Goal: Task Accomplishment & Management: Use online tool/utility

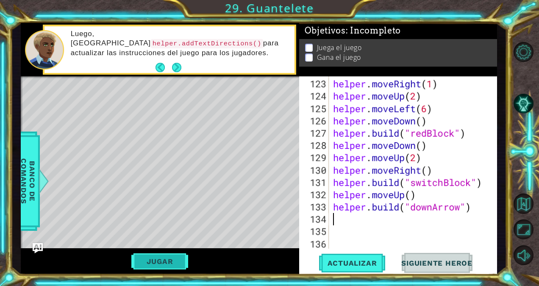
click at [181, 258] on button "Jugar" at bounding box center [159, 261] width 57 height 16
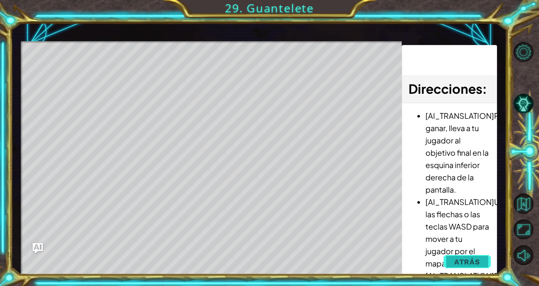
click at [477, 261] on span "Atrás" at bounding box center [467, 261] width 26 height 8
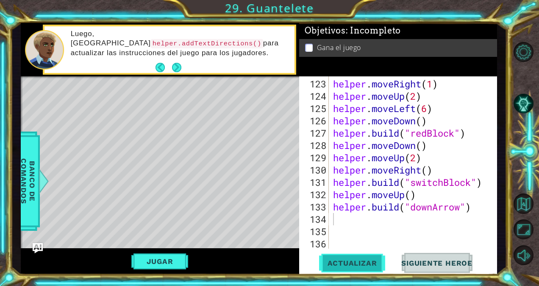
click at [359, 263] on span "Actualizar" at bounding box center [352, 263] width 67 height 8
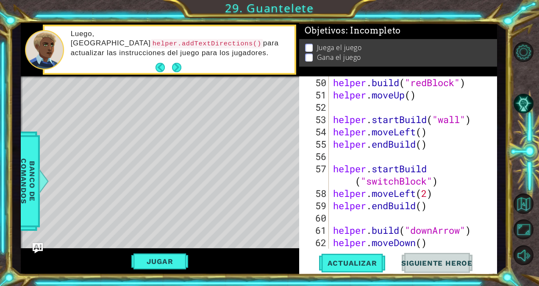
scroll to position [641, 0]
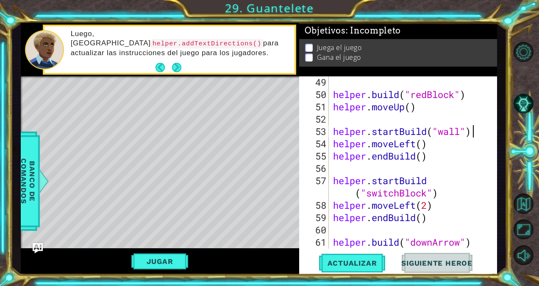
click at [485, 129] on div "helper . build ( "redBlock" ) helper . moveUp ( ) helper . startBuild ( "wall" …" at bounding box center [413, 174] width 162 height 197
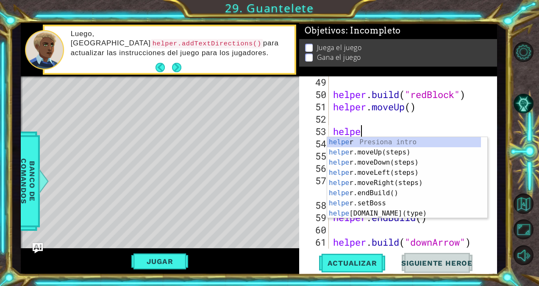
type textarea "h"
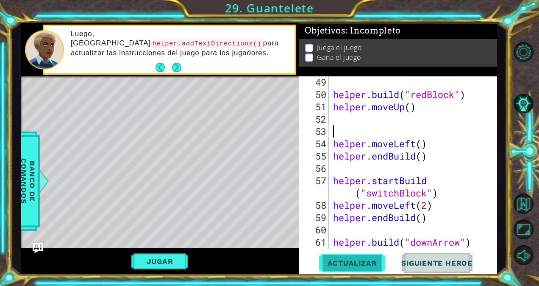
click at [369, 270] on button "Actualizar" at bounding box center [352, 263] width 67 height 20
click at [370, 264] on span "Actualizar" at bounding box center [352, 263] width 67 height 8
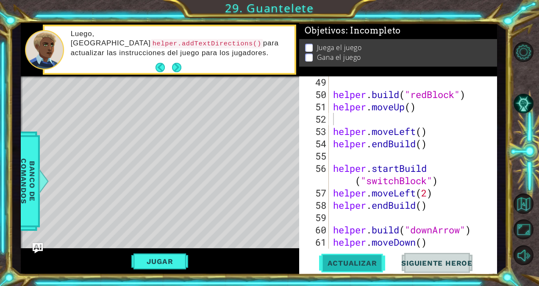
click at [370, 264] on span "Actualizar" at bounding box center [352, 263] width 67 height 8
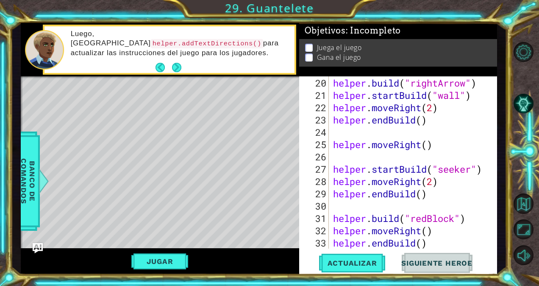
scroll to position [274, 0]
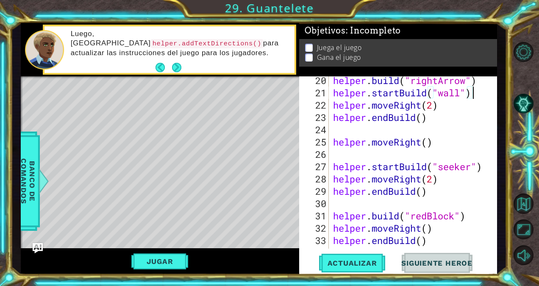
click at [475, 97] on div "helper . build ( "rightArrow" ) helper . startBuild ( "wall" ) helper . moveRig…" at bounding box center [413, 172] width 162 height 197
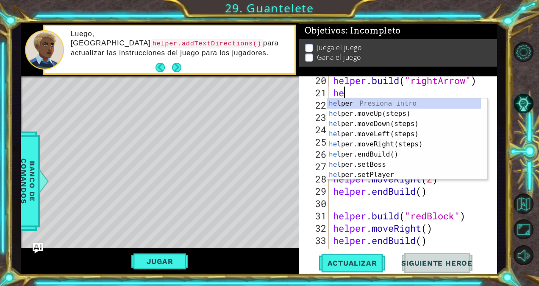
type textarea "h"
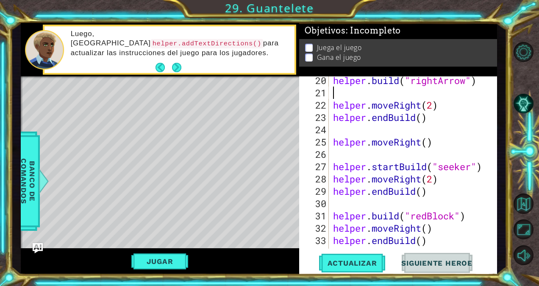
scroll to position [270, 0]
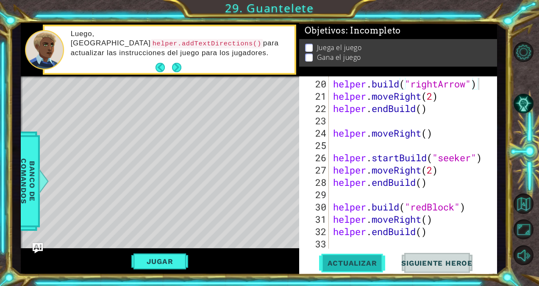
click at [368, 258] on button "Actualizar" at bounding box center [352, 263] width 67 height 20
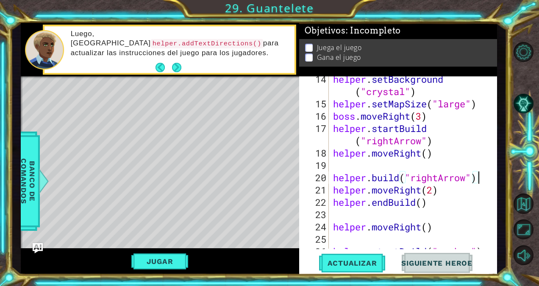
scroll to position [177, 0]
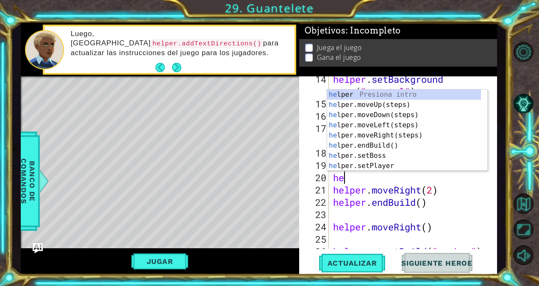
type textarea "h"
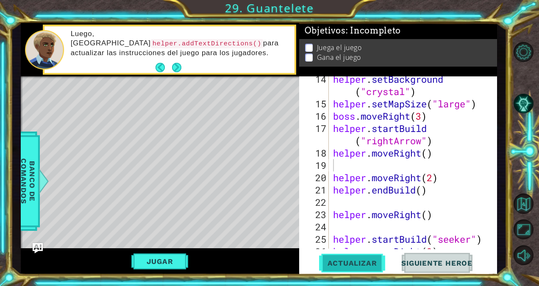
click at [340, 262] on span "Actualizar" at bounding box center [352, 263] width 67 height 8
drag, startPoint x: 340, startPoint y: 262, endPoint x: 357, endPoint y: 262, distance: 16.5
click at [357, 262] on span "Actualizar" at bounding box center [352, 263] width 67 height 8
click at [356, 262] on span "Actualizar" at bounding box center [352, 263] width 67 height 8
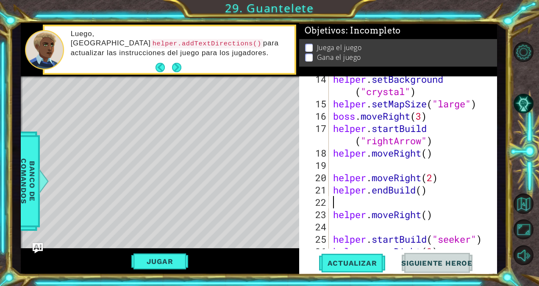
click at [454, 198] on div "helper . setBackground ( "crystal" ) helper . setMapSize ( "large" ) boss . mov…" at bounding box center [413, 177] width 162 height 209
click at [448, 145] on div "helper . setBackground ( "crystal" ) helper . setMapSize ( "large" ) boss . mov…" at bounding box center [413, 177] width 162 height 209
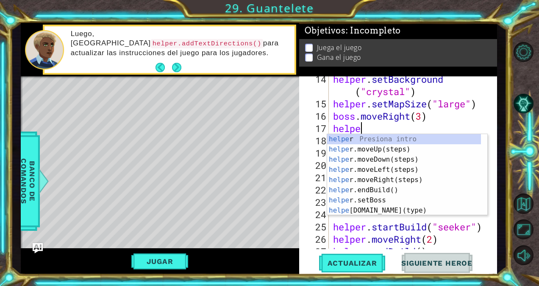
type textarea "h"
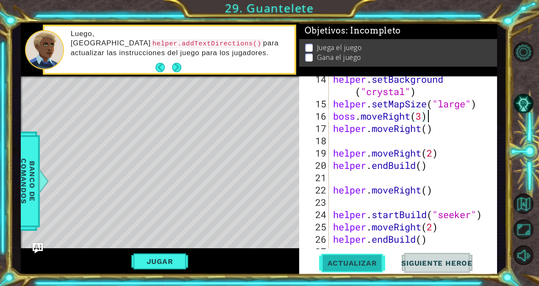
click at [372, 260] on span "Actualizar" at bounding box center [352, 263] width 67 height 8
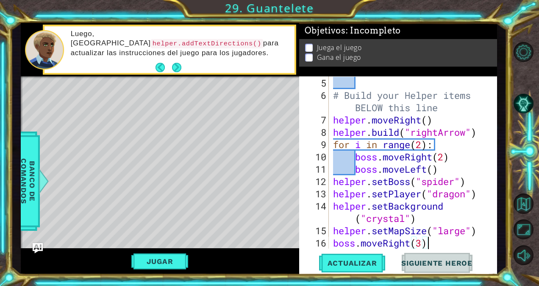
scroll to position [52, 0]
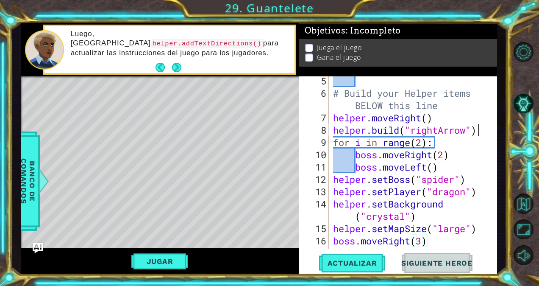
click at [485, 134] on div "# Build your Helper items BELOW this line helper . moveRight ( ) helper . build…" at bounding box center [413, 173] width 162 height 197
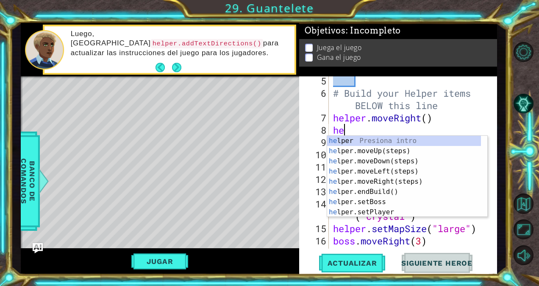
type textarea "h"
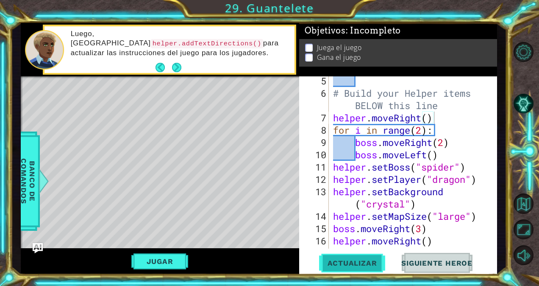
click at [360, 270] on button "Actualizar" at bounding box center [352, 263] width 67 height 20
click at [355, 263] on span "Actualizar" at bounding box center [352, 263] width 67 height 8
click at [366, 260] on span "Actualizar" at bounding box center [352, 263] width 67 height 8
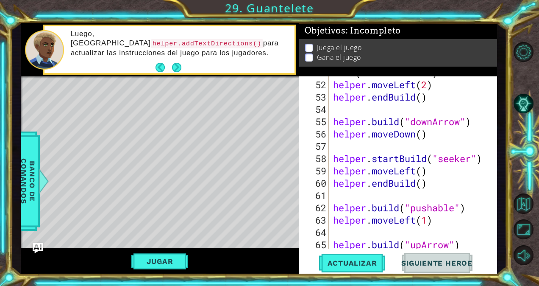
scroll to position [696, 0]
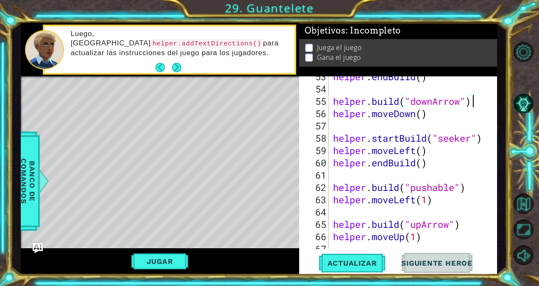
click at [482, 103] on div "helper . endBuild ( ) helper . build ( "downArrow" ) helper . moveDown ( ) help…" at bounding box center [413, 168] width 162 height 197
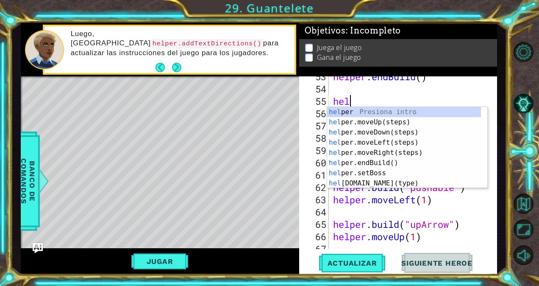
type textarea "h"
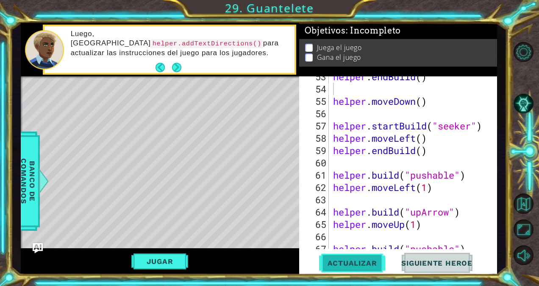
click at [351, 256] on button "Actualizar" at bounding box center [352, 263] width 67 height 20
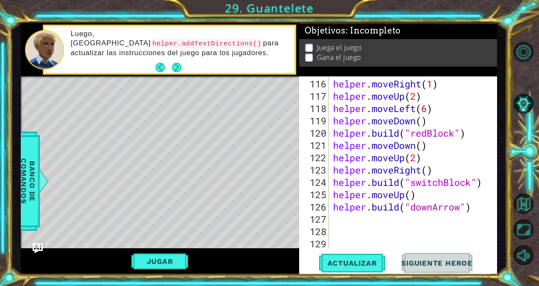
scroll to position [1488, 0]
click at [485, 211] on div "helper . moveRight ( 1 ) helper . moveUp ( 2 ) helper . moveLeft ( 6 ) helper .…" at bounding box center [413, 176] width 162 height 197
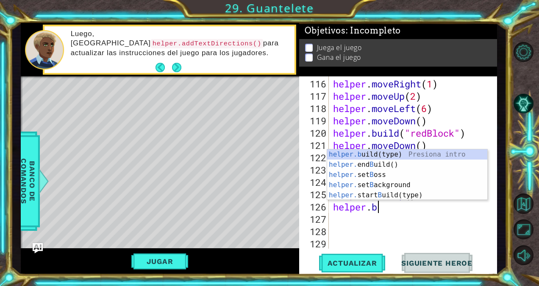
type textarea "h"
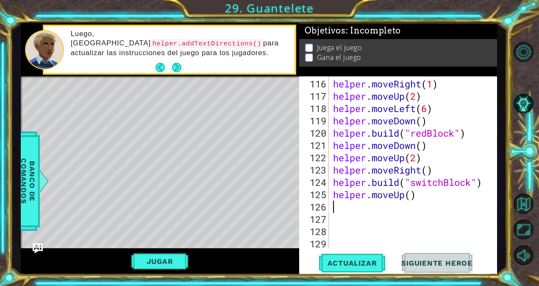
scroll to position [1475, 0]
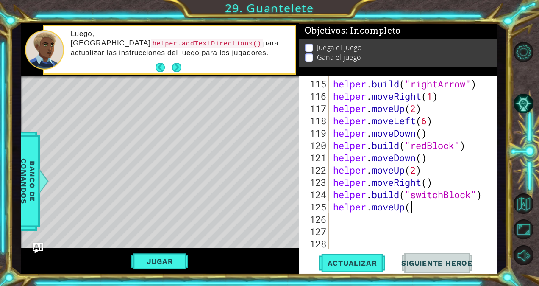
type textarea "helper.moveUp"
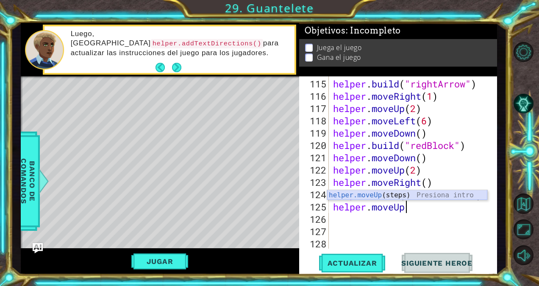
click at [399, 194] on div "helper.moveUp (steps) Presiona intro" at bounding box center [407, 205] width 160 height 31
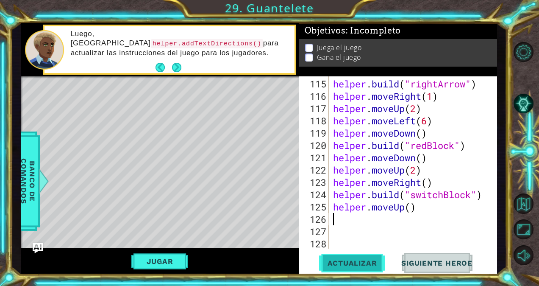
click at [373, 259] on span "Actualizar" at bounding box center [352, 263] width 67 height 8
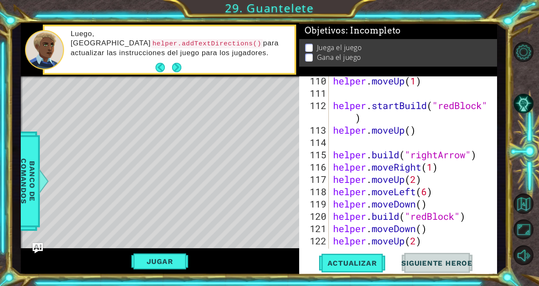
scroll to position [1488, 0]
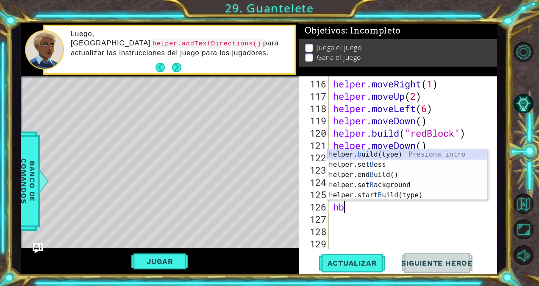
click at [404, 155] on div "h elper. b uild(type) Presiona intro h elper.set B oss Presiona intro h elper.e…" at bounding box center [407, 184] width 160 height 71
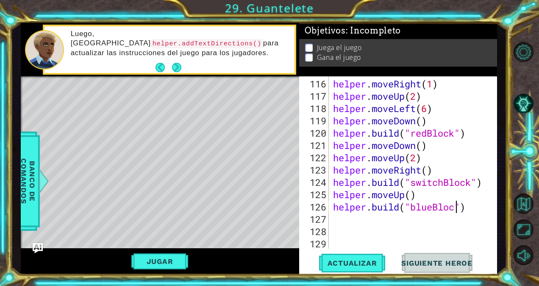
scroll to position [0, 6]
type textarea "[DOMAIN_NAME]("blueBlock")"
click at [360, 264] on span "Actualizar" at bounding box center [352, 263] width 67 height 8
click at [332, 213] on div "helper . moveRight ( 1 ) helper . moveUp ( 2 ) helper . moveLeft ( 6 ) helper .…" at bounding box center [413, 176] width 162 height 197
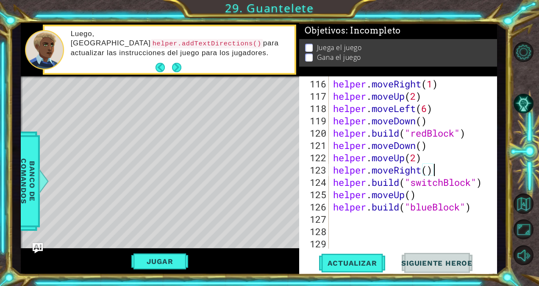
click at [465, 170] on div "helper . moveRight ( 1 ) helper . moveUp ( 2 ) helper . moveLeft ( 6 ) helper .…" at bounding box center [413, 176] width 162 height 197
click at [418, 157] on div "helper . moveRight ( 1 ) helper . moveUp ( 2 ) helper . moveLeft ( 6 ) helper .…" at bounding box center [413, 176] width 162 height 197
click at [355, 262] on span "Actualizar" at bounding box center [352, 263] width 67 height 8
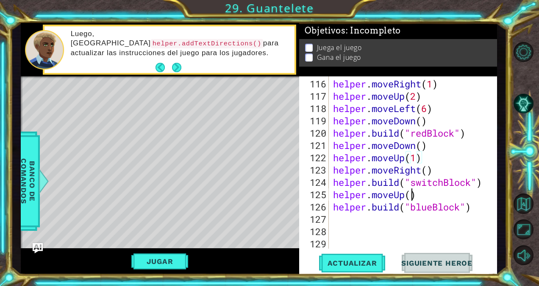
click at [411, 196] on div "helper . moveRight ( 1 ) helper . moveUp ( 2 ) helper . moveLeft ( 6 ) helper .…" at bounding box center [413, 176] width 162 height 197
click at [354, 260] on span "Actualizar" at bounding box center [352, 263] width 67 height 8
click at [479, 205] on div "helper . moveRight ( 1 ) helper . moveUp ( 2 ) helper . moveLeft ( 6 ) helper .…" at bounding box center [413, 176] width 162 height 197
click at [423, 197] on div "helper . moveRight ( 1 ) helper . moveUp ( 2 ) helper . moveLeft ( 6 ) helper .…" at bounding box center [413, 176] width 162 height 197
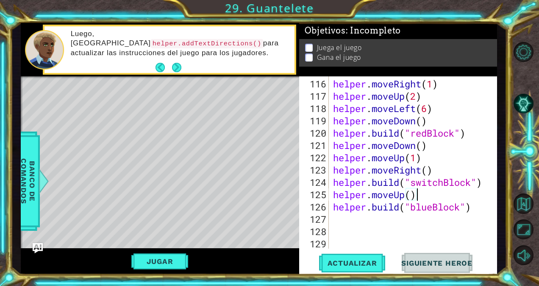
click at [414, 195] on div "helper . moveRight ( 1 ) helper . moveUp ( 2 ) helper . moveLeft ( 6 ) helper .…" at bounding box center [413, 176] width 162 height 197
type textarea "helper.moveUp(2)"
click at [351, 262] on span "Actualizar" at bounding box center [352, 263] width 67 height 8
click at [357, 226] on div "helper . moveRight ( 1 ) helper . moveUp ( 2 ) helper . moveLeft ( 6 ) helper .…" at bounding box center [413, 176] width 162 height 197
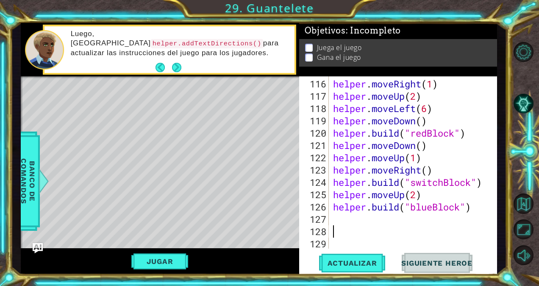
click at [339, 218] on div "helper . moveRight ( 1 ) helper . moveUp ( 2 ) helper . moveLeft ( 6 ) helper .…" at bounding box center [413, 176] width 162 height 197
type textarea "h"
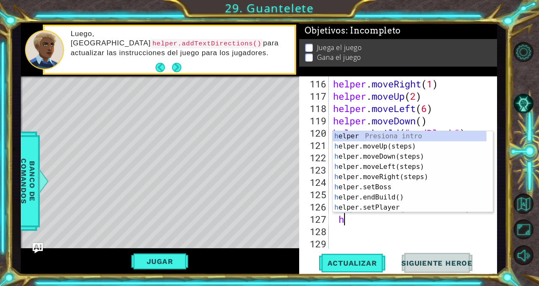
scroll to position [0, 0]
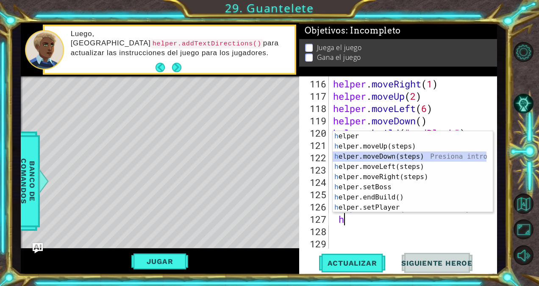
click at [373, 157] on div "h elper Presiona intro h elper.moveUp(steps) Presiona intro h elper.moveDown(st…" at bounding box center [410, 182] width 154 height 102
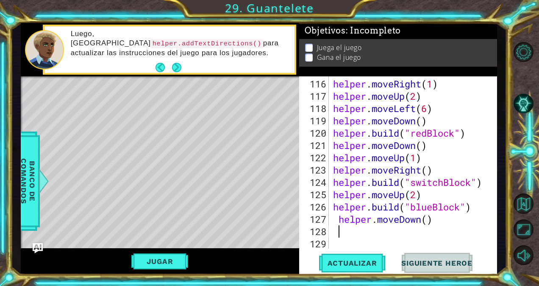
click at [336, 220] on div "helper . moveRight ( 1 ) helper . moveUp ( 2 ) helper . moveLeft ( 6 ) helper .…" at bounding box center [413, 176] width 162 height 197
click at [346, 219] on div "helper . moveRight ( 1 ) helper . moveUp ( 2 ) helper . moveLeft ( 6 ) helper .…" at bounding box center [413, 176] width 162 height 197
click at [429, 217] on div "helper . moveRight ( 1 ) helper . moveUp ( 2 ) helper . moveLeft ( 6 ) helper .…" at bounding box center [413, 176] width 162 height 197
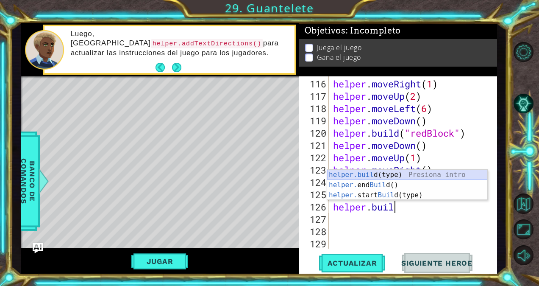
click at [408, 175] on div "helper.buil d(type) Presiona intro helper. end Buil d() Presiona intro helper. …" at bounding box center [407, 195] width 160 height 51
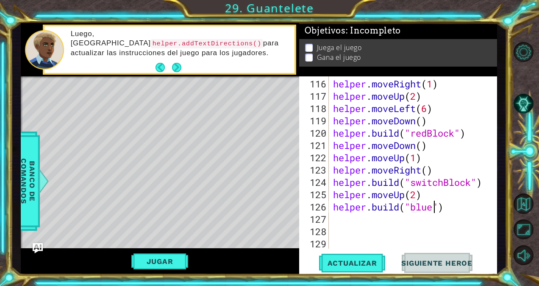
scroll to position [0, 5]
type textarea "[DOMAIN_NAME]("blueBlock")"
click at [342, 222] on div "helper . moveRight ( 1 ) helper . moveUp ( 2 ) helper . moveLeft ( 6 ) helper .…" at bounding box center [413, 176] width 162 height 197
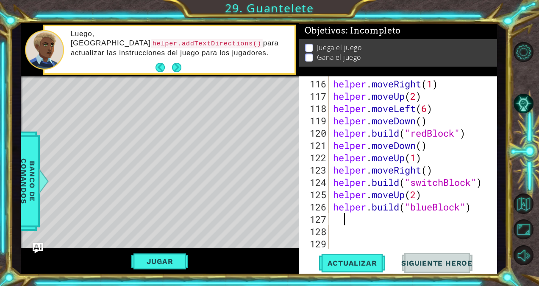
click at [329, 217] on div "116 117 118 119 120 121 122 123 124 125 126 127 128 129 helper . moveRight ( 1 …" at bounding box center [397, 162] width 196 height 172
click at [338, 216] on div "helper . moveRight ( 1 ) helper . moveUp ( 2 ) helper . moveLeft ( 6 ) helper .…" at bounding box center [413, 176] width 162 height 197
click at [332, 218] on div "helper . moveRight ( 1 ) helper . moveUp ( 2 ) helper . moveLeft ( 6 ) helper .…" at bounding box center [413, 176] width 162 height 197
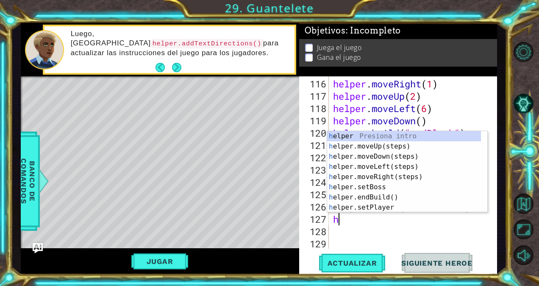
scroll to position [0, 0]
click at [344, 267] on button "Actualizar" at bounding box center [352, 263] width 67 height 20
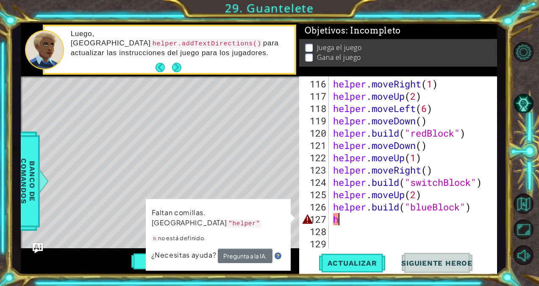
click at [345, 219] on div "helper . moveRight ( 1 ) helper . moveUp ( 2 ) helper . moveLeft ( 6 ) helper .…" at bounding box center [413, 176] width 162 height 197
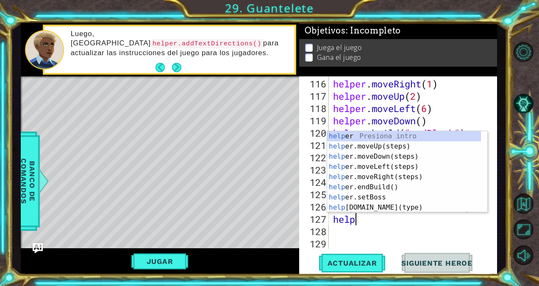
type textarea "helpe"
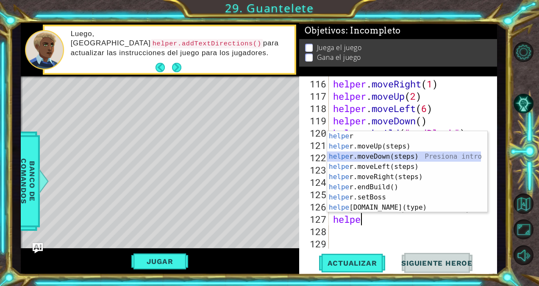
click at [364, 156] on div "helpe r Presiona intro helpe r.moveUp(steps) Presiona intro helpe r.moveDown(st…" at bounding box center [404, 182] width 154 height 102
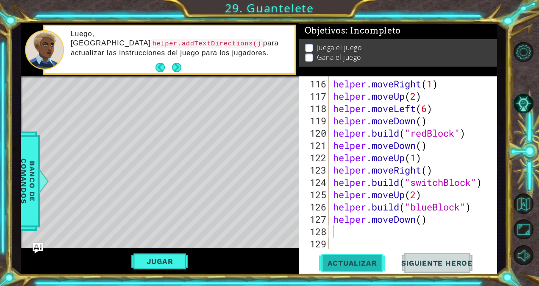
click at [341, 256] on button "Actualizar" at bounding box center [352, 263] width 67 height 20
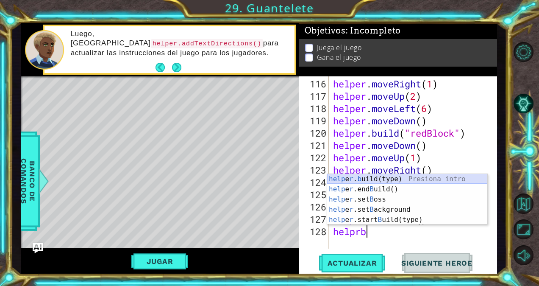
click at [376, 176] on div "help e r . b uild(type) Presiona intro help e r .end B uild() Presiona intro he…" at bounding box center [407, 209] width 160 height 71
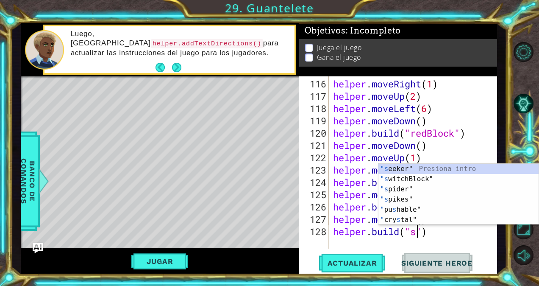
scroll to position [0, 4]
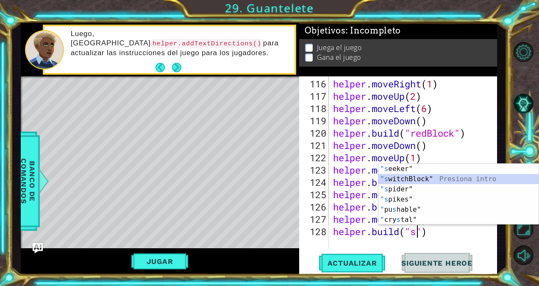
click at [433, 180] on div ""s eeker" Presiona intro "s witchBlock" Presiona intro "s pider" Presiona intro…" at bounding box center [459, 204] width 160 height 81
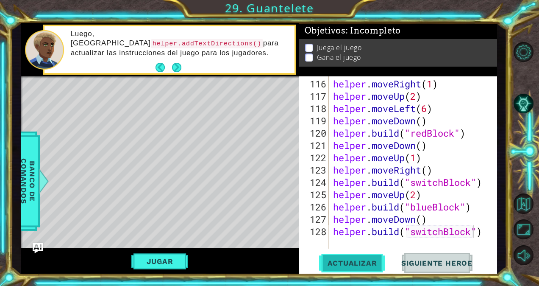
click at [362, 264] on span "Actualizar" at bounding box center [352, 263] width 67 height 8
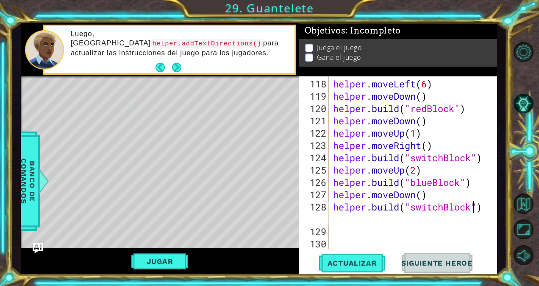
scroll to position [1512, 0]
click at [333, 212] on div "helper . moveLeft ( 6 ) helper . moveDown ( ) helper . build ( "redBlock" ) hel…" at bounding box center [413, 176] width 162 height 197
click at [332, 217] on div "helper . moveLeft ( 6 ) helper . moveDown ( ) helper . build ( "redBlock" ) hel…" at bounding box center [413, 176] width 162 height 197
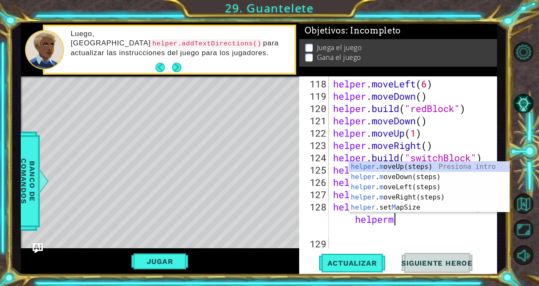
scroll to position [0, 9]
click at [399, 165] on div "helper . m oveUp(steps) Presiona intro helper . m oveDown(steps) Presiona intro…" at bounding box center [429, 197] width 160 height 71
type textarea "[DOMAIN_NAME]("switchBlock") helper.moveUp()"
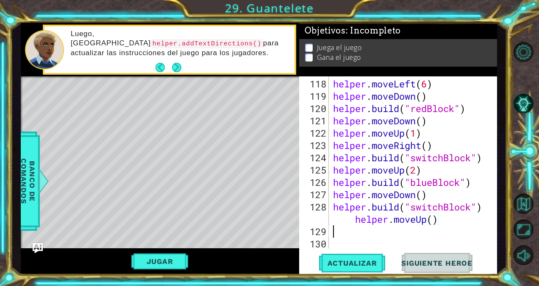
scroll to position [0, 0]
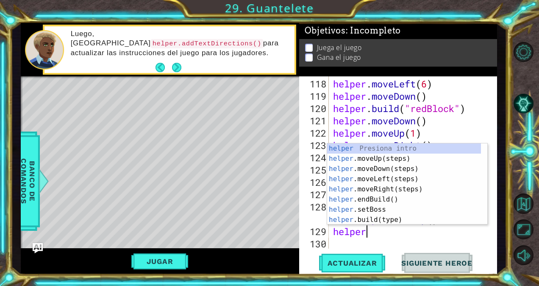
type textarea "helperm"
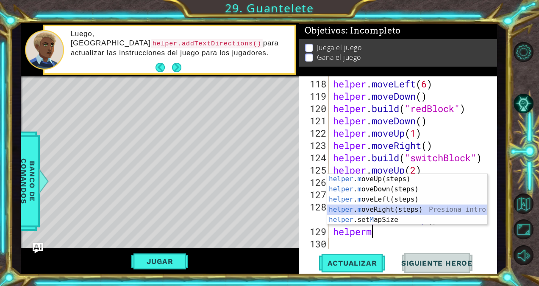
click at [410, 209] on div "helper . m oveUp(steps) Presiona intro helper . m oveDown(steps) Presiona intro…" at bounding box center [407, 209] width 160 height 71
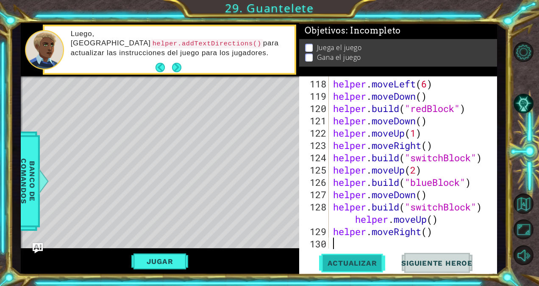
click at [358, 259] on span "Actualizar" at bounding box center [352, 263] width 67 height 8
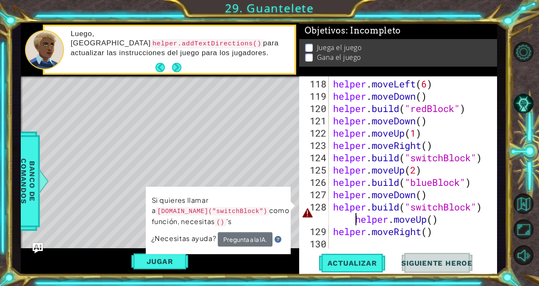
click at [353, 219] on div "helper . moveLeft ( 6 ) helper . moveDown ( ) helper . build ( "redBlock" ) hel…" at bounding box center [413, 176] width 162 height 197
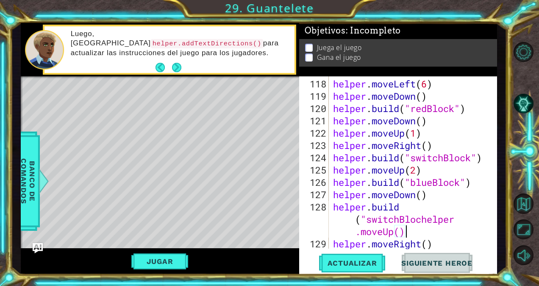
click at [413, 227] on div "helper . moveLeft ( 6 ) helper . moveDown ( ) helper . build ( "redBlock" ) hel…" at bounding box center [413, 176] width 162 height 197
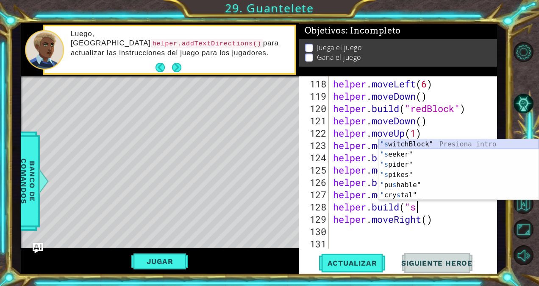
click at [427, 143] on div ""s witchBlock" Presiona intro "s eeker" Presiona intro "s pider" Presiona intro…" at bounding box center [459, 179] width 160 height 81
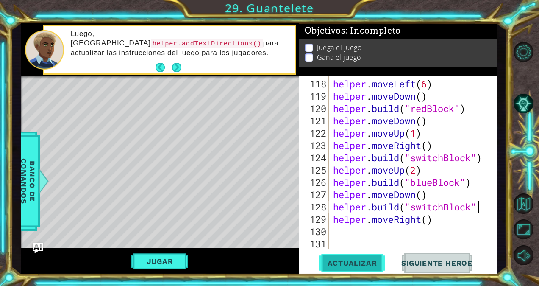
click at [376, 257] on button "Actualizar" at bounding box center [352, 263] width 67 height 20
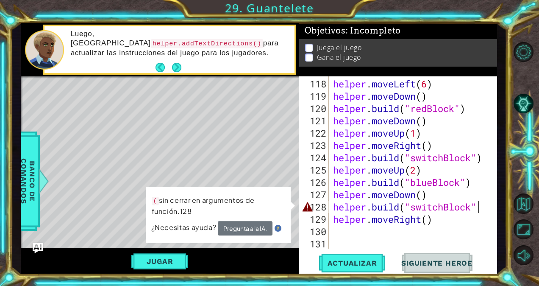
scroll to position [0, 6]
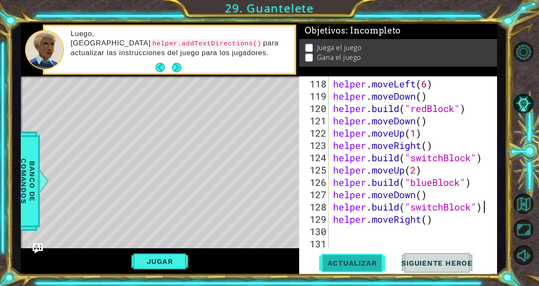
type textarea "[DOMAIN_NAME]("switchBlock")"
click at [379, 259] on span "Actualizar" at bounding box center [352, 263] width 67 height 8
click at [340, 234] on div "helper . moveLeft ( 6 ) helper . moveDown ( ) helper . build ( "redBlock" ) hel…" at bounding box center [413, 176] width 162 height 197
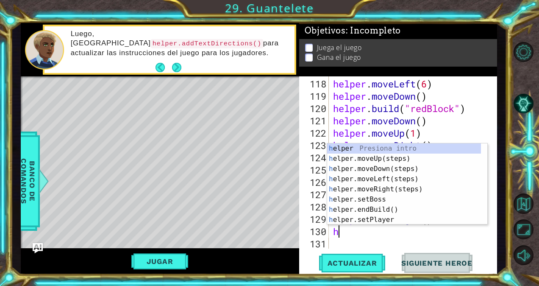
type textarea "he"
click at [393, 159] on div "he lper Presiona intro he lper.moveUp(steps) Presiona intro he lper.moveDown(st…" at bounding box center [404, 194] width 154 height 102
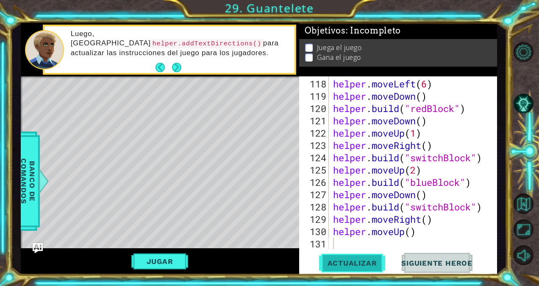
click at [374, 261] on span "Actualizar" at bounding box center [352, 263] width 67 height 8
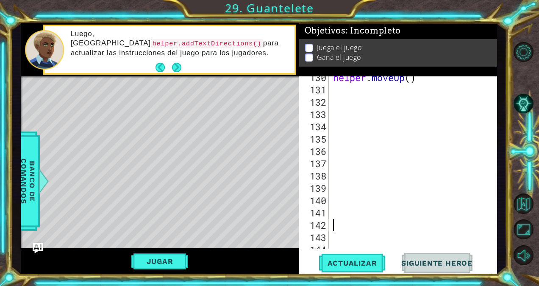
scroll to position [1666, 0]
click at [338, 91] on div "helper . moveUp ( )" at bounding box center [413, 169] width 162 height 197
click at [367, 259] on span "Actualizar" at bounding box center [352, 263] width 67 height 8
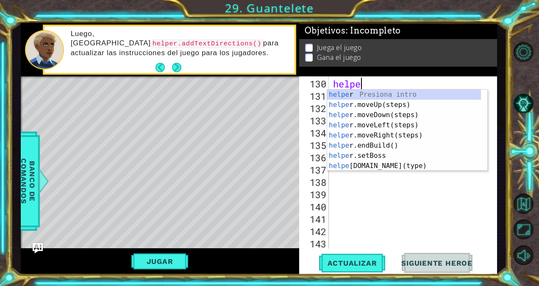
type textarea "h"
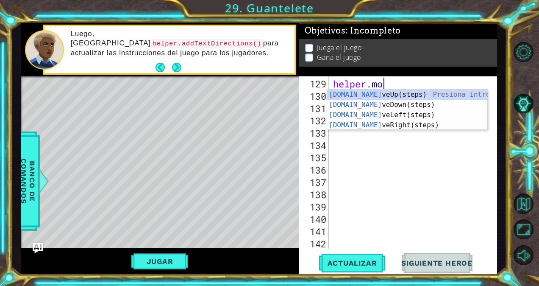
type textarea "h"
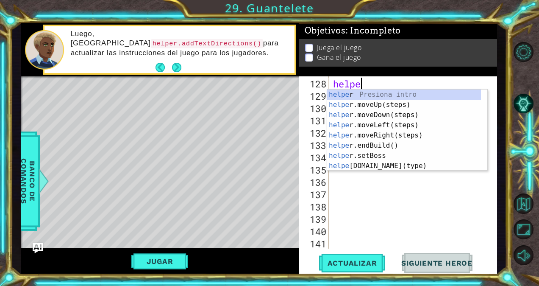
type textarea "h"
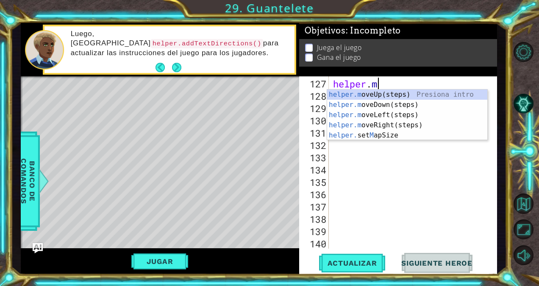
type textarea "h"
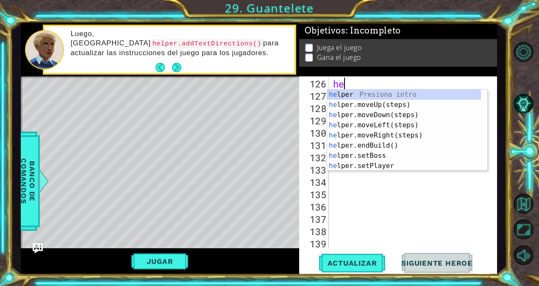
type textarea "h"
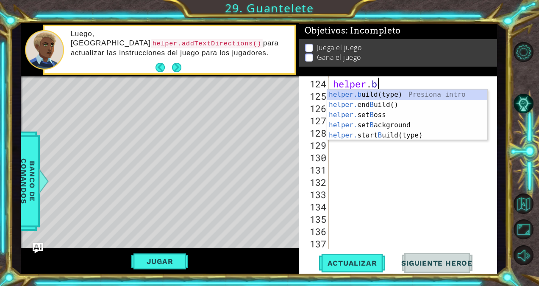
type textarea "h"
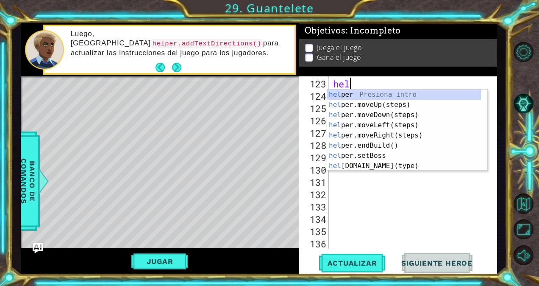
type textarea "h"
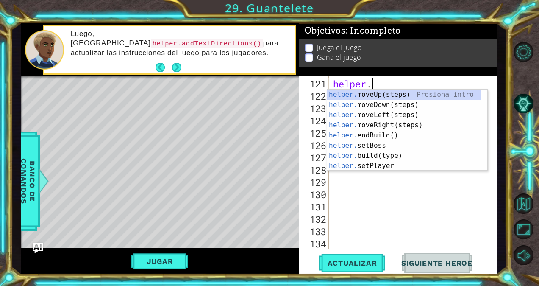
type textarea "h"
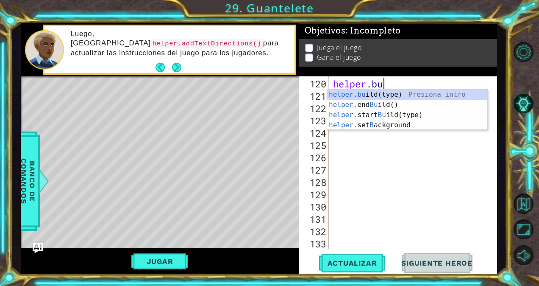
type textarea "h"
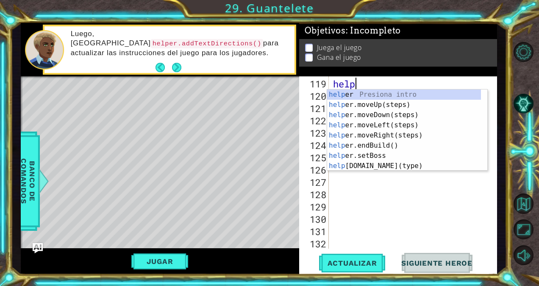
type textarea "h"
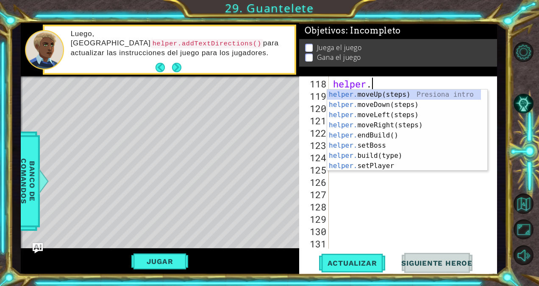
type textarea "h"
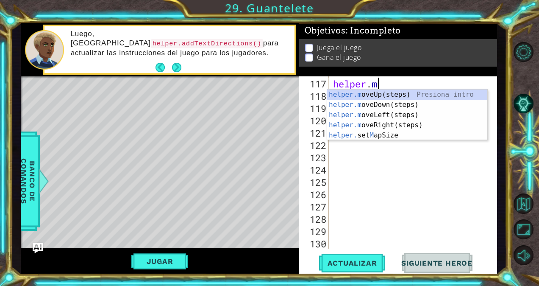
type textarea "h"
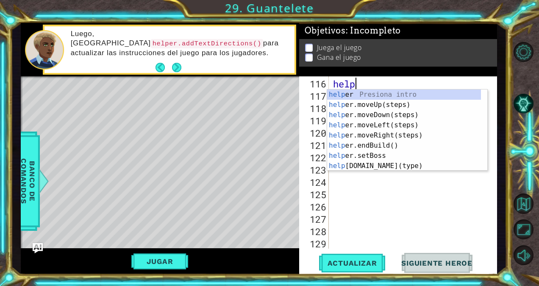
type textarea "h"
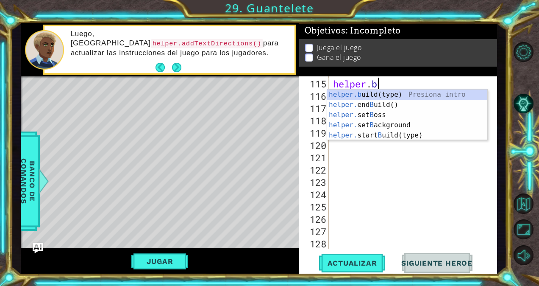
type textarea "h"
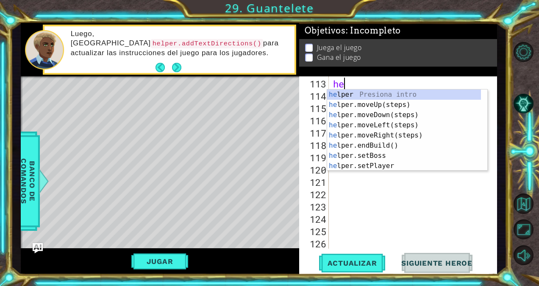
type textarea "h"
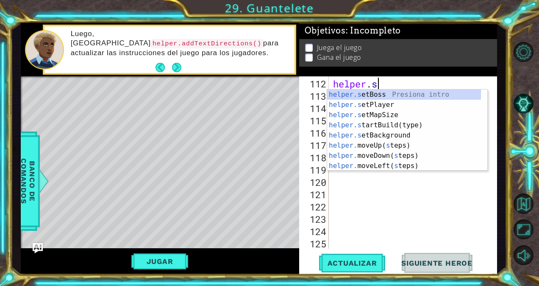
type textarea "h"
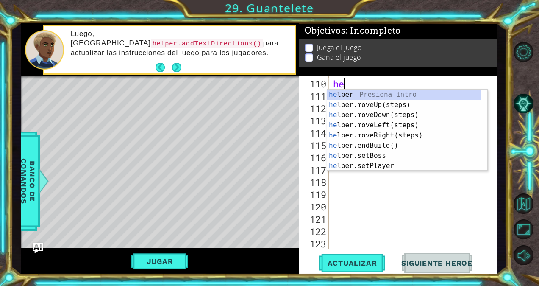
type textarea "h"
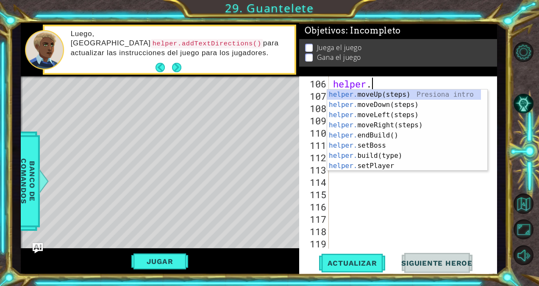
type textarea "h"
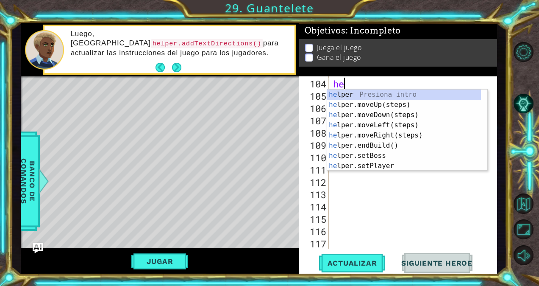
type textarea "h"
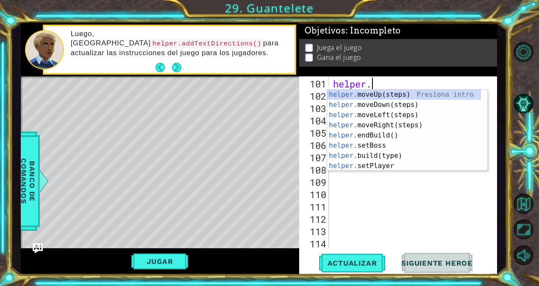
type textarea "h"
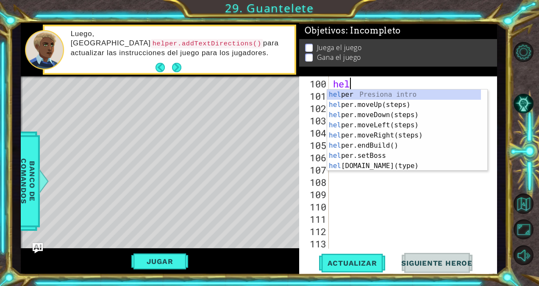
type textarea "h"
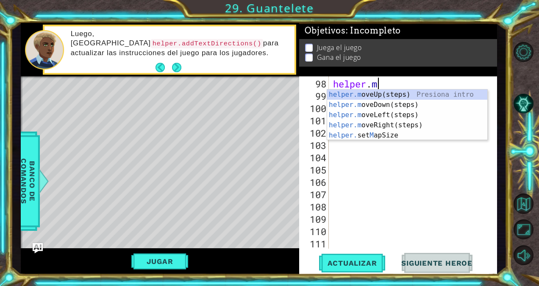
type textarea "h"
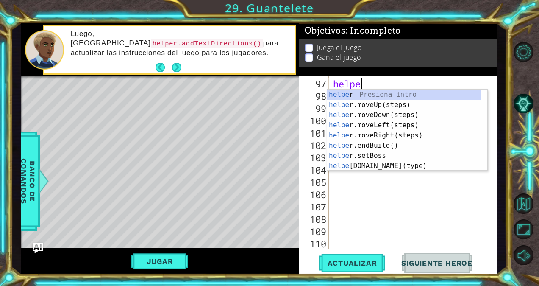
type textarea "h"
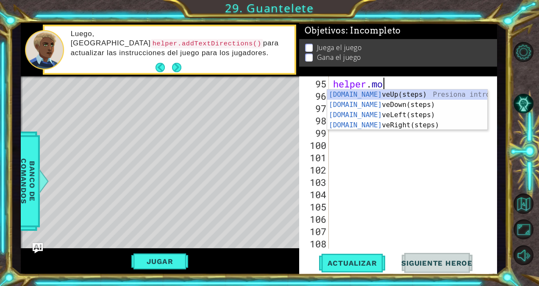
type textarea "h"
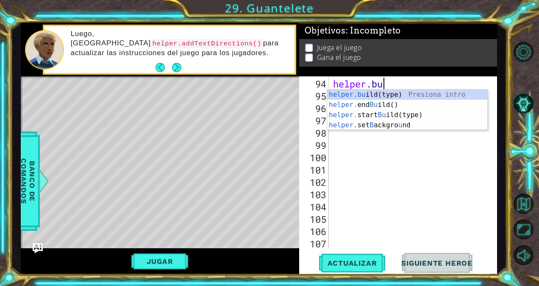
type textarea "h"
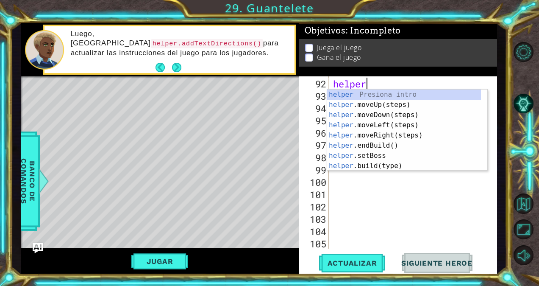
type textarea "h"
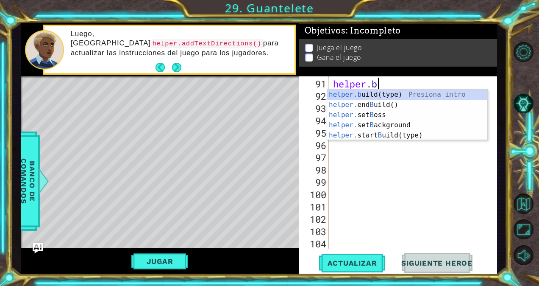
type textarea "h"
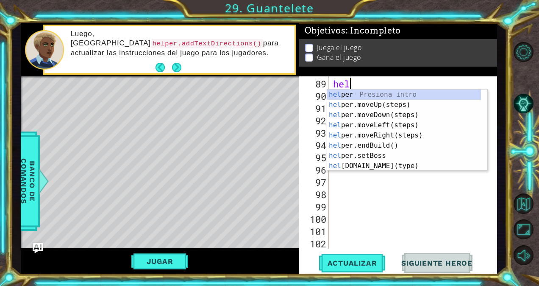
type textarea "h"
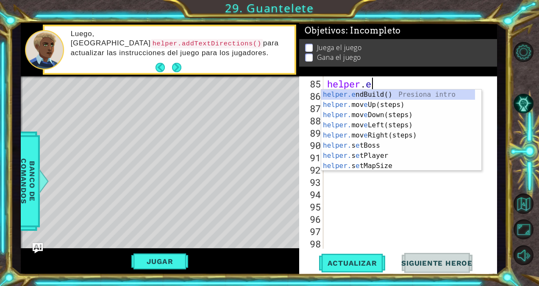
type textarea "h"
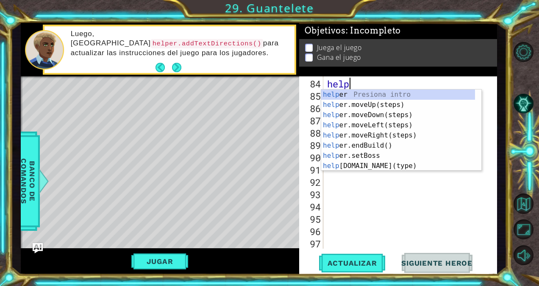
type textarea "h"
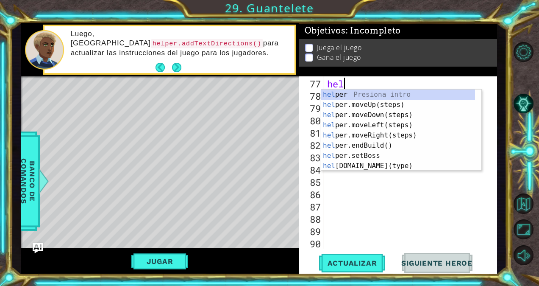
type textarea "h"
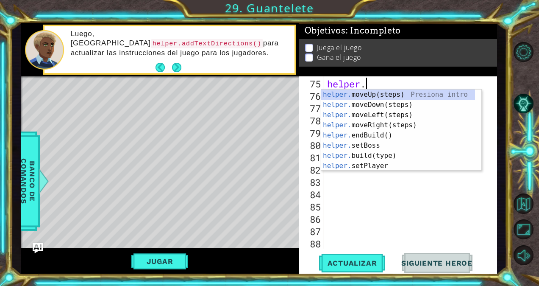
type textarea "h"
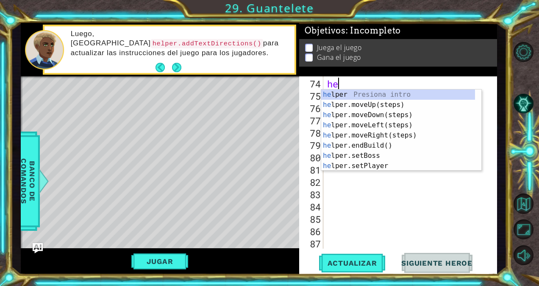
type textarea "h"
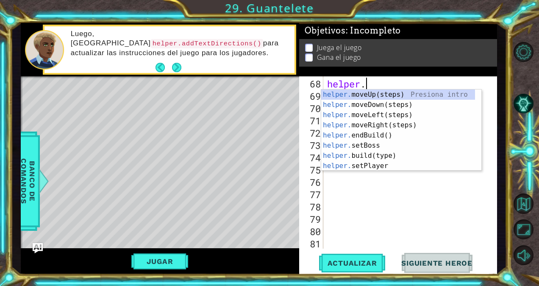
type textarea "h"
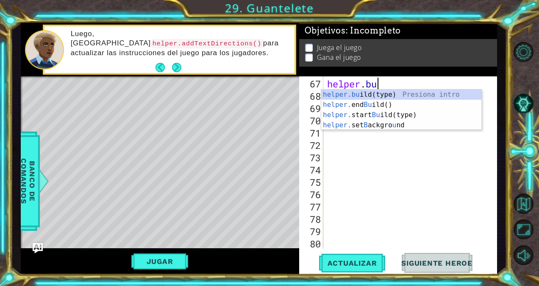
type textarea "h"
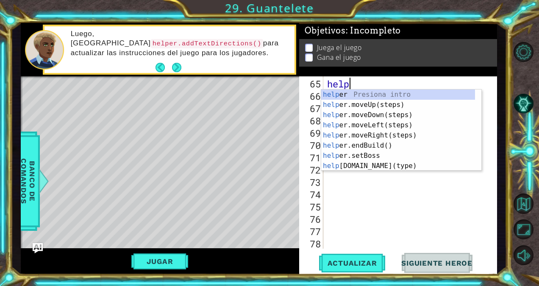
type textarea "h"
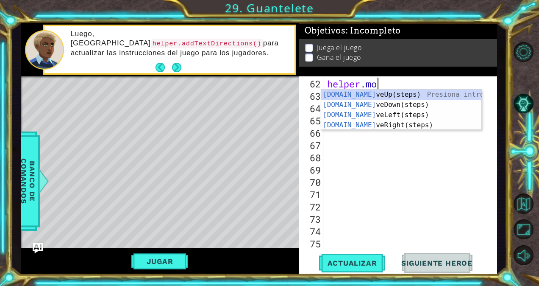
type textarea "h"
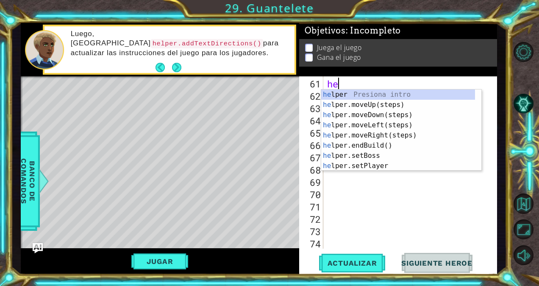
type textarea "h"
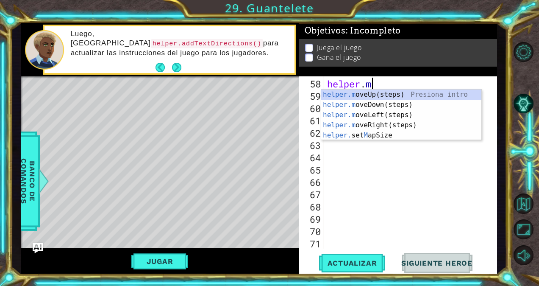
type textarea "h"
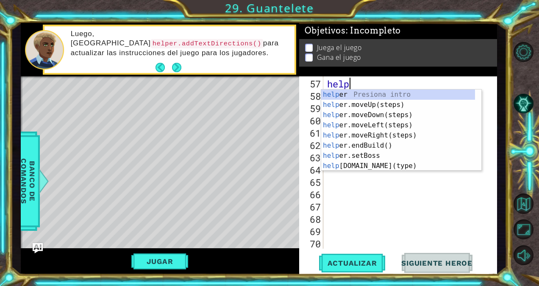
type textarea "h"
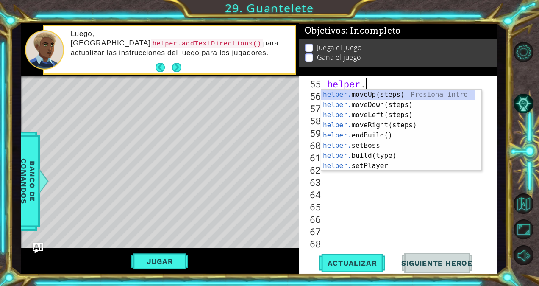
type textarea "h"
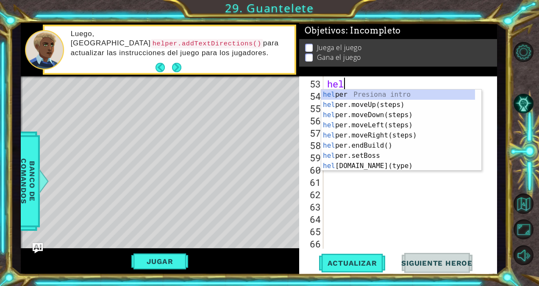
type textarea "h"
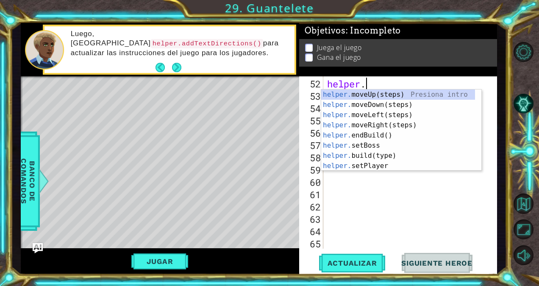
type textarea "h"
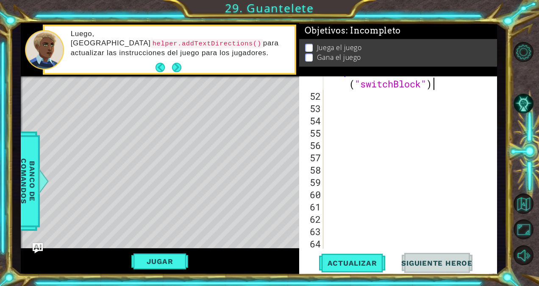
scroll to position [639, 0]
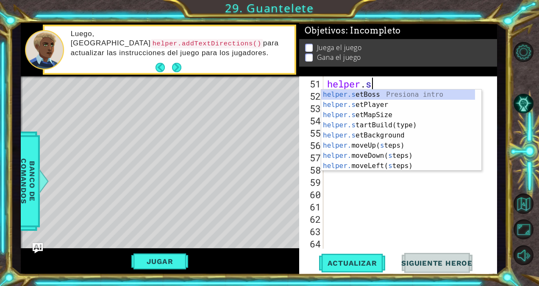
type textarea "h"
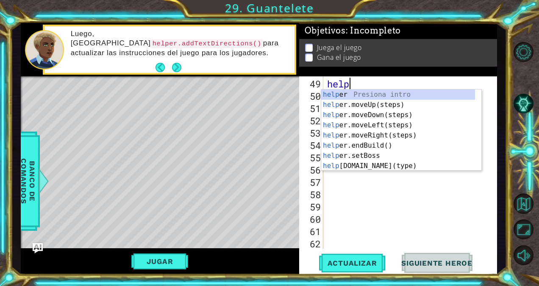
type textarea "h"
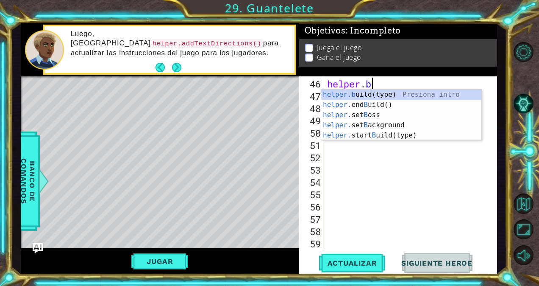
type textarea "h"
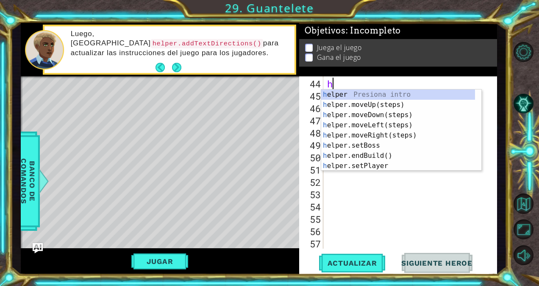
type textarea "h"
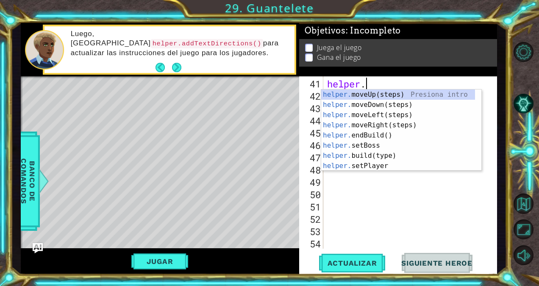
type textarea "h"
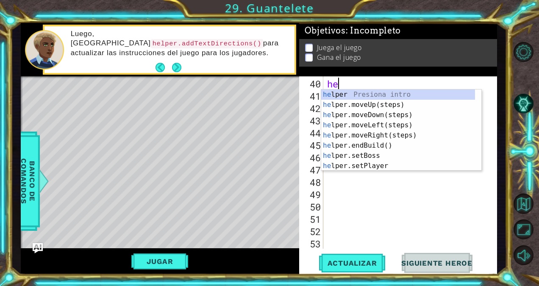
type textarea "h"
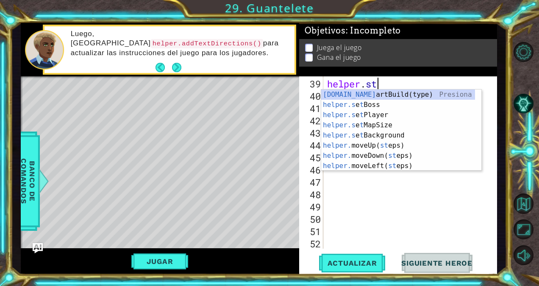
type textarea "h"
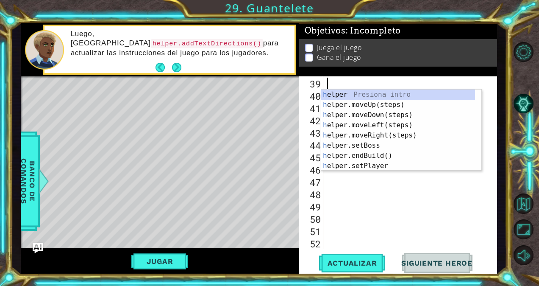
scroll to position [467, 0]
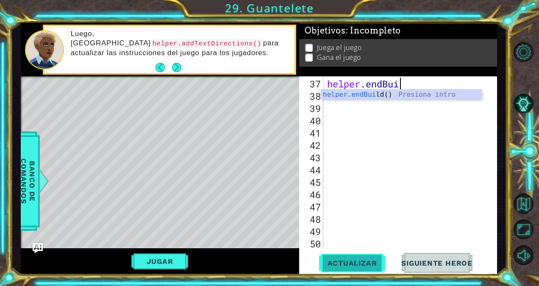
click at [359, 259] on span "Actualizar" at bounding box center [352, 263] width 67 height 8
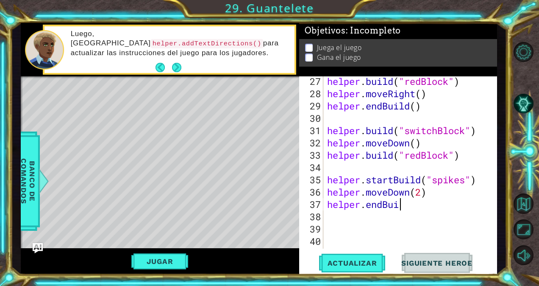
scroll to position [346, 0]
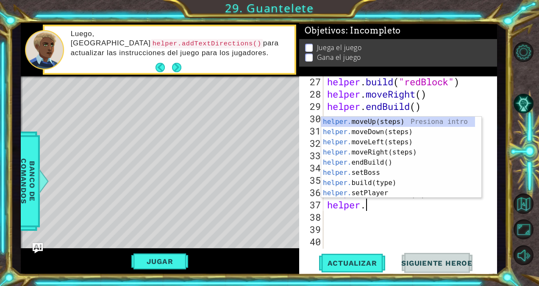
type textarea "h"
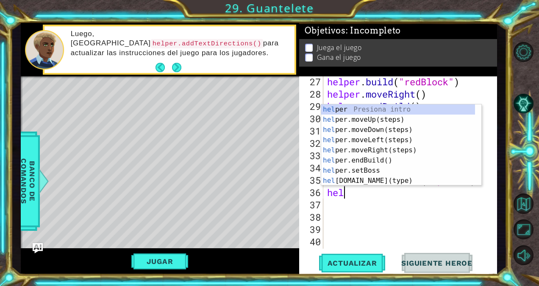
type textarea "h"
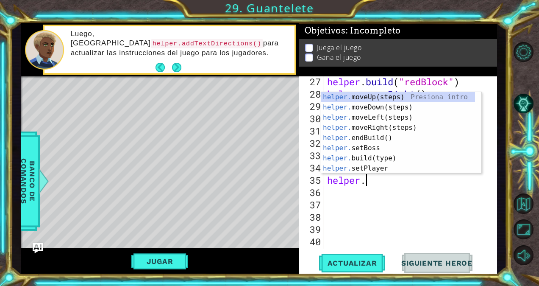
type textarea "h"
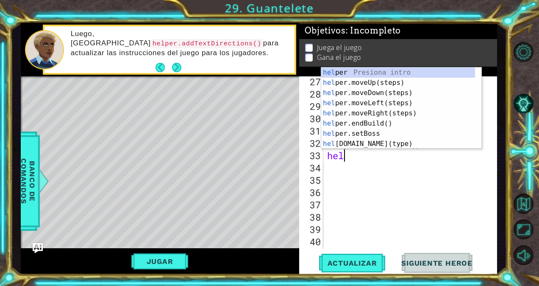
type textarea "h"
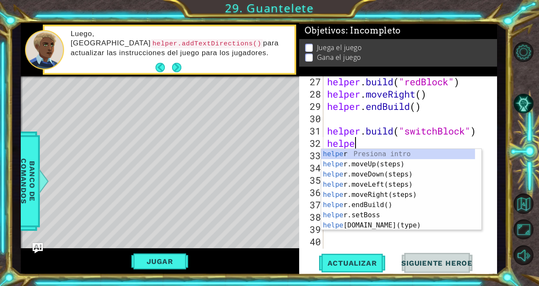
type textarea "h"
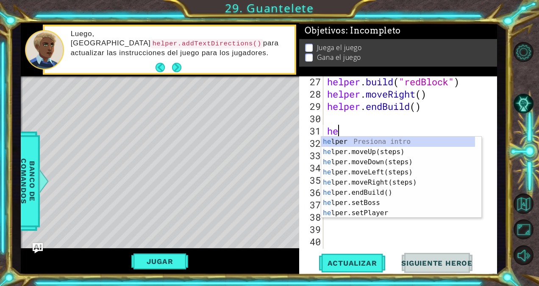
type textarea "h"
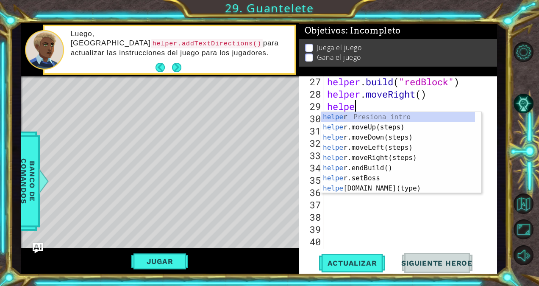
type textarea "h"
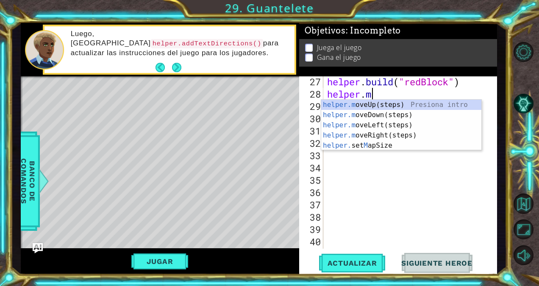
type textarea "h"
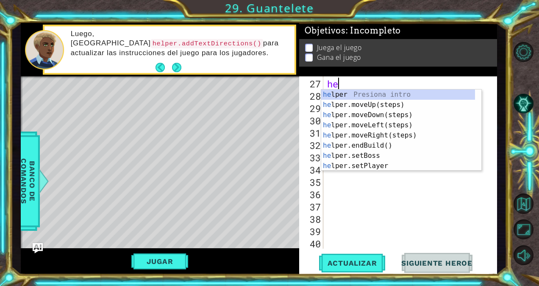
type textarea "h"
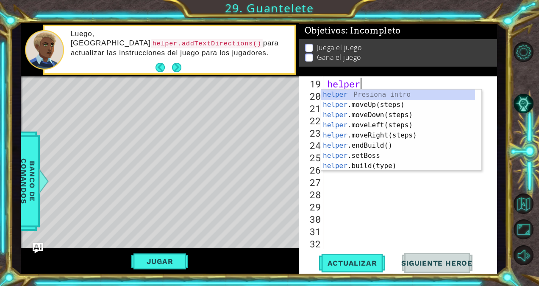
type textarea "h"
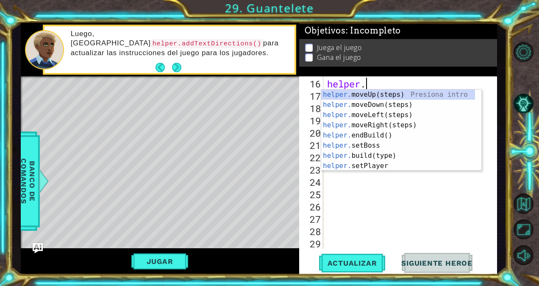
type textarea "h"
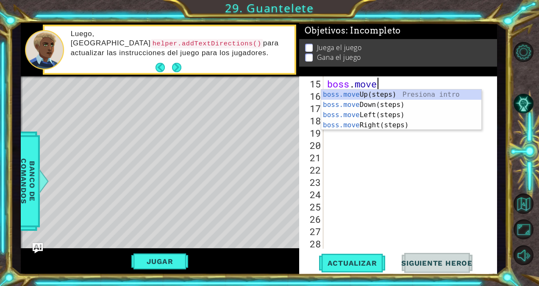
type textarea "b"
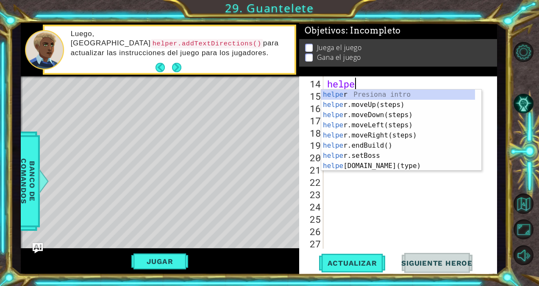
type textarea "h"
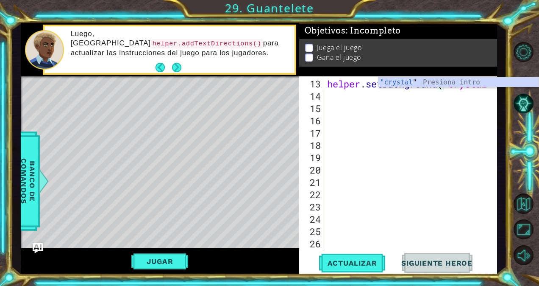
scroll to position [160, 0]
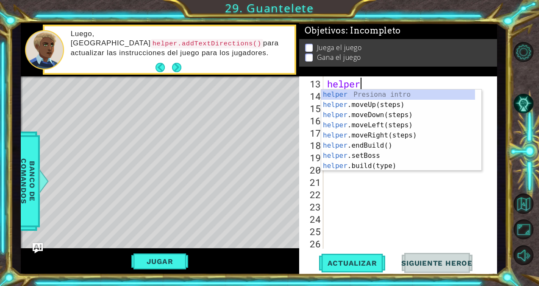
type textarea "h"
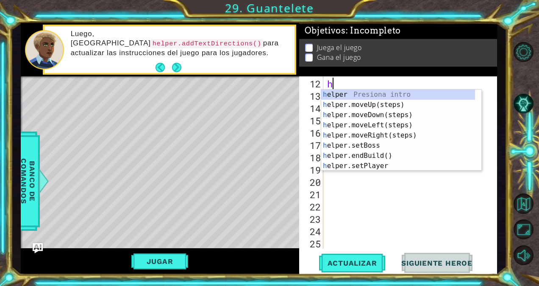
type textarea "h"
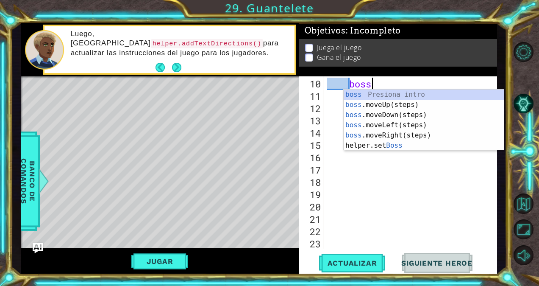
type textarea "b"
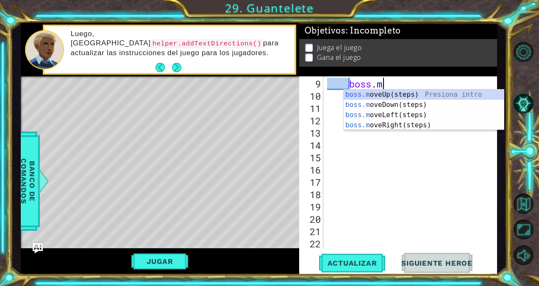
type textarea "b"
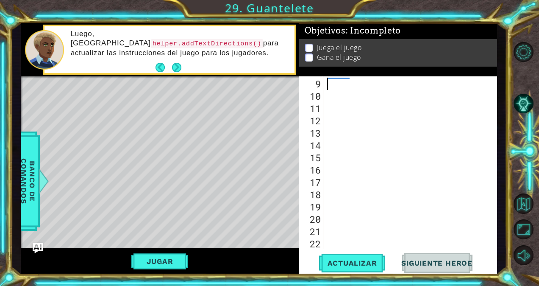
scroll to position [98, 0]
type textarea "f"
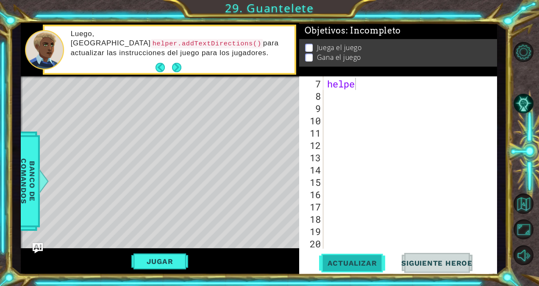
click at [360, 267] on button "Actualizar" at bounding box center [352, 263] width 67 height 20
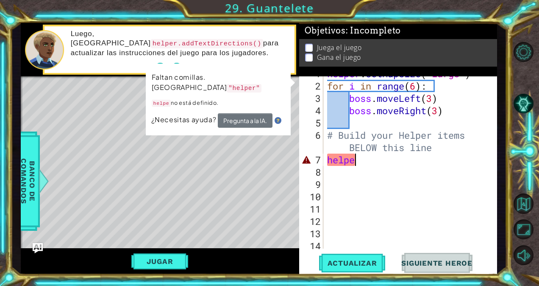
scroll to position [0, 0]
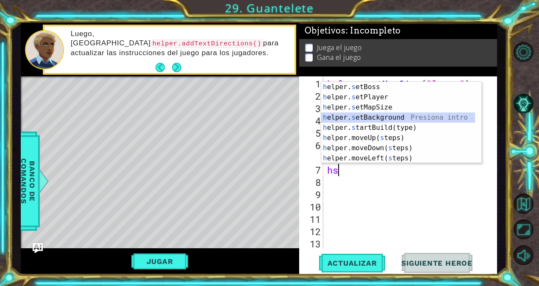
click at [379, 114] on div "h elper. s etBoss Presiona intro h elper. s etPlayer Presiona intro h elper. s …" at bounding box center [398, 133] width 154 height 102
type textarea "helper.setBackground("crystal")"
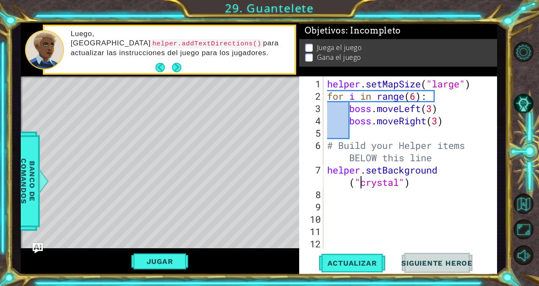
click at [428, 194] on div "helper . setMapSize ( "large" ) for i in range ( 6 ) : boss . moveLeft ( 3 ) bo…" at bounding box center [409, 176] width 167 height 197
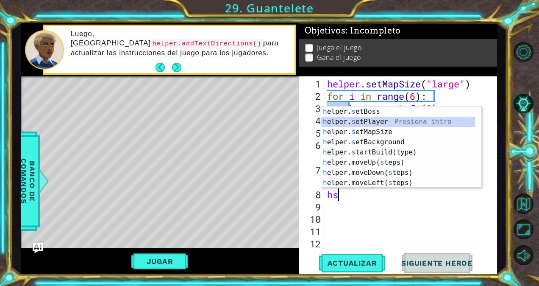
click at [409, 119] on div "h elper. s etBoss Presiona intro h elper. s etPlayer Presiona intro h elper. s …" at bounding box center [398, 157] width 154 height 102
type textarea "helper.setPlayer("dragon")"
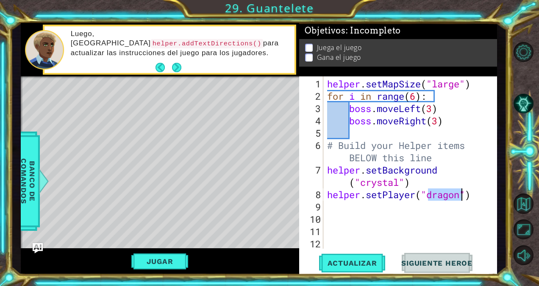
click at [478, 195] on div "helper . setMapSize ( "large" ) for i in range ( 6 ) : boss . moveLeft ( 3 ) bo…" at bounding box center [409, 176] width 167 height 197
click at [368, 266] on span "Actualizar" at bounding box center [352, 263] width 67 height 8
click at [329, 205] on div "helper . setMapSize ( "large" ) for i in range ( 6 ) : boss . moveLeft ( 3 ) bo…" at bounding box center [409, 176] width 167 height 197
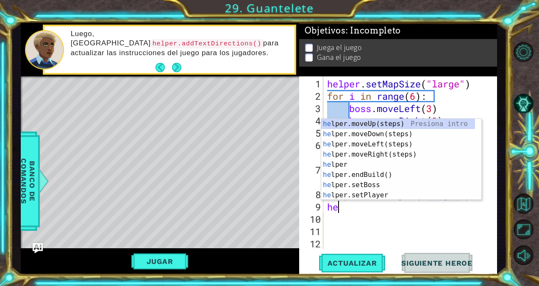
type textarea "hem"
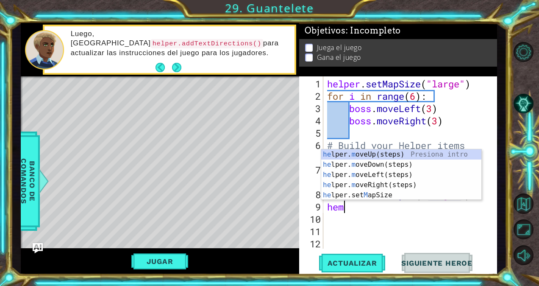
scroll to position [0, 0]
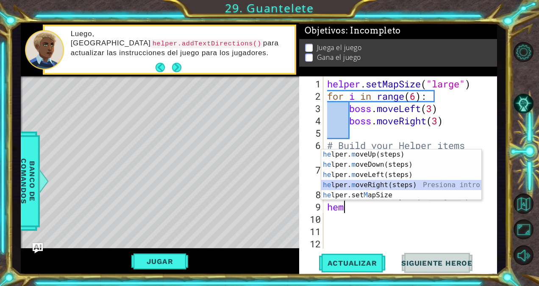
click at [346, 182] on div "he lper. m oveUp(steps) Presiona intro he lper. m oveDown(steps) Presiona intro…" at bounding box center [401, 184] width 160 height 71
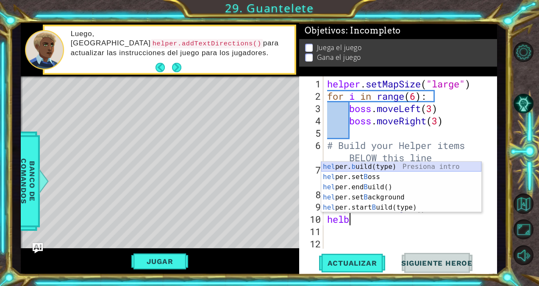
click at [361, 167] on div "hel per. b uild(type) Presiona intro hel per.set B oss Presiona intro hel per.e…" at bounding box center [401, 197] width 160 height 71
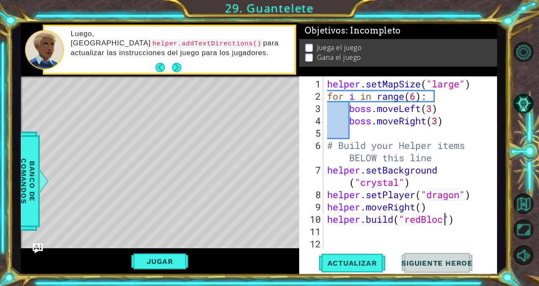
scroll to position [0, 6]
type textarea "[DOMAIN_NAME]("redBlock")"
click at [348, 257] on button "Actualizar" at bounding box center [352, 263] width 67 height 20
click at [324, 228] on div "[DOMAIN_NAME]("redBlock") 1 2 3 4 5 6 7 8 9 10 11 12 13 helper . setMapSize ( "…" at bounding box center [397, 162] width 196 height 172
click at [332, 233] on div "helper . setMapSize ( "large" ) for i in range ( 6 ) : boss . moveLeft ( 3 ) bo…" at bounding box center [409, 176] width 167 height 197
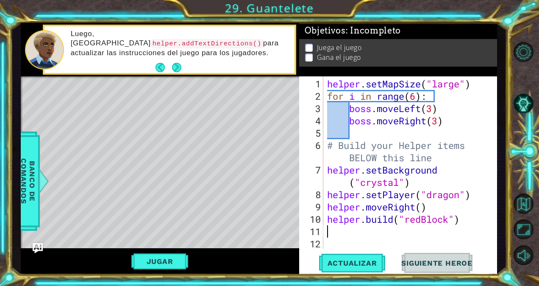
scroll to position [0, 0]
type textarea "helper"
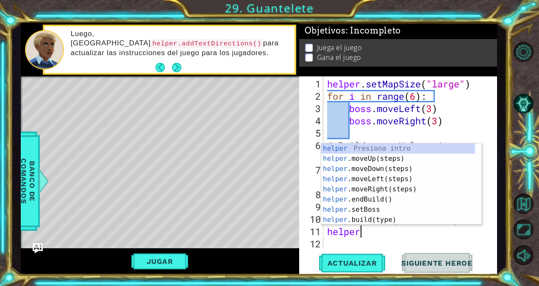
scroll to position [0, 1]
click at [370, 189] on div "helper Presiona intro helper .moveUp(steps) Presiona intro helper .moveDown(ste…" at bounding box center [398, 194] width 154 height 102
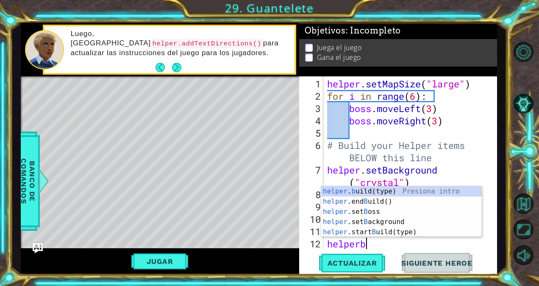
scroll to position [0, 1]
click at [361, 189] on div "helper . b uild(type) Presiona intro helper .end B uild() Presiona intro helper…" at bounding box center [401, 221] width 160 height 71
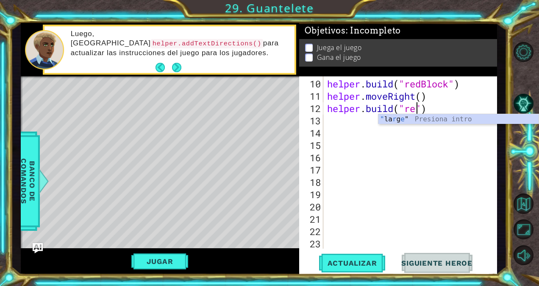
scroll to position [0, 4]
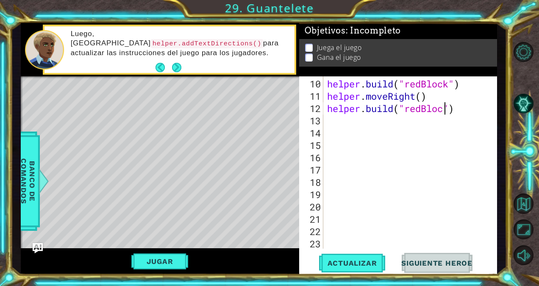
type textarea "[DOMAIN_NAME]("redBlock")"
click at [338, 123] on div "helper . build ( "redBlock" ) helper . moveRight ( ) helper . build ( "redBlock…" at bounding box center [409, 176] width 167 height 197
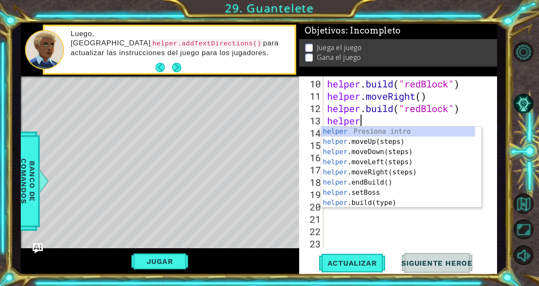
type textarea "helperm"
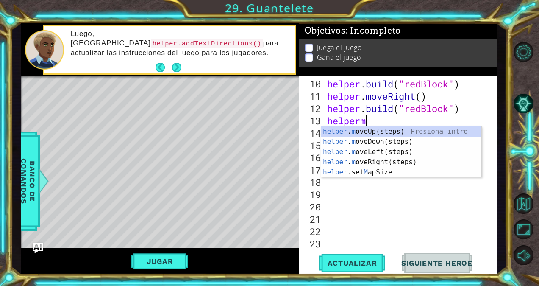
scroll to position [0, 1]
click at [371, 143] on div "helper . m oveUp(steps) Presiona intro helper . m oveDown(steps) Presiona intro…" at bounding box center [401, 161] width 160 height 71
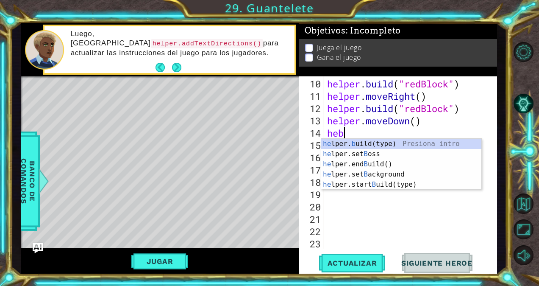
scroll to position [0, 0]
click at [363, 146] on div "he lper. b uild(type) Presiona intro he lper.set B oss Presiona intro he lper.e…" at bounding box center [401, 174] width 160 height 71
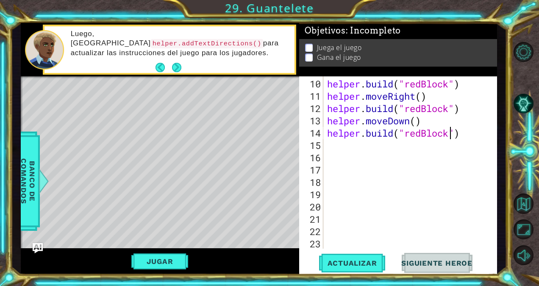
scroll to position [0, 6]
type textarea "[DOMAIN_NAME]("redBlock")"
click at [357, 258] on button "Actualizar" at bounding box center [352, 263] width 67 height 20
click at [333, 147] on div "helper . build ( "redBlock" ) helper . moveRight ( ) helper . build ( "redBlock…" at bounding box center [409, 176] width 167 height 197
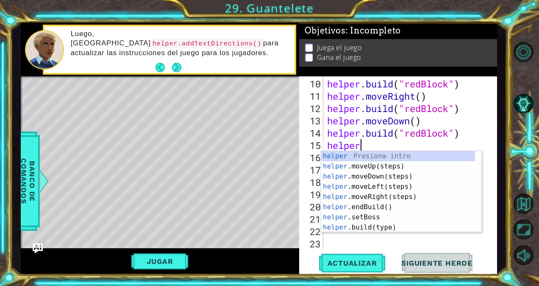
type textarea "helper."
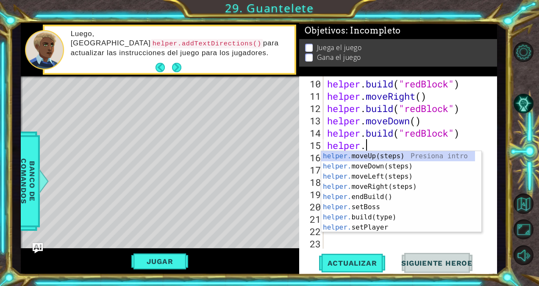
scroll to position [0, 1]
click at [368, 184] on div "helper. moveUp(steps) Presiona intro helper. moveDown(steps) Presiona intro hel…" at bounding box center [398, 202] width 154 height 102
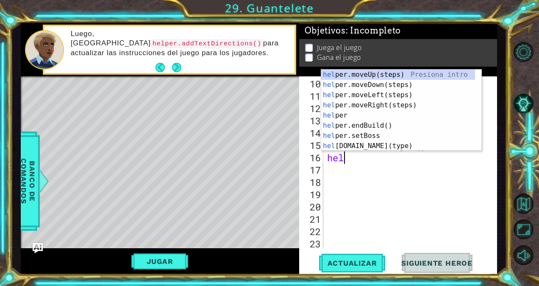
scroll to position [0, 0]
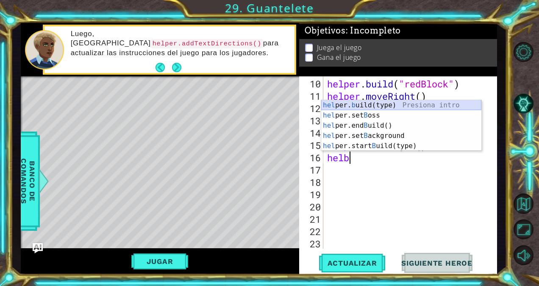
click at [403, 104] on div "hel per. b uild(type) Presiona intro hel per.set B oss Presiona intro hel per.e…" at bounding box center [401, 135] width 160 height 71
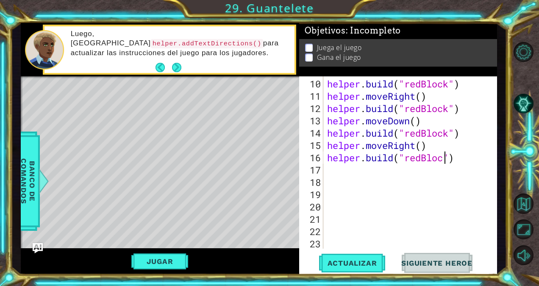
scroll to position [0, 6]
type textarea "[DOMAIN_NAME]("redBlock")"
click at [365, 263] on span "Actualizar" at bounding box center [352, 263] width 67 height 8
click at [334, 168] on div "helper . build ( "redBlock" ) helper . moveRight ( ) helper . build ( "redBlock…" at bounding box center [409, 176] width 167 height 197
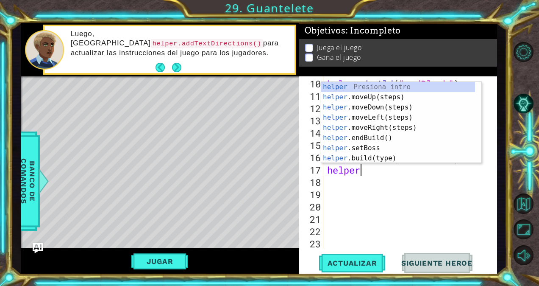
type textarea "helperm"
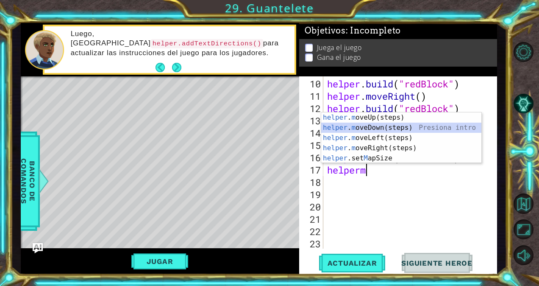
click at [354, 127] on div "helper . m oveUp(steps) Presiona intro helper . m oveDown(steps) Presiona intro…" at bounding box center [401, 147] width 160 height 71
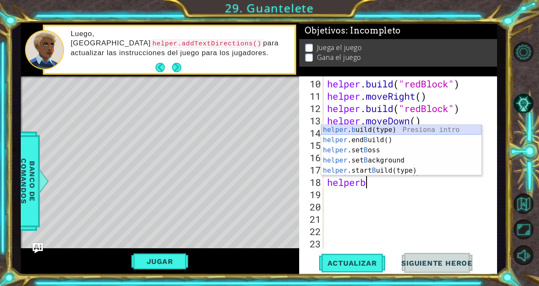
click at [362, 130] on div "helper . b uild(type) Presiona intro helper .end B uild() Presiona intro helper…" at bounding box center [401, 160] width 160 height 71
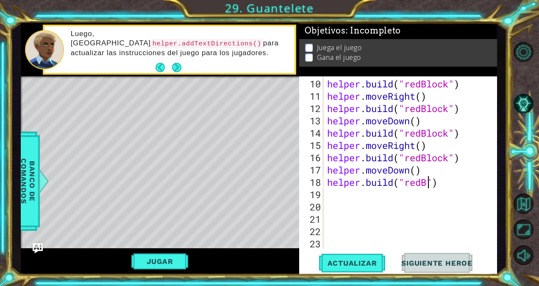
scroll to position [0, 5]
type textarea "[DOMAIN_NAME]("redBlock")"
click at [335, 193] on div "helper . build ( "redBlock" ) helper . moveRight ( ) helper . build ( "redBlock…" at bounding box center [409, 176] width 167 height 197
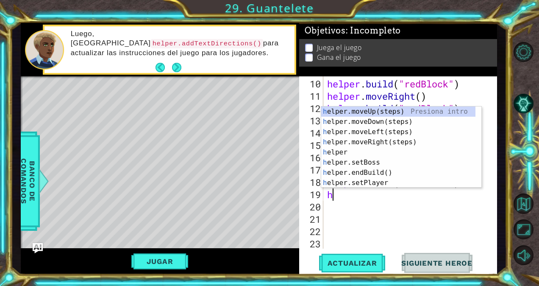
type textarea "hel"
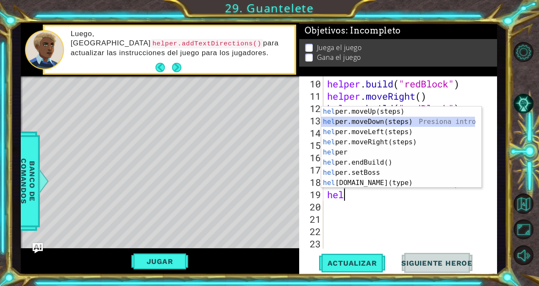
click at [386, 122] on div "hel per.moveUp(steps) Presiona intro hel per.moveDown(steps) Presiona intro hel…" at bounding box center [398, 157] width 154 height 102
click at [338, 269] on button "Actualizar" at bounding box center [352, 263] width 67 height 20
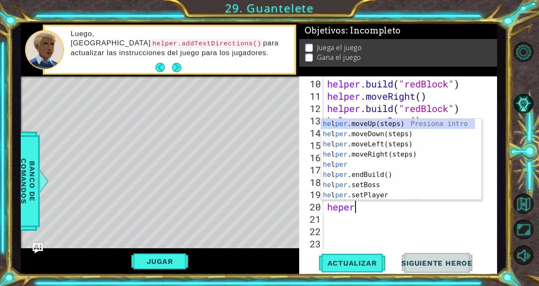
scroll to position [0, 1]
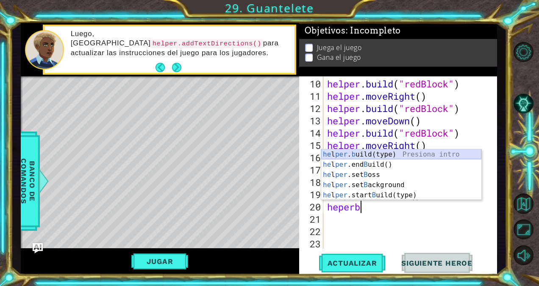
click at [377, 156] on div "he l per . b uild(type) Presiona intro he l per .end B uild() Presiona intro he…" at bounding box center [401, 184] width 160 height 71
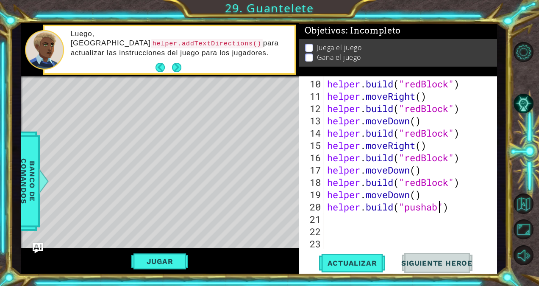
scroll to position [0, 6]
type textarea "[DOMAIN_NAME]("pushable")"
click at [355, 256] on button "Actualizar" at bounding box center [352, 263] width 67 height 20
click at [337, 216] on div "helper . build ( "redBlock" ) helper . moveRight ( ) helper . build ( "redBlock…" at bounding box center [409, 176] width 167 height 197
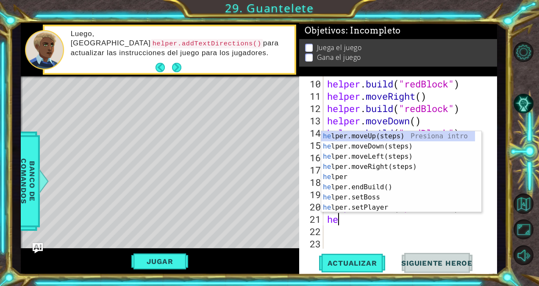
type textarea "hep"
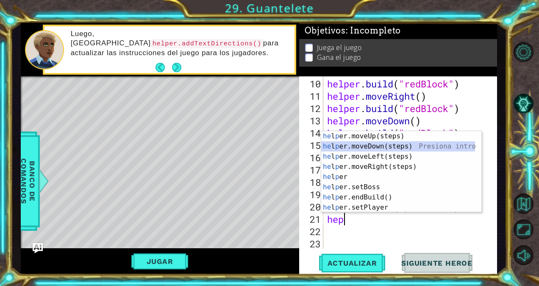
click at [367, 145] on div "he l p er.moveUp(steps) Presiona intro he l p er.moveDown(steps) Presiona intro…" at bounding box center [398, 182] width 154 height 102
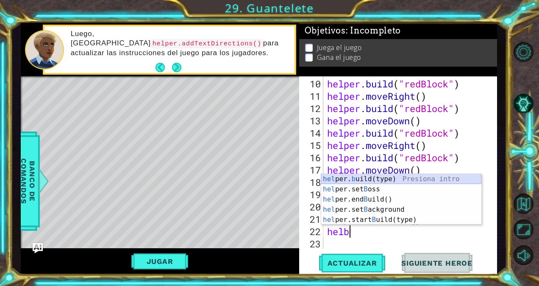
click at [379, 176] on div "hel per. b uild(type) Presiona intro hel per.set B oss Presiona intro hel per.e…" at bounding box center [401, 209] width 160 height 71
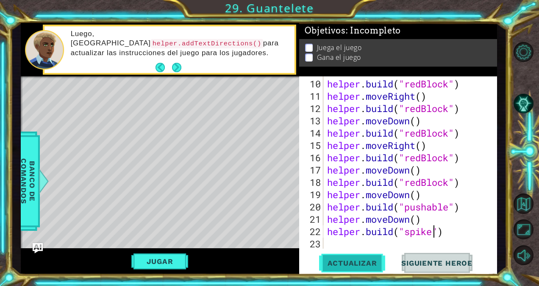
type textarea "[DOMAIN_NAME]("spikes")"
click at [458, 231] on div "helper . build ( "redBlock" ) helper . moveRight ( ) helper . build ( "redBlock…" at bounding box center [409, 176] width 167 height 197
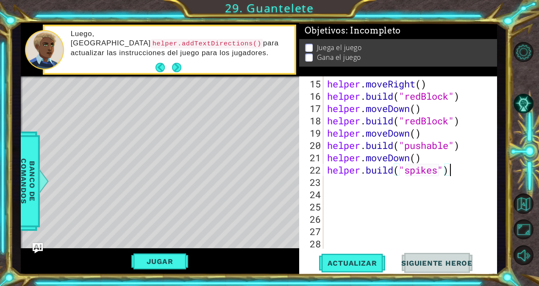
scroll to position [197, 0]
click at [380, 192] on div "helper . moveRight ( ) helper . build ( "redBlock" ) helper . moveDown ( ) help…" at bounding box center [409, 176] width 167 height 197
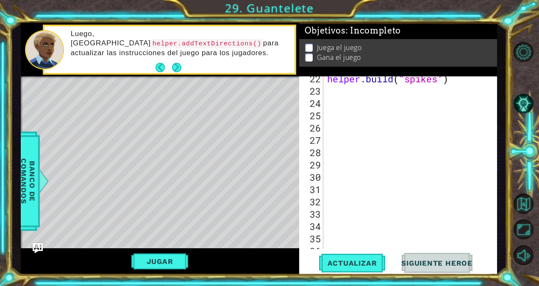
scroll to position [289, 0]
click at [329, 89] on div "helper . build ( "spikes" )" at bounding box center [409, 169] width 167 height 197
click at [344, 260] on span "Actualizar" at bounding box center [352, 263] width 67 height 8
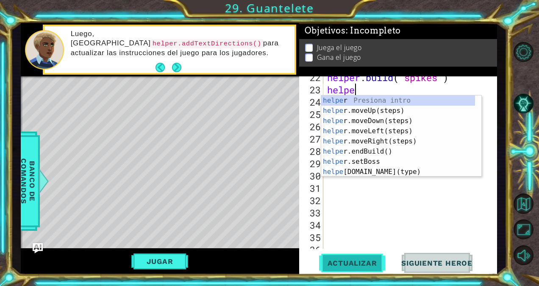
type textarea "helper"
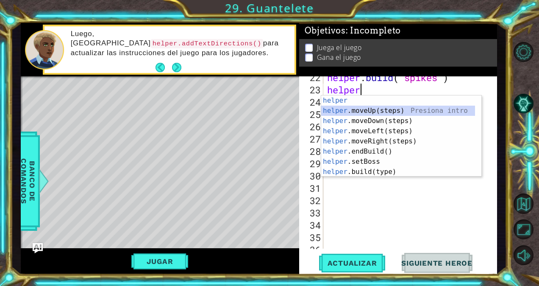
click at [376, 109] on div "helper Presiona intro helper .moveUp(steps) Presiona intro helper .moveDown(ste…" at bounding box center [398, 146] width 154 height 102
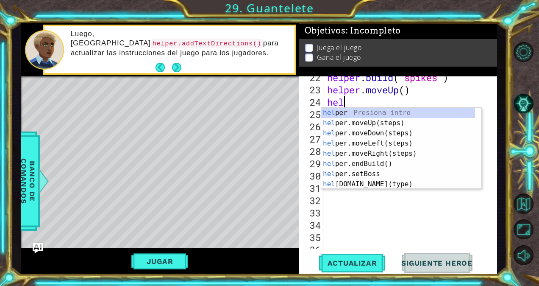
type textarea "helm"
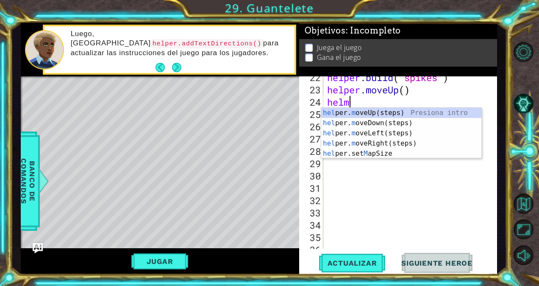
scroll to position [0, 0]
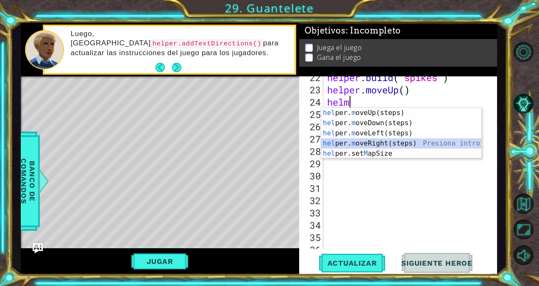
click at [375, 141] on div "hel per. m oveUp(steps) Presiona intro hel per. m oveDown(steps) Presiona intro…" at bounding box center [401, 143] width 160 height 71
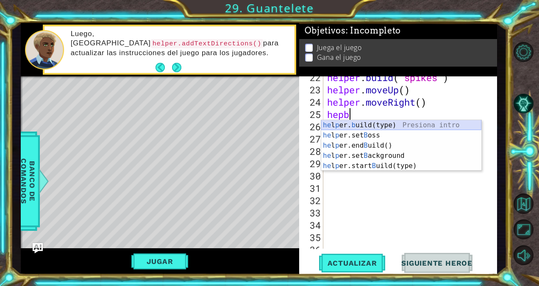
click at [358, 128] on div "he l p er. b uild(type) Presiona intro he l p er.set B oss Presiona intro he l …" at bounding box center [401, 155] width 160 height 71
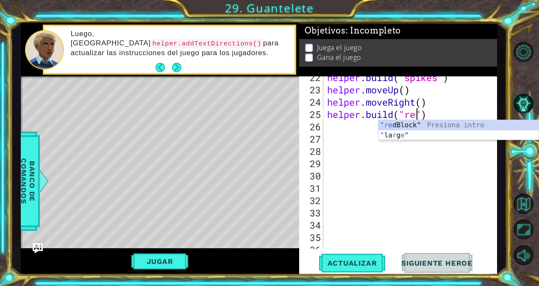
scroll to position [0, 4]
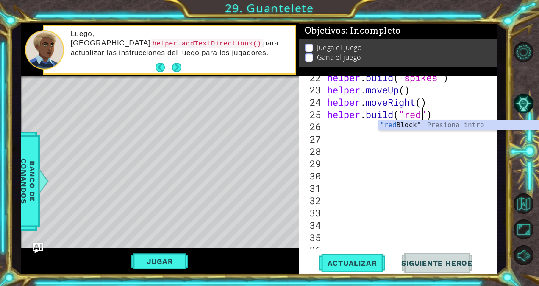
type textarea "[DOMAIN_NAME]("redBlock")"
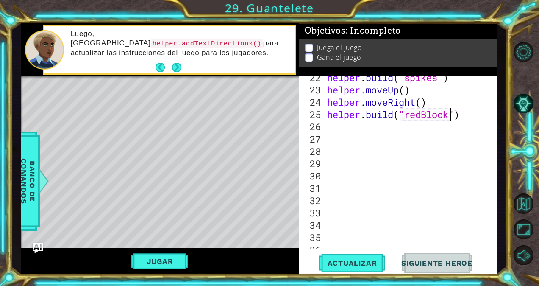
click at [326, 128] on div "helper . build ( "spikes" ) helper . moveUp ( ) helper . moveRight ( ) helper .…" at bounding box center [409, 169] width 167 height 197
click at [343, 268] on button "Actualizar" at bounding box center [352, 263] width 67 height 20
click at [334, 130] on div "helper . build ( "spikes" ) helper . moveUp ( ) helper . moveRight ( ) helper .…" at bounding box center [409, 169] width 167 height 197
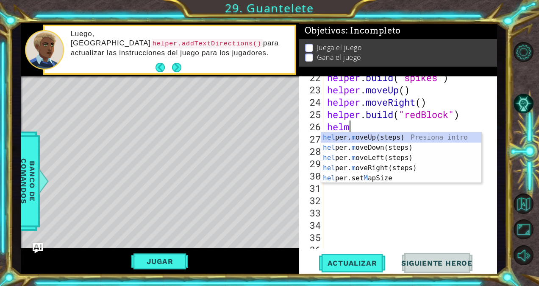
type textarea "helmo"
click at [337, 134] on div "hel per. mo veUp(steps) Presiona intro hel per. mo veDown(steps) Presiona intro…" at bounding box center [401, 162] width 160 height 61
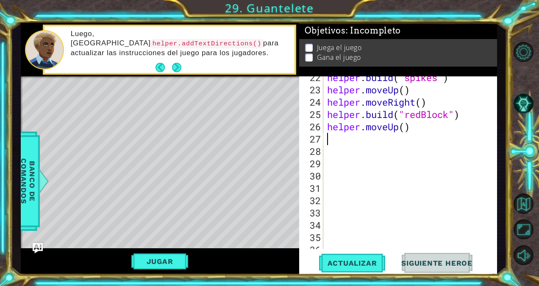
scroll to position [0, 0]
click at [407, 127] on div "helper . build ( "spikes" ) helper . moveUp ( ) helper . moveRight ( ) helper .…" at bounding box center [409, 169] width 167 height 197
type textarea "helper.moveUp(2)"
click at [349, 135] on div "helper . build ( "spikes" ) helper . moveUp ( ) helper . moveRight ( ) helper .…" at bounding box center [409, 169] width 167 height 197
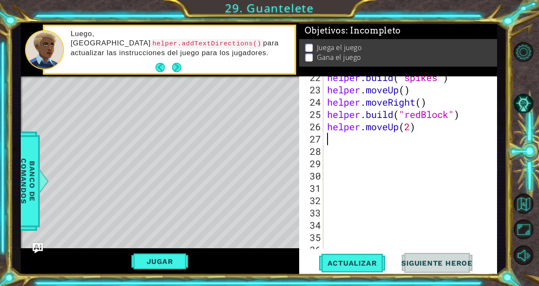
scroll to position [0, 0]
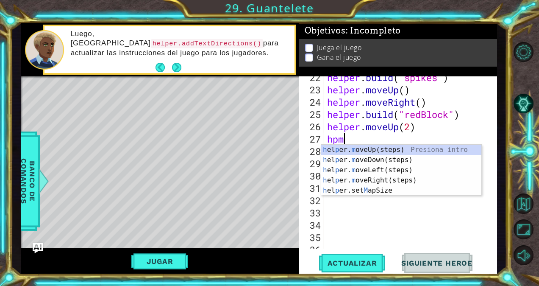
type textarea "hpml"
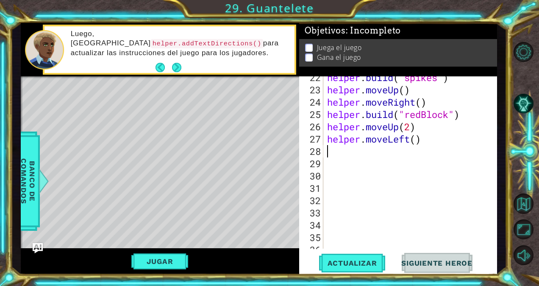
click at [418, 140] on div "helper . build ( "spikes" ) helper . moveUp ( ) helper . moveRight ( ) helper .…" at bounding box center [409, 169] width 167 height 197
type textarea "helper.moveLeft(4)"
click at [357, 257] on button "Actualizar" at bounding box center [352, 263] width 67 height 20
click at [333, 153] on div "helper . build ( "spikes" ) helper . moveUp ( ) helper . moveRight ( ) helper .…" at bounding box center [409, 169] width 167 height 197
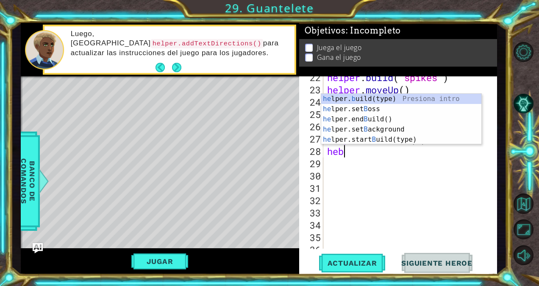
scroll to position [0, 0]
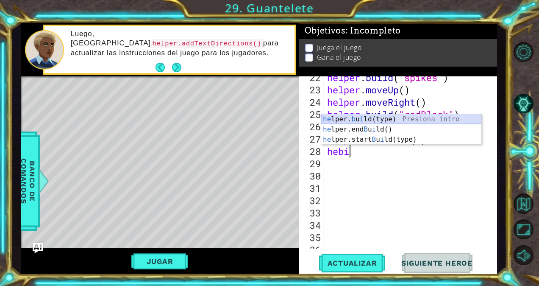
click at [348, 118] on div "he lper. [PERSON_NAME](type) Presiona intro he lper.end B u i ld() Presiona int…" at bounding box center [401, 139] width 160 height 51
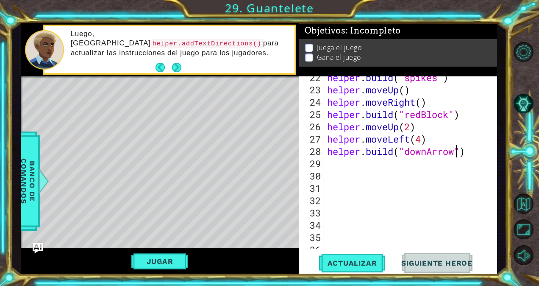
scroll to position [0, 6]
type textarea "[DOMAIN_NAME]("downArrow")"
click at [347, 262] on span "Actualizar" at bounding box center [352, 263] width 67 height 8
click at [328, 160] on div "helper . build ( "spikes" ) helper . moveUp ( ) helper . moveRight ( ) helper .…" at bounding box center [409, 169] width 167 height 197
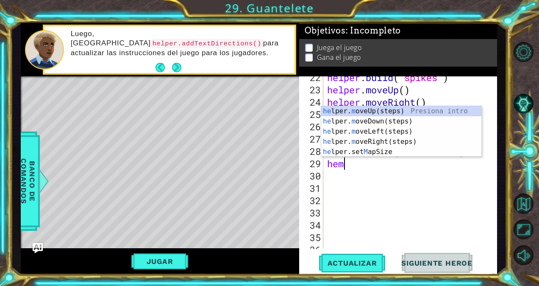
type textarea "hemd"
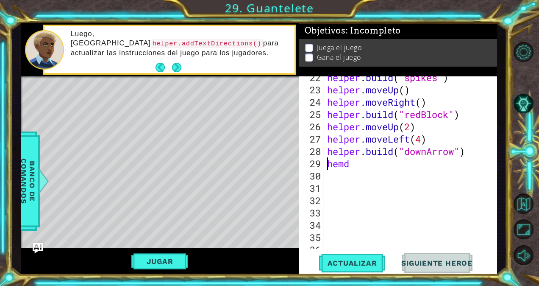
click at [328, 160] on div "helper . build ( "spikes" ) helper . moveUp ( ) helper . moveRight ( ) helper .…" at bounding box center [409, 169] width 167 height 197
click at [347, 173] on div "helper . build ( "spikes" ) helper . moveUp ( ) helper . moveRight ( ) helper .…" at bounding box center [409, 169] width 167 height 197
click at [353, 164] on div "helper . build ( "spikes" ) helper . moveUp ( ) helper . moveRight ( ) helper .…" at bounding box center [409, 169] width 167 height 197
type textarea "hem"
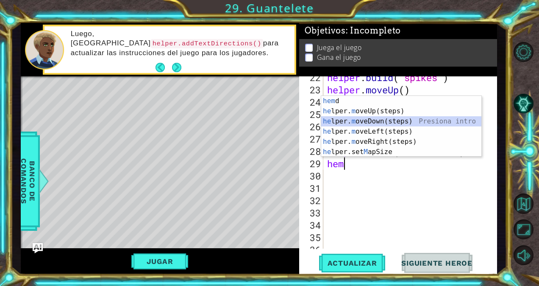
click at [384, 122] on div "hem d Presiona intro he lper. m oveUp(steps) Presiona intro he lper. m oveDown(…" at bounding box center [401, 136] width 160 height 81
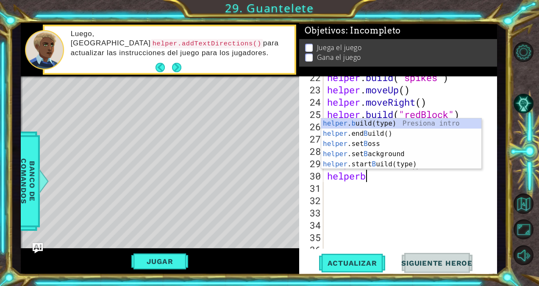
scroll to position [0, 1]
click at [390, 123] on div "helper . b uild(type) Presiona intro helper .end B uild() Presiona intro helper…" at bounding box center [401, 153] width 160 height 71
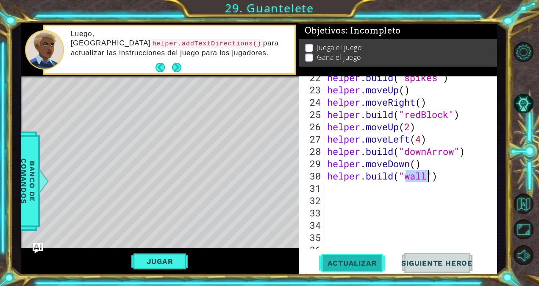
click at [353, 259] on span "Actualizar" at bounding box center [352, 263] width 67 height 8
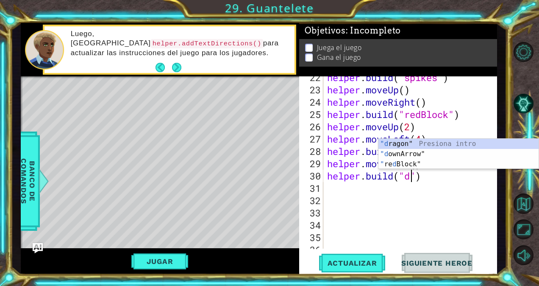
scroll to position [0, 4]
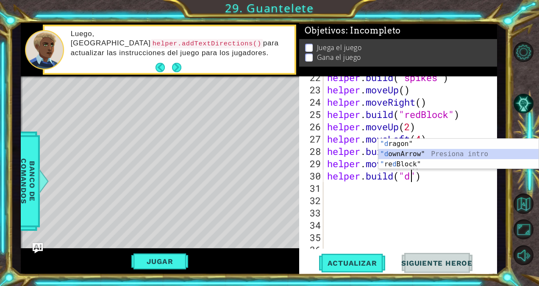
click at [407, 154] on div ""[PERSON_NAME]" Presiona intro "d ownArrow" Presiona intro " re d Block" Presio…" at bounding box center [459, 164] width 160 height 51
type textarea "[DOMAIN_NAME]("downArrow")"
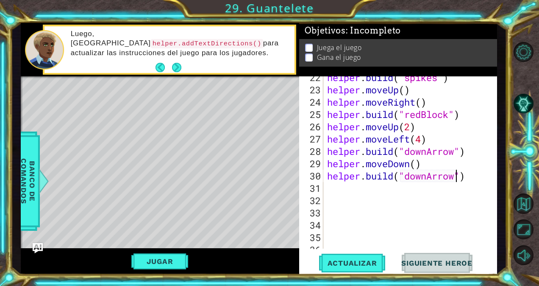
click at [342, 188] on div "helper . build ( "spikes" ) helper . moveUp ( ) helper . moveRight ( ) helper .…" at bounding box center [409, 169] width 167 height 197
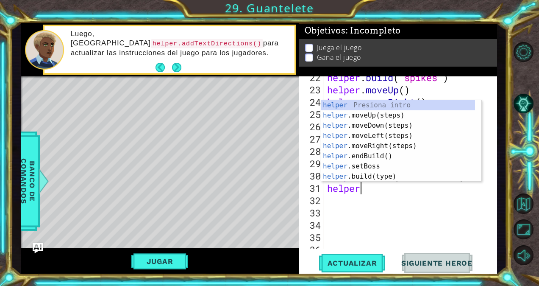
type textarea "held"
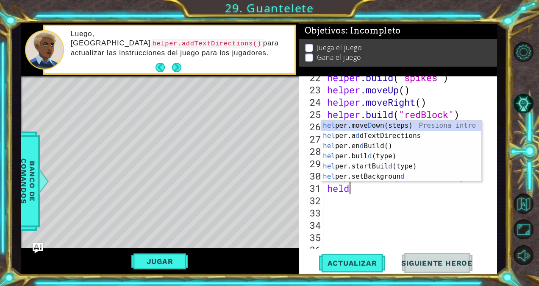
scroll to position [0, 0]
click at [370, 126] on div "hel per.[PERSON_NAME] own(steps) Presiona intro hel per.a d dTextDirections Pre…" at bounding box center [401, 160] width 160 height 81
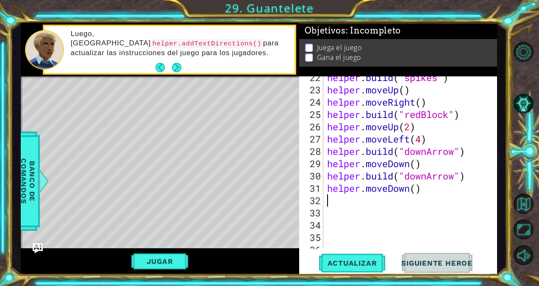
scroll to position [0, 0]
click at [352, 261] on span "Actualizar" at bounding box center [352, 263] width 67 height 8
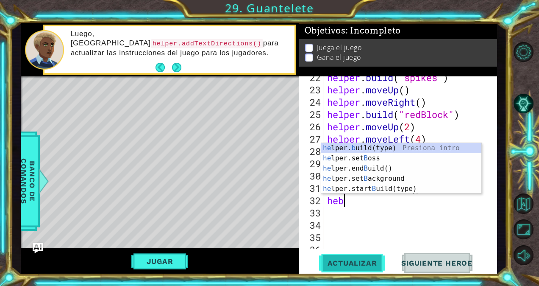
scroll to position [0, 0]
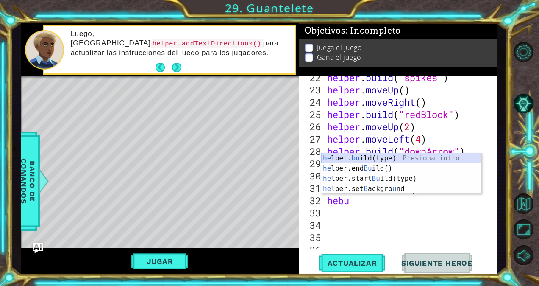
click at [393, 159] on div "he lper. bu ild(type) Presiona intro he lper.end Bu ild() Presiona intro he lpe…" at bounding box center [401, 183] width 160 height 61
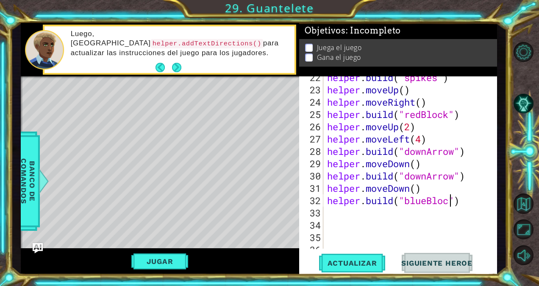
scroll to position [0, 6]
type textarea "[DOMAIN_NAME]("blueBlock")"
click at [350, 265] on span "Actualizar" at bounding box center [352, 263] width 67 height 8
click at [329, 206] on div "helper . build ( "spikes" ) helper . moveUp ( ) helper . moveRight ( ) helper .…" at bounding box center [409, 169] width 167 height 197
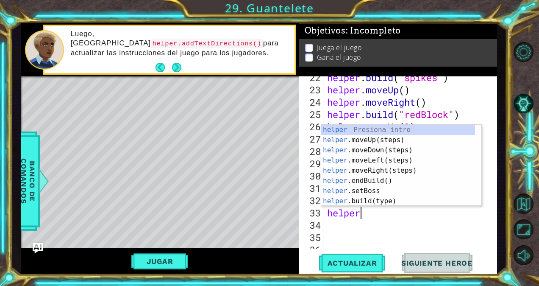
scroll to position [0, 1]
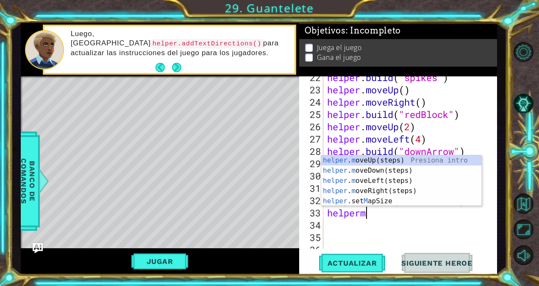
type textarea "helpermd"
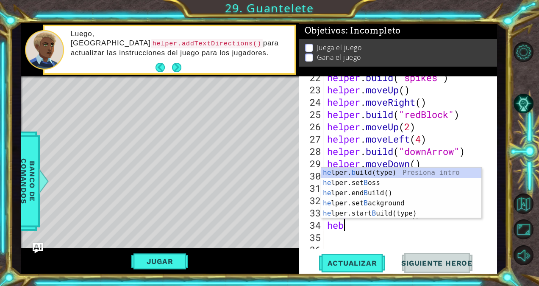
scroll to position [0, 0]
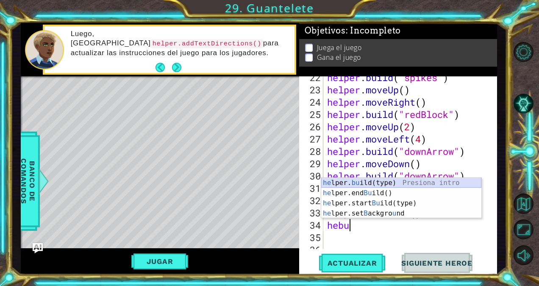
click at [374, 183] on div "he lper. bu ild(type) Presiona intro he lper.end Bu ild() Presiona intro he lpe…" at bounding box center [401, 208] width 160 height 61
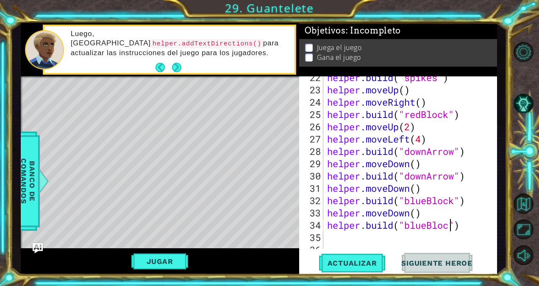
scroll to position [0, 6]
type textarea "[DOMAIN_NAME]("blueBlock")"
click at [364, 265] on span "Actualizar" at bounding box center [352, 263] width 67 height 8
click at [339, 237] on div "helper . build ( "spikes" ) helper . moveUp ( ) helper . moveRight ( ) helper .…" at bounding box center [409, 169] width 167 height 197
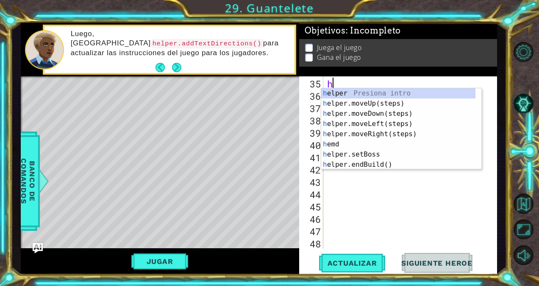
scroll to position [443, 0]
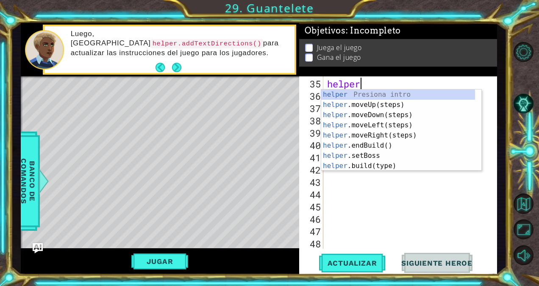
type textarea "helperm"
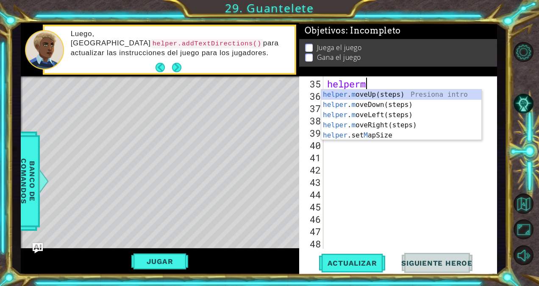
scroll to position [0, 1]
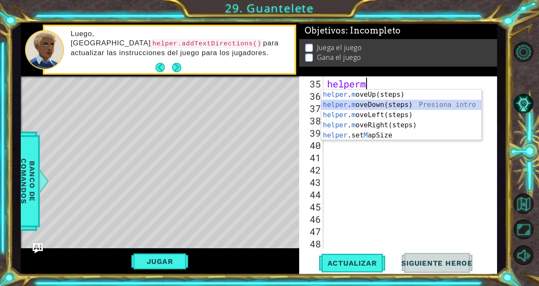
click at [383, 103] on div "helper . m oveUp(steps) Presiona intro helper . m oveDown(steps) Presiona intro…" at bounding box center [401, 124] width 160 height 71
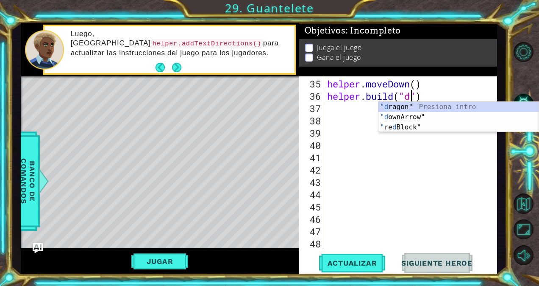
scroll to position [0, 4]
click at [393, 109] on div ""do wnArrow" Presiona intro " re d Bl o ck" Presiona intro "d rag o n" Presiona…" at bounding box center [459, 127] width 160 height 51
type textarea "[DOMAIN_NAME]("downArrow")"
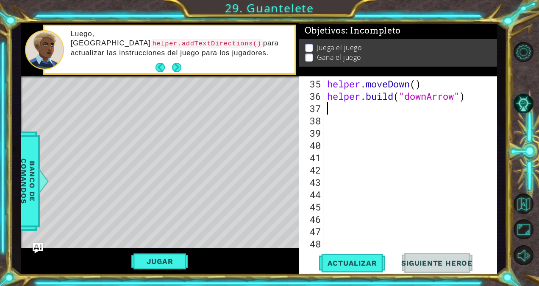
click at [330, 108] on div "helper . moveDown ( ) helper . build ( "downArrow" )" at bounding box center [409, 176] width 167 height 197
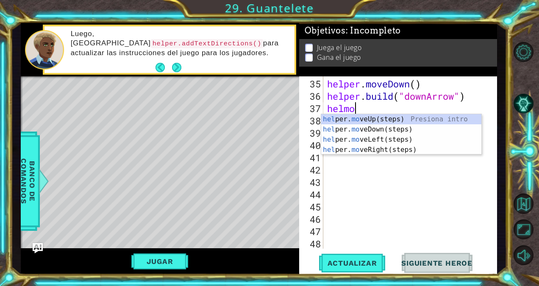
type textarea "helmod"
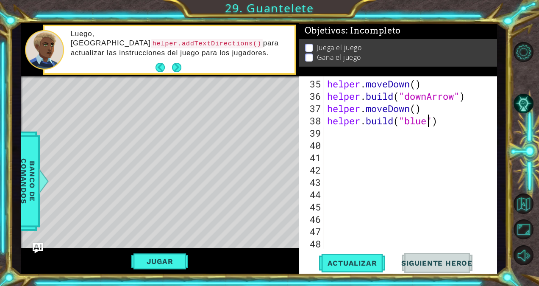
scroll to position [0, 5]
type textarea "[DOMAIN_NAME]("blueBlock")"
click at [351, 128] on div "helper . moveDown ( ) helper . build ( "downArrow" ) helper . moveDown ( ) help…" at bounding box center [409, 176] width 167 height 197
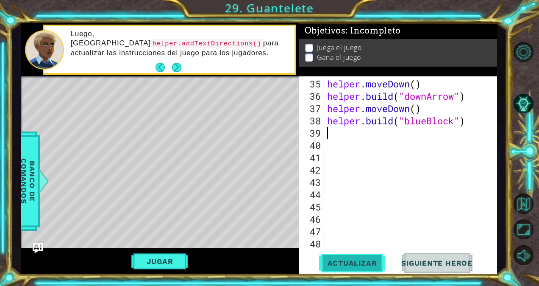
click at [335, 261] on span "Actualizar" at bounding box center [352, 263] width 67 height 8
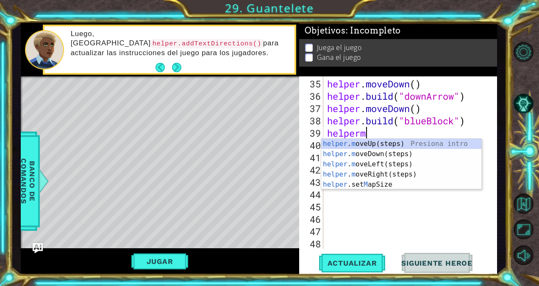
type textarea "helpermo"
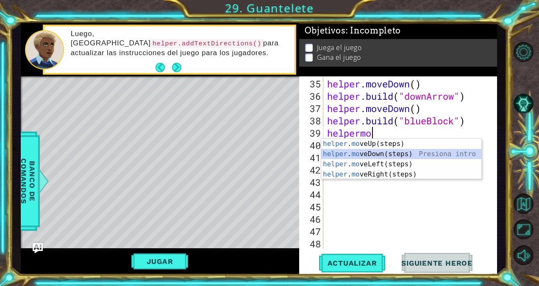
click at [354, 152] on div "helper . mo veUp(steps) Presiona intro helper . mo veDown(steps) Presiona intro…" at bounding box center [401, 169] width 160 height 61
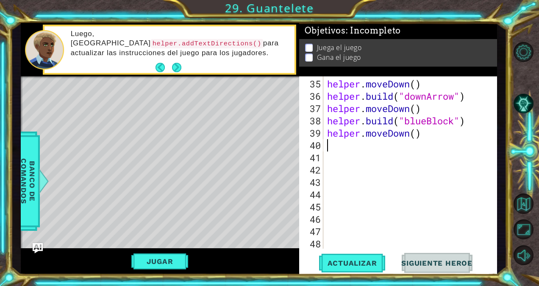
scroll to position [0, 0]
click at [335, 142] on div "helper . moveDown ( ) helper . build ( "downArrow" ) helper . moveDown ( ) help…" at bounding box center [409, 176] width 167 height 197
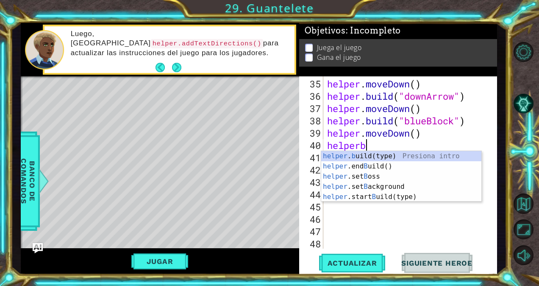
scroll to position [0, 1]
click at [348, 155] on div "helper . b uild(type) Presiona intro helper .end B uild() Presiona intro helper…" at bounding box center [401, 186] width 160 height 71
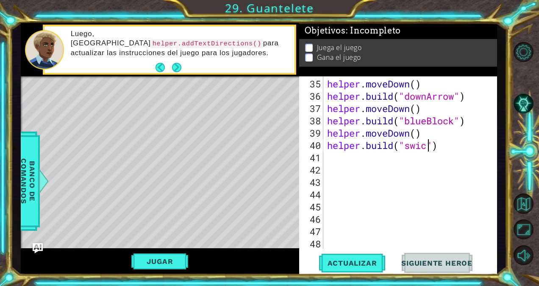
scroll to position [0, 5]
type textarea "[DOMAIN_NAME]("swich")"
click at [354, 255] on button "Actualizar" at bounding box center [352, 263] width 67 height 20
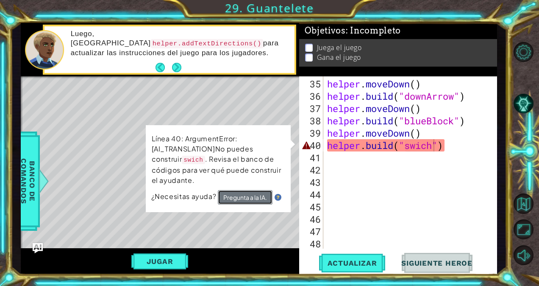
click at [251, 198] on button "Pregunta a la IA." at bounding box center [244, 197] width 55 height 15
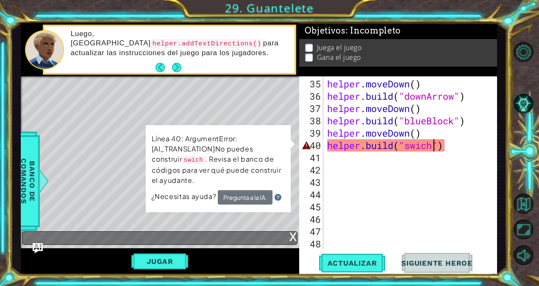
click at [291, 234] on div "x" at bounding box center [294, 235] width 8 height 8
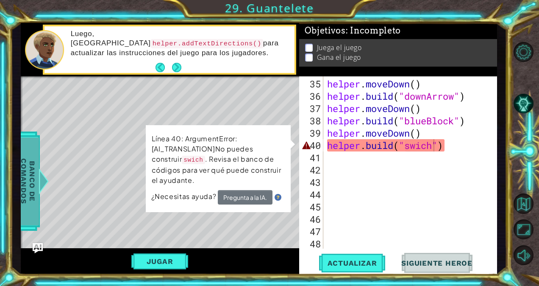
click at [21, 186] on span "Banco de comandos" at bounding box center [28, 181] width 22 height 88
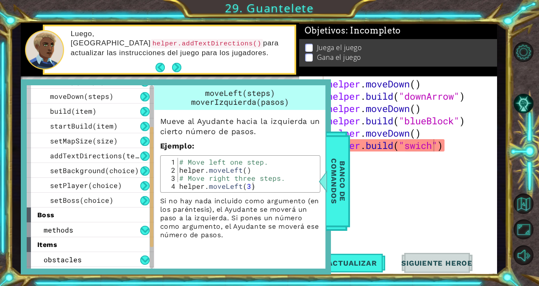
scroll to position [74, 0]
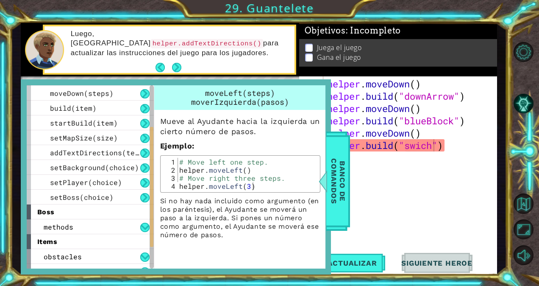
drag, startPoint x: 151, startPoint y: 161, endPoint x: 150, endPoint y: 202, distance: 41.1
click at [150, 202] on div at bounding box center [151, 187] width 3 height 120
click at [133, 170] on span "setBackground(choice)" at bounding box center [94, 167] width 89 height 9
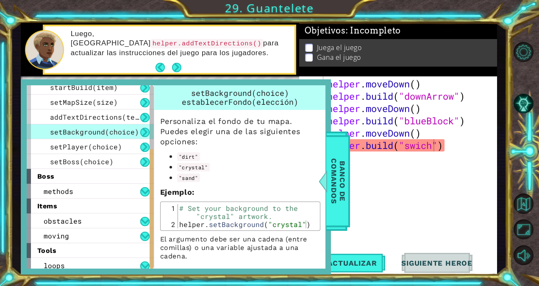
scroll to position [113, 0]
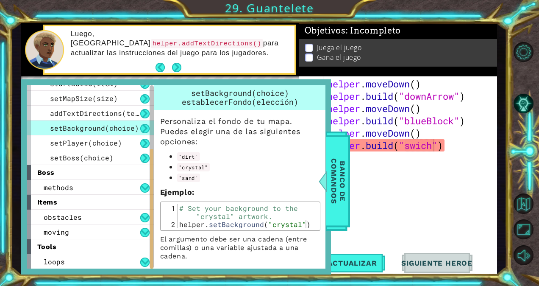
drag, startPoint x: 152, startPoint y: 168, endPoint x: 152, endPoint y: 204, distance: 36.5
click at [152, 204] on div at bounding box center [151, 209] width 3 height 120
click at [133, 220] on div "obstacles" at bounding box center [90, 216] width 127 height 15
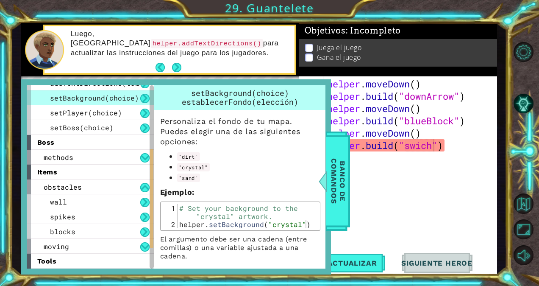
scroll to position [158, 0]
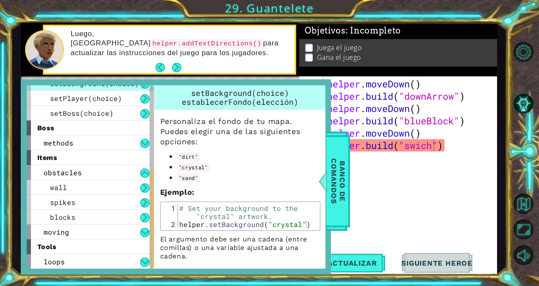
drag, startPoint x: 152, startPoint y: 186, endPoint x: 152, endPoint y: 215, distance: 29.7
click at [152, 215] on div at bounding box center [151, 219] width 3 height 99
click at [131, 229] on div "moving" at bounding box center [90, 231] width 127 height 15
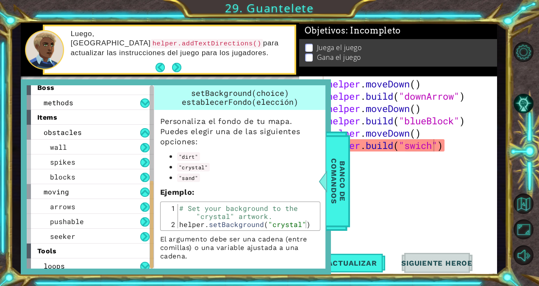
scroll to position [202, 0]
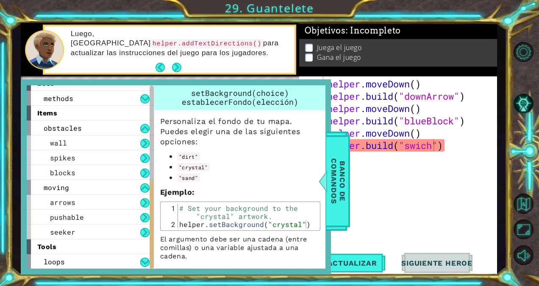
drag, startPoint x: 151, startPoint y: 185, endPoint x: 151, endPoint y: 213, distance: 27.6
click at [151, 213] on div at bounding box center [151, 224] width 3 height 87
click at [145, 130] on button at bounding box center [144, 128] width 9 height 9
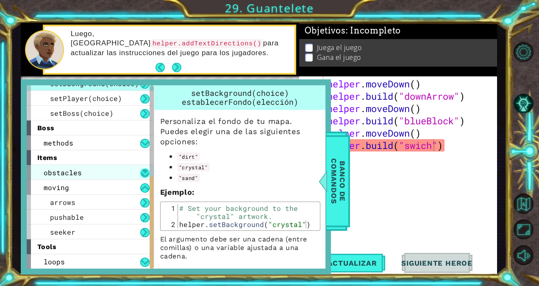
click at [145, 174] on button at bounding box center [144, 172] width 9 height 9
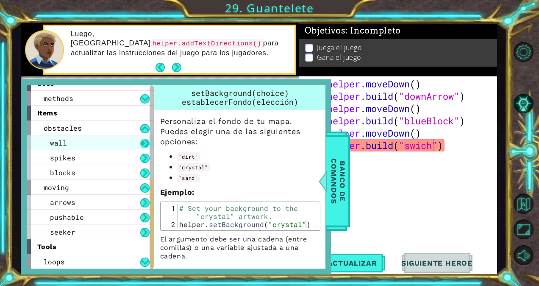
click at [146, 142] on button at bounding box center [144, 143] width 9 height 9
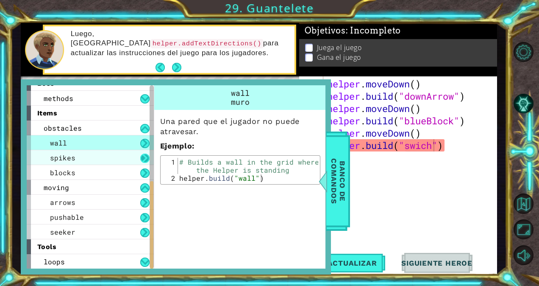
click at [147, 156] on button at bounding box center [144, 157] width 9 height 9
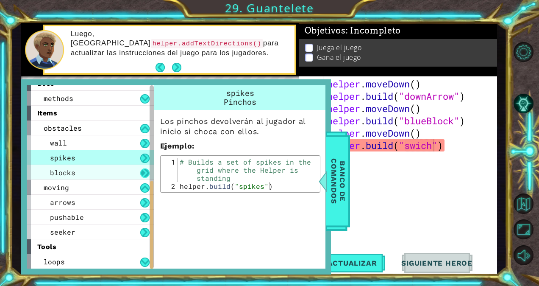
click at [145, 171] on button at bounding box center [144, 172] width 9 height 9
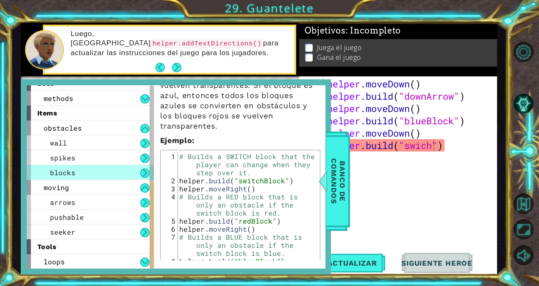
scroll to position [108, 0]
click at [417, 187] on div "helper . moveDown ( ) helper . build ( "downArrow" ) helper . moveDown ( ) help…" at bounding box center [409, 176] width 167 height 197
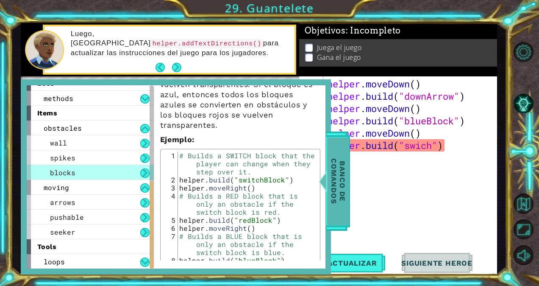
click at [339, 186] on span "Banco de comandos" at bounding box center [338, 181] width 22 height 88
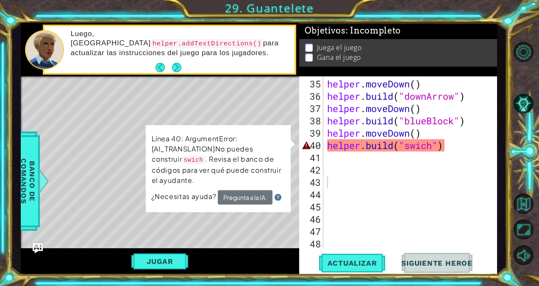
click at [434, 149] on div "helper . moveDown ( ) helper . build ( "downArrow" ) helper . moveDown ( ) help…" at bounding box center [409, 176] width 167 height 197
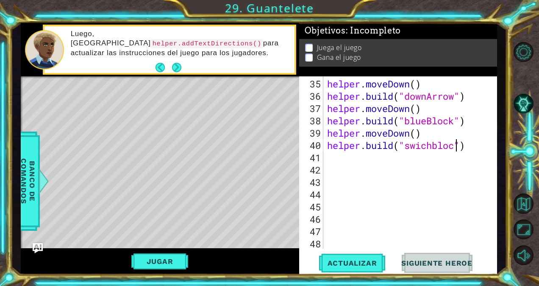
scroll to position [0, 6]
click at [354, 267] on button "Actualizar" at bounding box center [352, 263] width 67 height 20
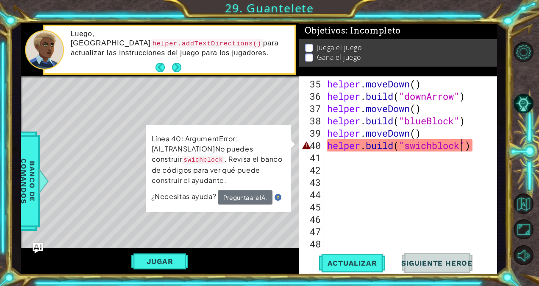
click at [440, 148] on div "helper . moveDown ( ) helper . build ( "downArrow" ) helper . moveDown ( ) help…" at bounding box center [409, 176] width 167 height 197
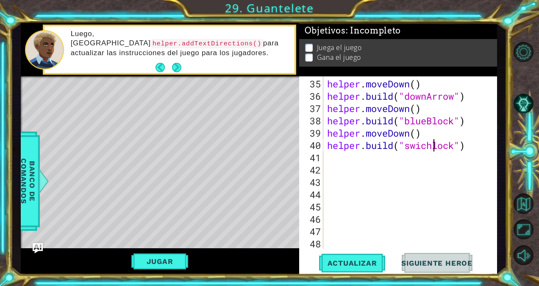
scroll to position [0, 5]
type textarea "[DOMAIN_NAME]("swichBlock")"
click at [345, 265] on span "Actualizar" at bounding box center [352, 263] width 67 height 8
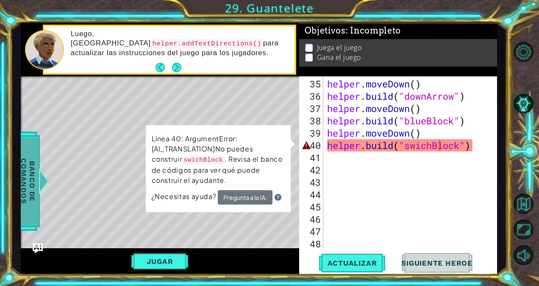
click at [26, 189] on span "Banco de comandos" at bounding box center [28, 181] width 22 height 88
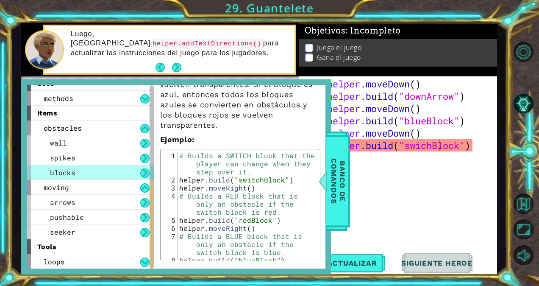
click at [388, 196] on div "helper . moveDown ( ) helper . build ( "downArrow" ) helper . moveDown ( ) help…" at bounding box center [409, 176] width 167 height 197
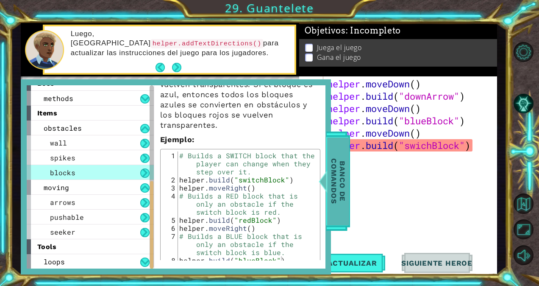
click at [334, 201] on span "Banco de comandos" at bounding box center [338, 181] width 22 height 88
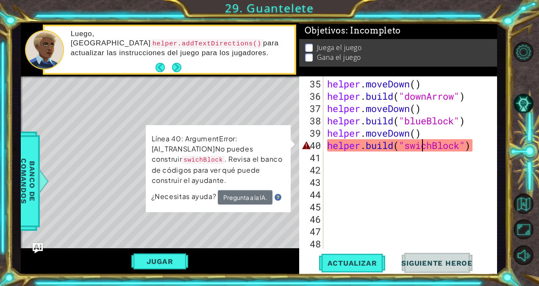
click at [423, 148] on div "helper . moveDown ( ) helper . build ( "downArrow" ) helper . moveDown ( ) help…" at bounding box center [409, 176] width 167 height 197
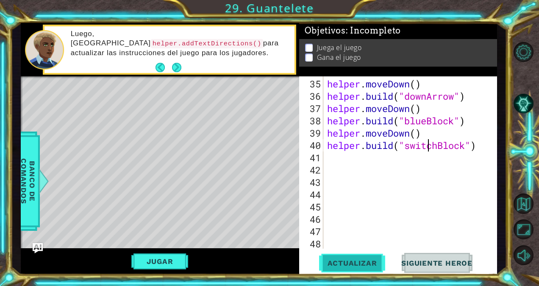
type textarea "[DOMAIN_NAME]("switchBlock")"
click at [367, 266] on span "Actualizar" at bounding box center [352, 263] width 67 height 8
click at [344, 156] on div "helper . moveDown ( ) helper . build ( "downArrow" ) helper . moveDown ( ) help…" at bounding box center [409, 176] width 167 height 197
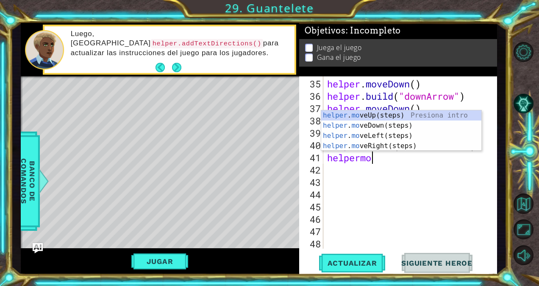
type textarea "helpermor"
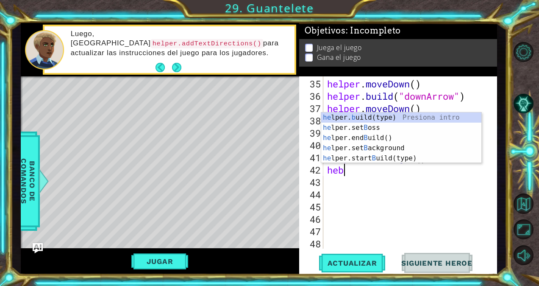
scroll to position [0, 0]
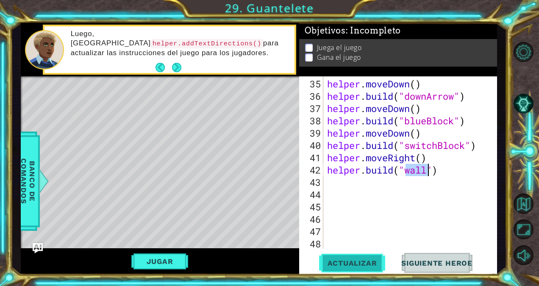
click at [342, 262] on span "Actualizar" at bounding box center [352, 263] width 67 height 8
type textarea "[DOMAIN_NAME]("wall")"
click at [338, 178] on div "helper . moveDown ( ) helper . build ( "downArrow" ) helper . moveDown ( ) help…" at bounding box center [409, 176] width 167 height 197
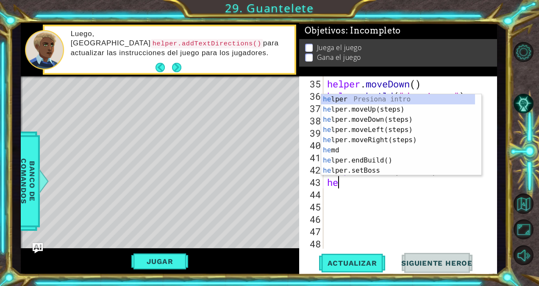
type textarea "hem"
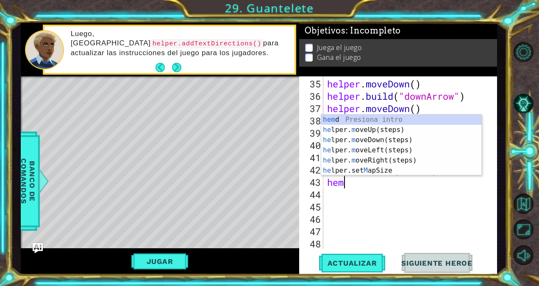
scroll to position [0, 0]
click at [369, 129] on div "hem d Presiona intro he lper. m oveUp(steps) Presiona intro he lper. m oveDown(…" at bounding box center [401, 154] width 160 height 81
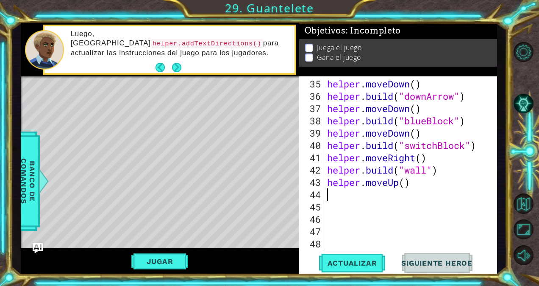
scroll to position [0, 0]
click at [334, 198] on div "helper . moveDown ( ) helper . build ( "downArrow" ) helper . moveDown ( ) help…" at bounding box center [409, 176] width 167 height 197
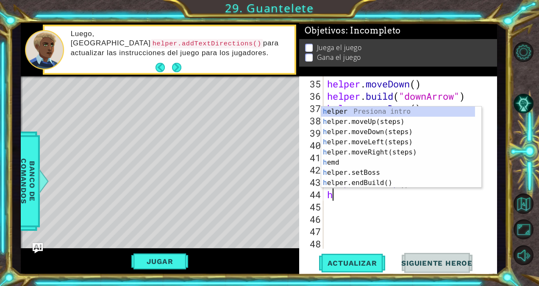
type textarea "hm"
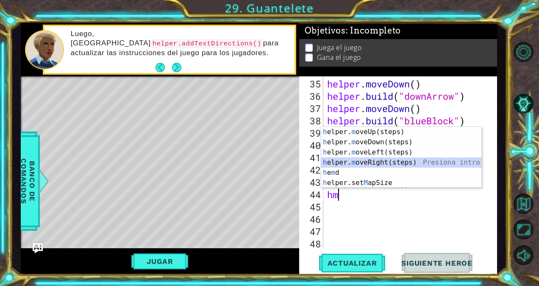
click at [371, 158] on div "h elper. m oveUp(steps) Presiona intro h elper. m oveDown(steps) Presiona intro…" at bounding box center [401, 167] width 160 height 81
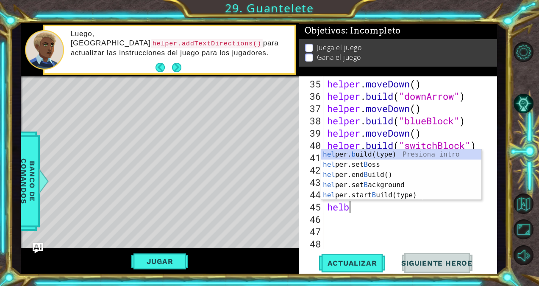
scroll to position [0, 0]
click at [390, 152] on div "hel per. b uild(type) Presiona intro hel per.set B oss Presiona intro hel per.e…" at bounding box center [401, 184] width 160 height 71
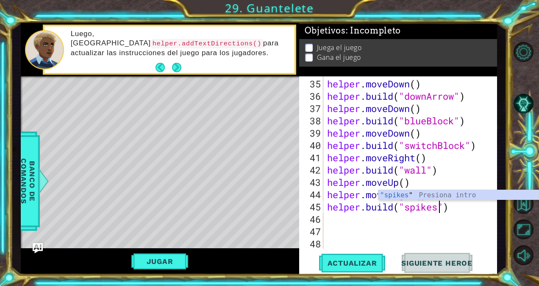
scroll to position [0, 5]
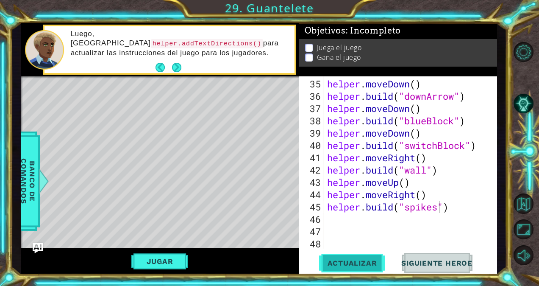
click at [345, 263] on span "Actualizar" at bounding box center [352, 263] width 67 height 8
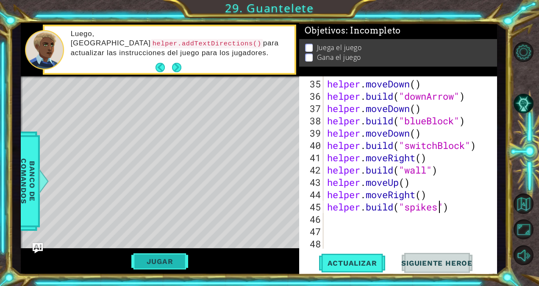
click at [147, 257] on button "Jugar" at bounding box center [159, 261] width 57 height 16
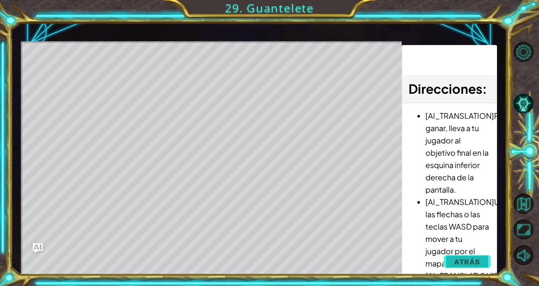
click at [467, 260] on span "Atrás" at bounding box center [467, 261] width 26 height 8
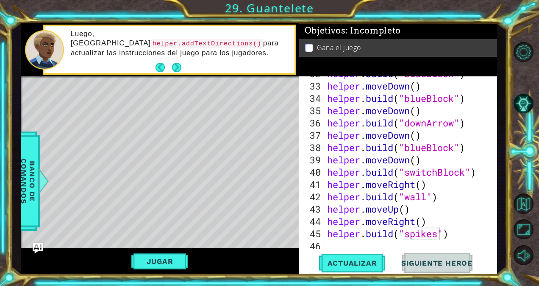
scroll to position [410, 0]
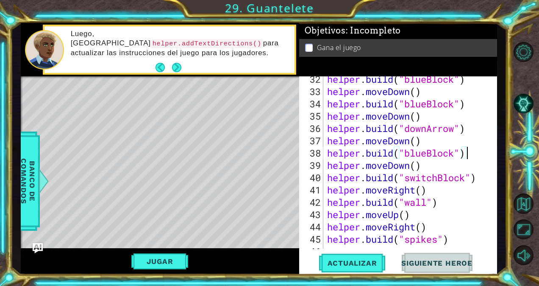
click at [482, 148] on div "helper . build ( "blueBlock" ) helper . moveDown ( ) helper . build ( "blueBloc…" at bounding box center [409, 171] width 167 height 197
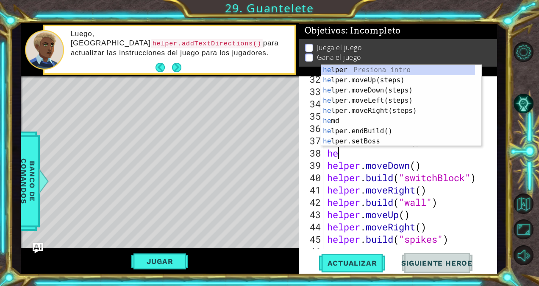
scroll to position [0, 0]
type textarea "h"
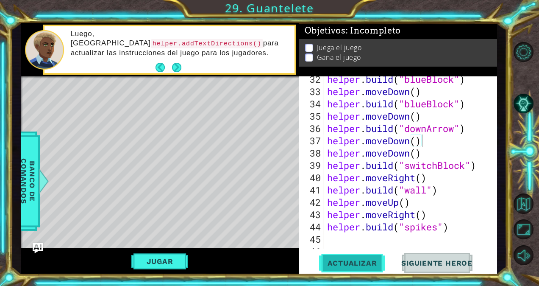
click at [374, 266] on span "Actualizar" at bounding box center [352, 263] width 67 height 8
click at [485, 197] on div "helper . build ( "blueBlock" ) helper . moveDown ( ) helper . build ( "blueBloc…" at bounding box center [409, 171] width 167 height 197
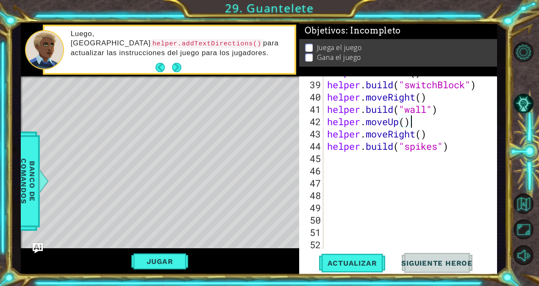
scroll to position [516, 0]
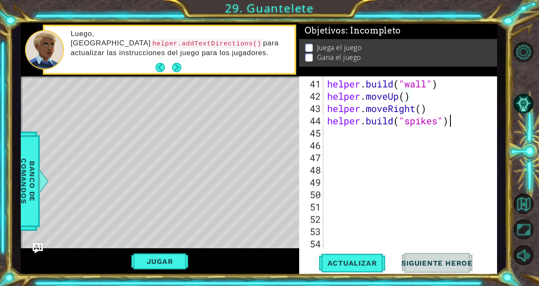
click at [465, 124] on div "helper . build ( "wall" ) helper . moveUp ( ) helper . moveRight ( ) helper . b…" at bounding box center [409, 176] width 167 height 197
type textarea "[DOMAIN_NAME]("spikes")"
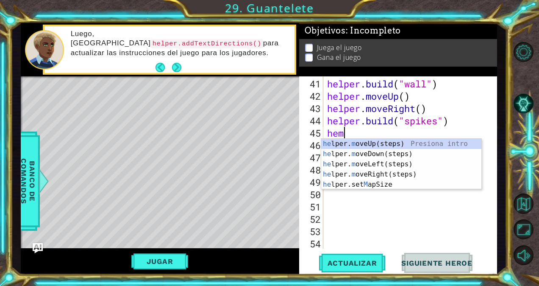
scroll to position [0, 0]
click at [81, 175] on div "Level Map" at bounding box center [217, 201] width 392 height 250
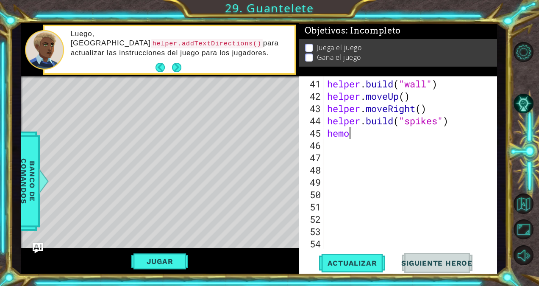
click at [354, 130] on div "helper . build ( "wall" ) helper . moveUp ( ) helper . moveRight ( ) helper . b…" at bounding box center [409, 176] width 167 height 197
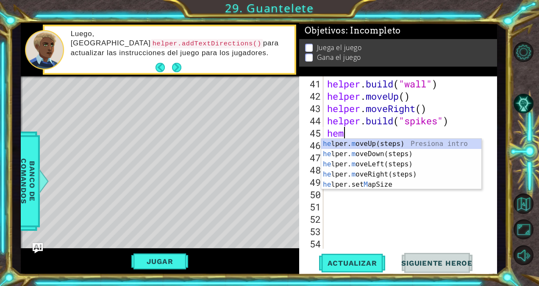
scroll to position [0, 0]
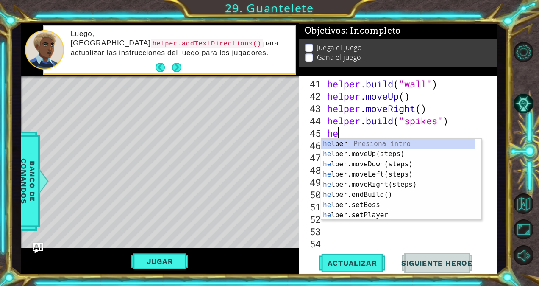
type textarea "h"
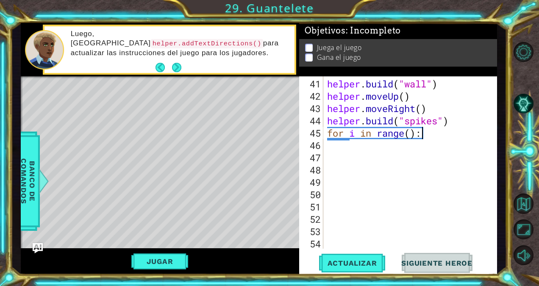
scroll to position [0, 4]
click at [411, 136] on div "helper . build ( "wall" ) helper . moveUp ( ) helper . moveRight ( ) helper . b…" at bounding box center [409, 176] width 167 height 197
type textarea "for i in range(6):"
click at [339, 145] on div "helper . build ( "wall" ) helper . moveUp ( ) helper . moveRight ( ) helper . b…" at bounding box center [409, 176] width 167 height 197
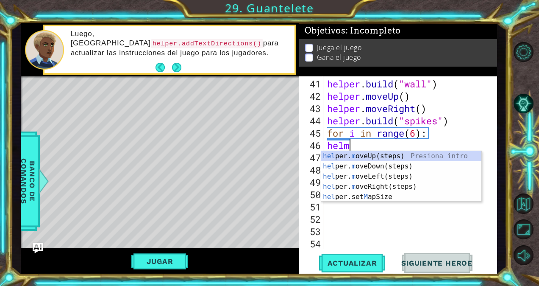
type textarea "helmo"
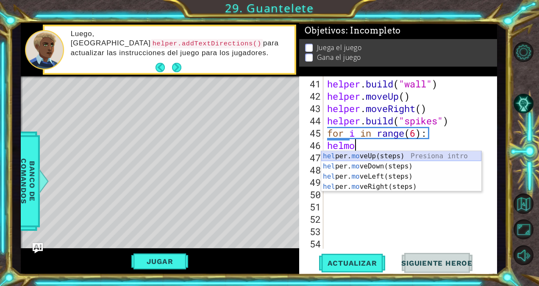
click at [339, 153] on div "hel per. mo veUp(steps) Presiona intro hel per. mo veDown(steps) Presiona intro…" at bounding box center [401, 181] width 160 height 61
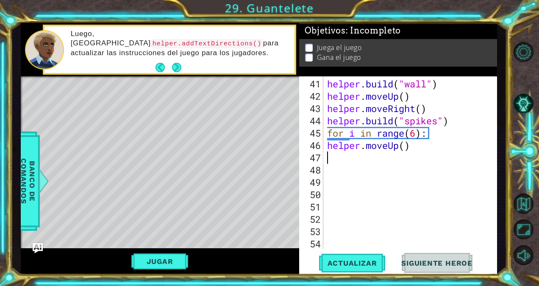
click at [328, 147] on div "helper . build ( "wall" ) helper . moveUp ( ) helper . moveRight ( ) helper . b…" at bounding box center [409, 176] width 167 height 197
type textarea "helper.moveUp()"
click at [444, 145] on div "helper . build ( "wall" ) helper . moveUp ( ) helper . moveRight ( ) helper . b…" at bounding box center [409, 176] width 167 height 197
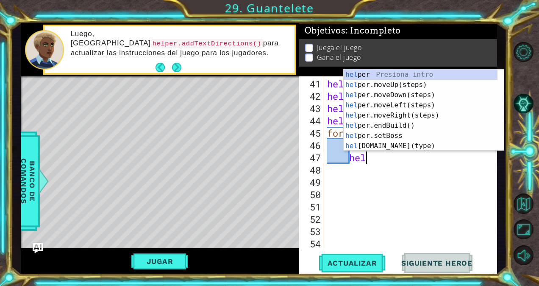
scroll to position [0, 2]
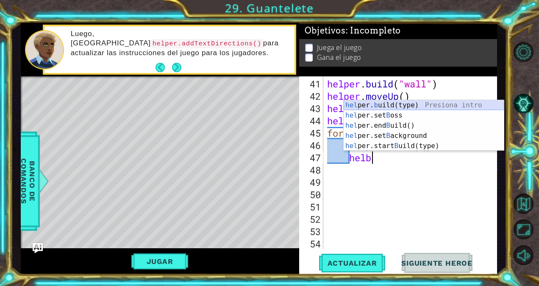
click at [437, 103] on div "hel per. b uild(type) Presiona intro hel per.set B oss Presiona intro hel per.e…" at bounding box center [424, 135] width 160 height 71
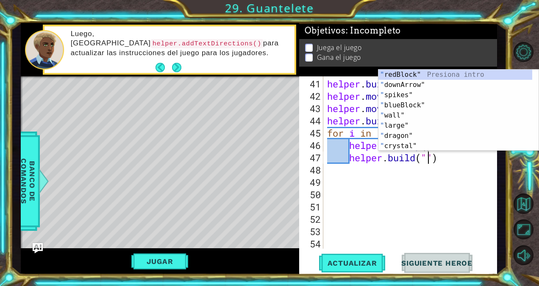
scroll to position [0, 5]
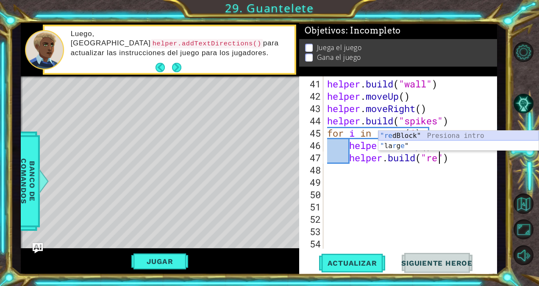
click at [399, 134] on div ""re dBlock" Presiona intro " la r g e " Presiona intro" at bounding box center [459, 151] width 160 height 41
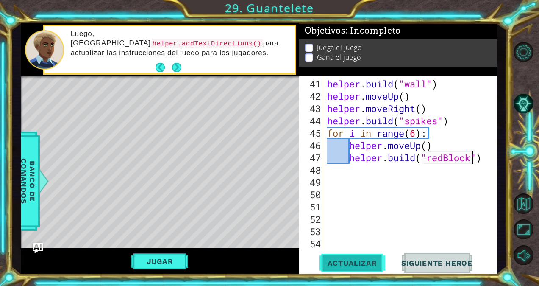
type textarea "[DOMAIN_NAME]("redBlock")"
click at [366, 259] on span "Actualizar" at bounding box center [352, 263] width 67 height 8
click at [483, 158] on div "helper . build ( "wall" ) helper . moveUp ( ) helper . moveRight ( ) helper . b…" at bounding box center [409, 176] width 167 height 197
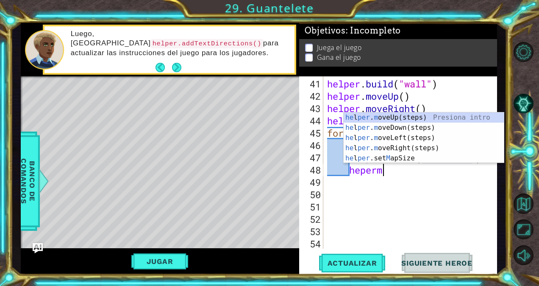
type textarea "hepermo"
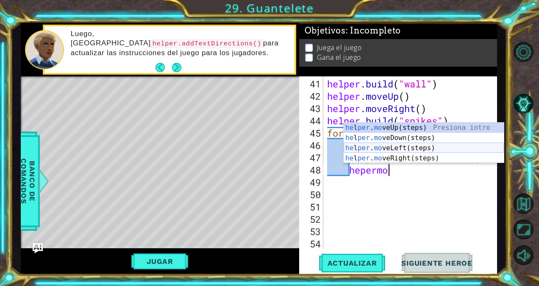
click at [435, 145] on div "he l per . mo veUp(steps) Presiona intro he l per . mo veDown(steps) Presiona i…" at bounding box center [424, 153] width 160 height 61
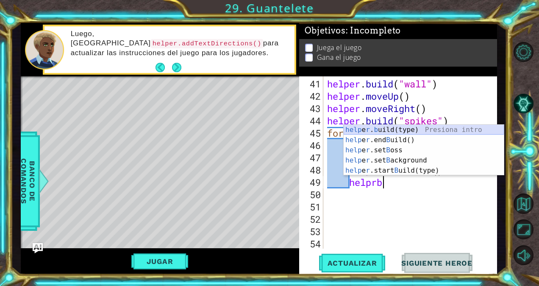
click at [389, 128] on div "help e r . b uild(type) Presiona intro help e r .end B uild() Presiona intro he…" at bounding box center [424, 160] width 160 height 71
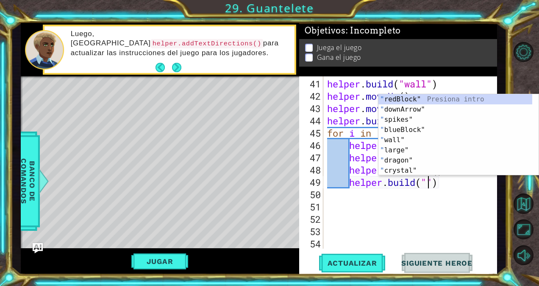
scroll to position [0, 5]
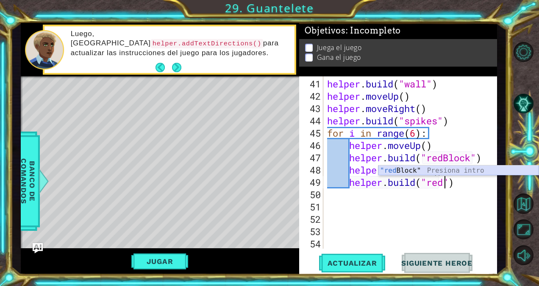
click at [418, 172] on div ""red Block" Presiona intro" at bounding box center [459, 180] width 160 height 31
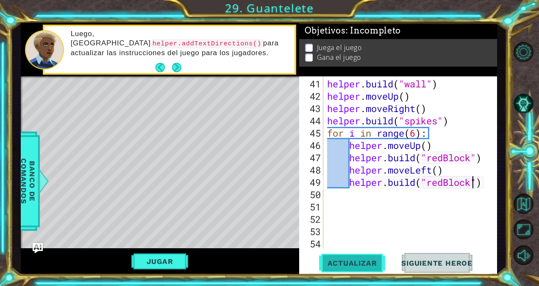
click at [358, 266] on span "Actualizar" at bounding box center [352, 263] width 67 height 8
click at [451, 167] on div "helper . build ( "wall" ) helper . moveUp ( ) helper . moveRight ( ) helper . b…" at bounding box center [409, 176] width 167 height 197
type textarea "helper.moveLeft()"
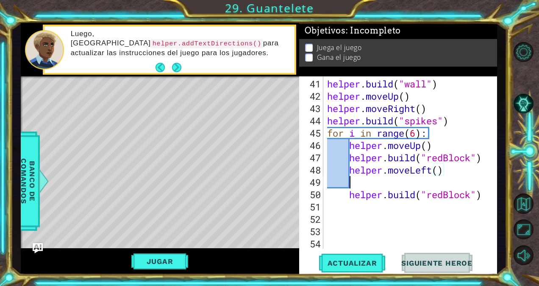
scroll to position [0, 0]
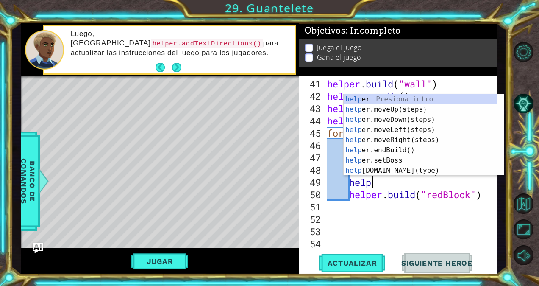
type textarea "helprmo"
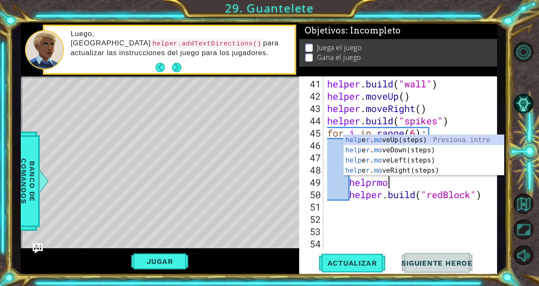
scroll to position [0, 2]
click at [443, 149] on div "help e r . mo veUp(steps) Presiona intro help e r . mo veDown(steps) Presiona i…" at bounding box center [424, 165] width 160 height 61
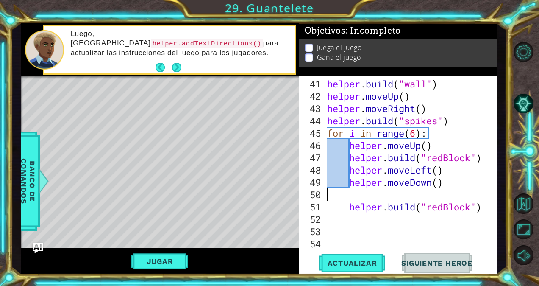
scroll to position [0, 0]
click at [348, 209] on div "helper . build ( "wall" ) helper . moveUp ( ) helper . moveRight ( ) helper . b…" at bounding box center [409, 176] width 167 height 197
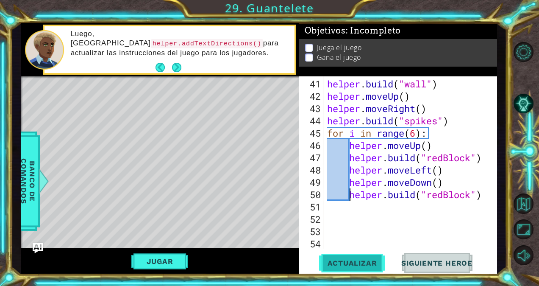
click at [348, 256] on button "Actualizar" at bounding box center [352, 263] width 67 height 20
click at [451, 179] on div "helper . build ( "wall" ) helper . moveUp ( ) helper . moveRight ( ) helper . b…" at bounding box center [409, 176] width 167 height 197
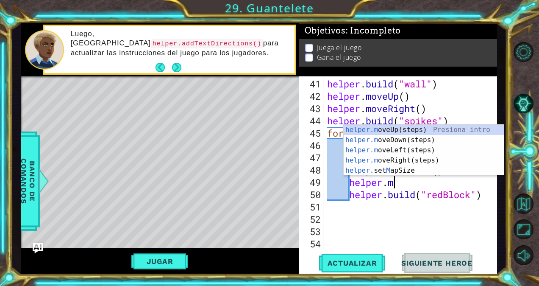
type textarea "h"
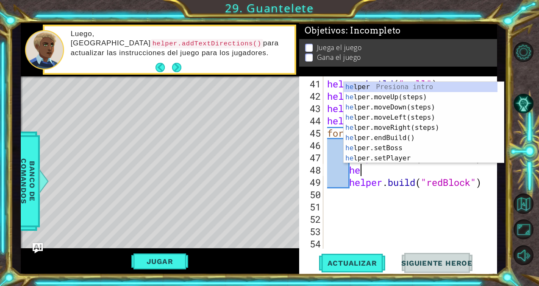
type textarea "h"
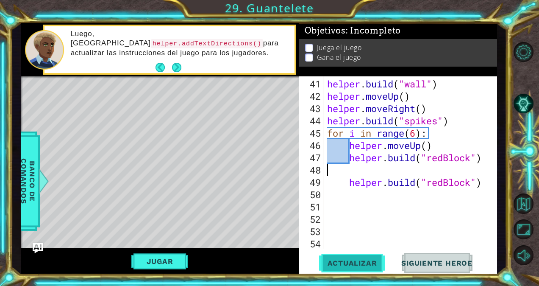
click at [362, 269] on button "Actualizar" at bounding box center [352, 263] width 67 height 20
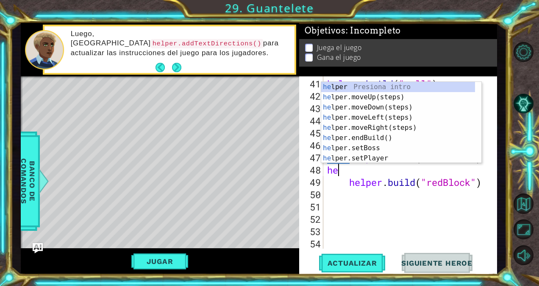
type textarea "herp"
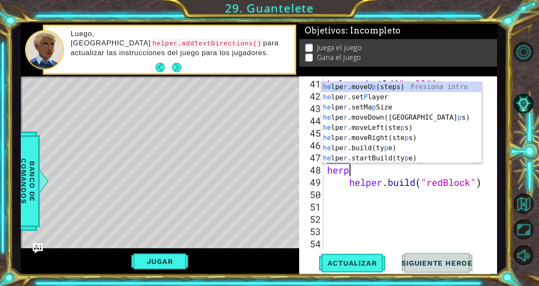
scroll to position [0, 0]
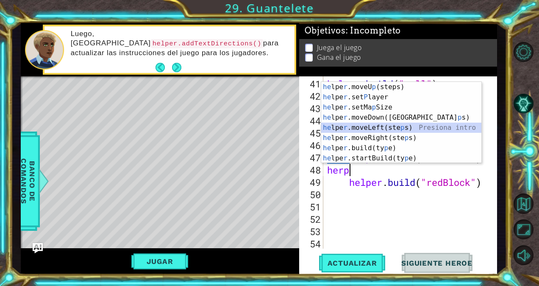
click at [384, 129] on div "he lpe r .moveU p (steps) Presiona intro he lpe r .set P layer Presiona intro h…" at bounding box center [401, 133] width 160 height 102
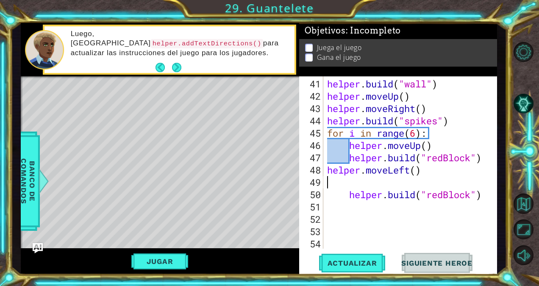
scroll to position [0, 0]
click at [328, 170] on div "helper . build ( "wall" ) helper . moveUp ( ) helper . moveRight ( ) helper . b…" at bounding box center [409, 176] width 167 height 197
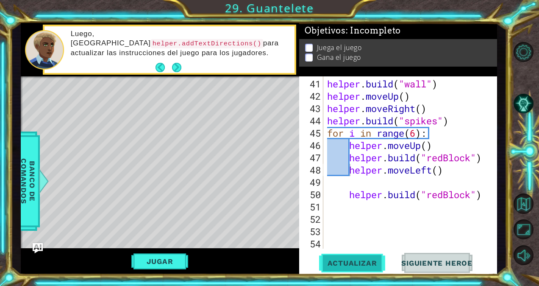
click at [348, 270] on button "Actualizar" at bounding box center [352, 263] width 67 height 20
click at [469, 170] on div "helper . build ( "wall" ) helper . moveUp ( ) helper . moveRight ( ) helper . b…" at bounding box center [409, 176] width 167 height 197
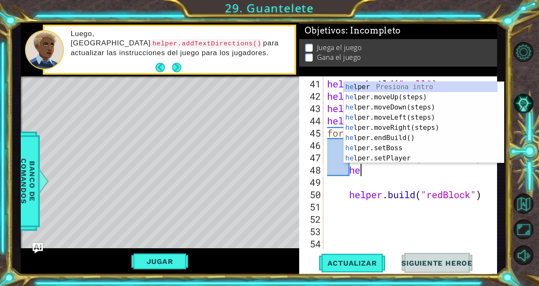
type textarea "h"
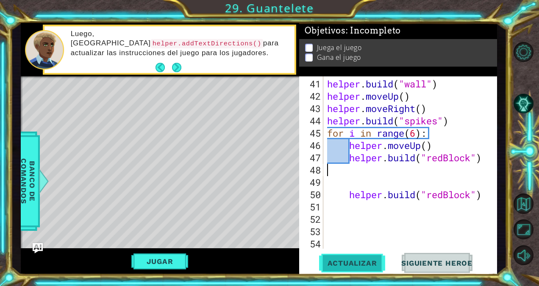
click at [364, 254] on button "Actualizar" at bounding box center [352, 263] width 67 height 20
click at [349, 182] on div "helper . build ( "wall" ) helper . moveUp ( ) helper . moveRight ( ) helper . b…" at bounding box center [409, 176] width 167 height 197
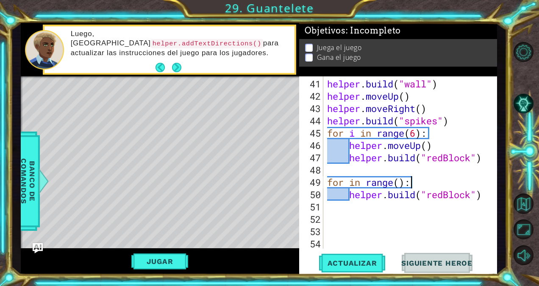
scroll to position [0, 3]
click at [398, 182] on div "helper . build ( "wall" ) helper . moveUp ( ) helper . moveRight ( ) helper . b…" at bounding box center [409, 176] width 167 height 197
click at [482, 194] on div "helper . build ( "wall" ) helper . moveUp ( ) helper . moveRight ( ) helper . b…" at bounding box center [409, 176] width 167 height 197
click at [446, 181] on div "helper . build ( "wall" ) helper . moveUp ( ) helper . moveRight ( ) helper . b…" at bounding box center [409, 176] width 167 height 197
type textarea "for in range(6):"
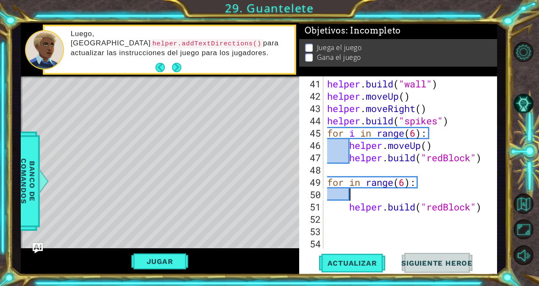
scroll to position [0, 0]
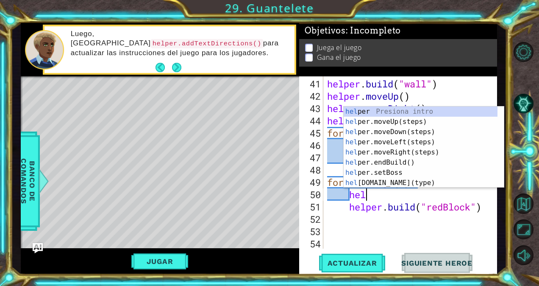
type textarea "helmo"
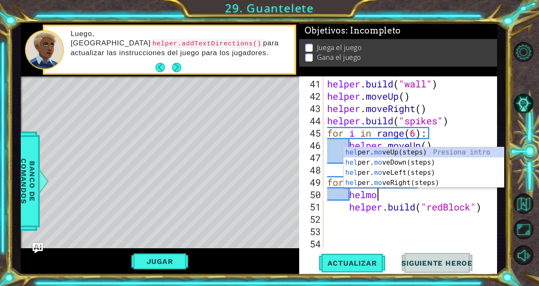
scroll to position [0, 2]
click at [415, 160] on div "hel per. mo veUp(steps) Presiona intro hel per. mo veDown(steps) Presiona intro…" at bounding box center [424, 177] width 160 height 61
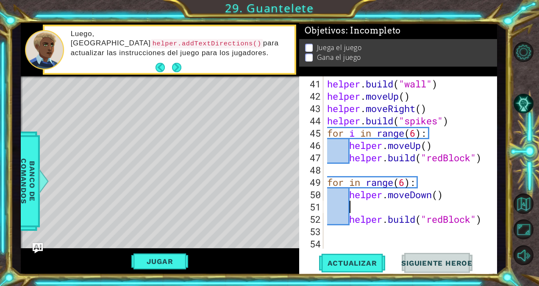
scroll to position [0, 0]
click at [348, 221] on div "helper . build ( "wall" ) helper . moveUp ( ) helper . moveRight ( ) helper . b…" at bounding box center [409, 176] width 167 height 197
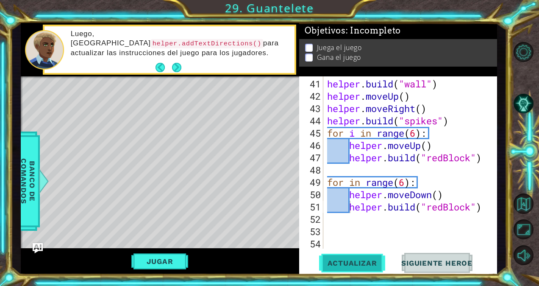
click at [346, 258] on button "Actualizar" at bounding box center [352, 263] width 67 height 20
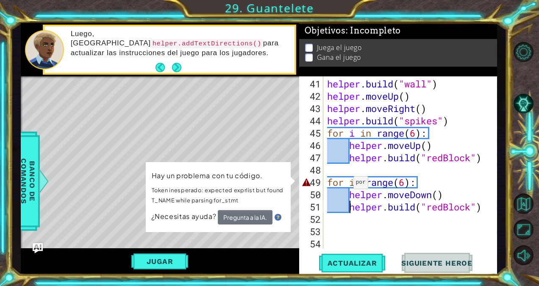
click at [346, 185] on div "helper . build ( "wall" ) helper . moveUp ( ) helper . moveRight ( ) helper . b…" at bounding box center [409, 176] width 167 height 197
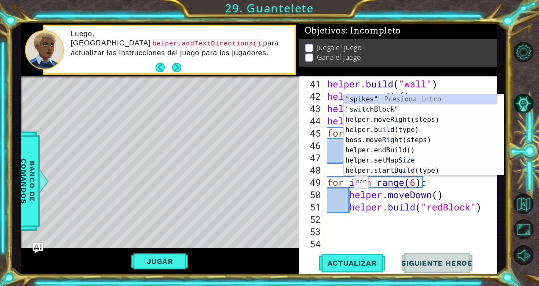
scroll to position [0, 1]
click at [343, 262] on span "Actualizar" at bounding box center [352, 263] width 67 height 8
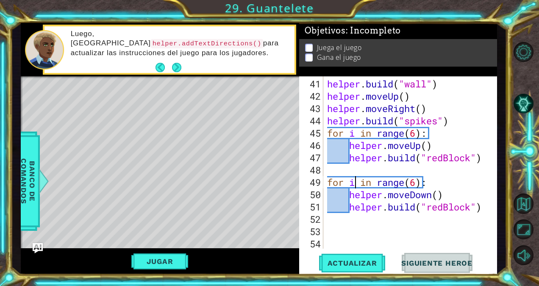
click at [444, 196] on div "helper . build ( "wall" ) helper . moveUp ( ) helper . moveRight ( ) helper . b…" at bounding box center [409, 176] width 167 height 197
click at [369, 262] on span "Actualizar" at bounding box center [352, 263] width 67 height 8
click at [368, 261] on span "Actualizar" at bounding box center [352, 263] width 67 height 8
click at [434, 181] on div "helper . build ( "wall" ) helper . moveUp ( ) helper . moveRight ( ) helper . b…" at bounding box center [409, 176] width 167 height 197
type textarea "for i in range(6):"
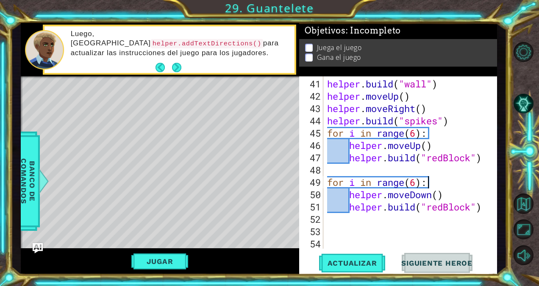
scroll to position [0, 0]
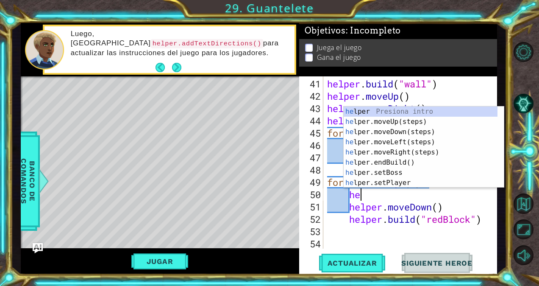
type textarea "hep"
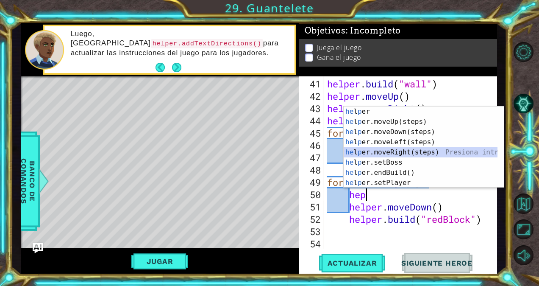
click at [422, 148] on div "he l p er Presiona intro he l p er.moveUp(steps) Presiona intro he l p er.moveD…" at bounding box center [421, 157] width 154 height 102
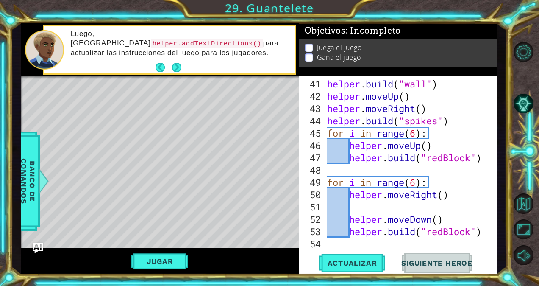
scroll to position [0, 0]
click at [437, 192] on div "helper . build ( "wall" ) helper . moveUp ( ) helper . moveRight ( ) helper . b…" at bounding box center [409, 176] width 167 height 197
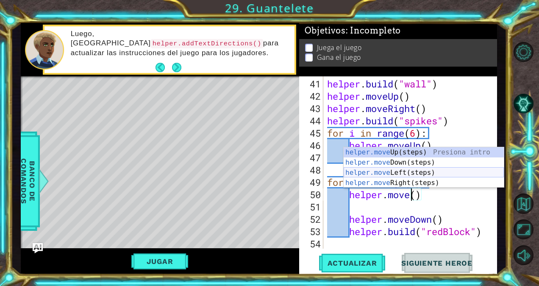
click at [416, 174] on div "helper.move Up(steps) Presiona intro helper.move Down(steps) Presiona intro hel…" at bounding box center [424, 177] width 160 height 61
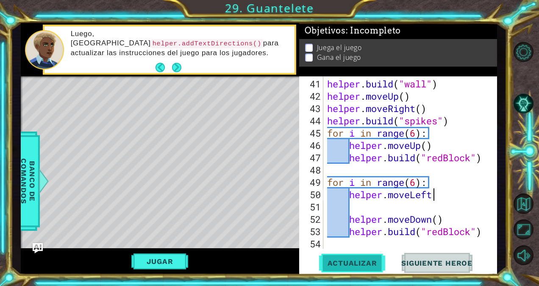
type textarea "helper.moveLeft"
click at [360, 263] on span "Actualizar" at bounding box center [352, 263] width 67 height 8
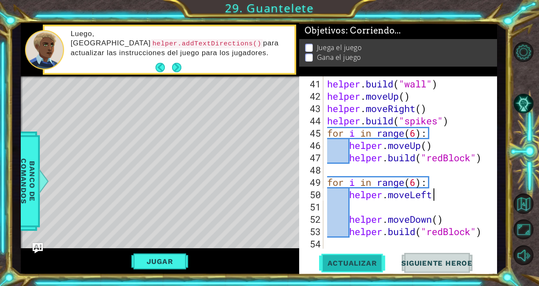
click at [360, 263] on span "Actualizar" at bounding box center [352, 263] width 67 height 8
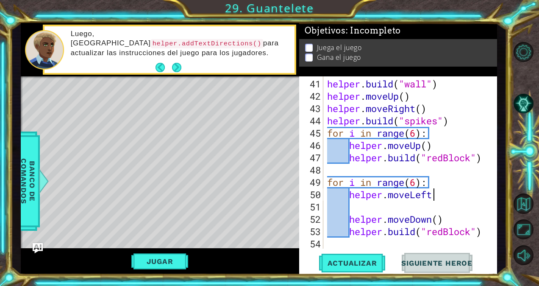
click at [365, 206] on div "helper . build ( "wall" ) helper . moveUp ( ) helper . moveRight ( ) helper . b…" at bounding box center [409, 176] width 167 height 197
click at [485, 229] on div "helper . build ( "wall" ) helper . moveUp ( ) helper . moveRight ( ) helper . b…" at bounding box center [409, 176] width 167 height 197
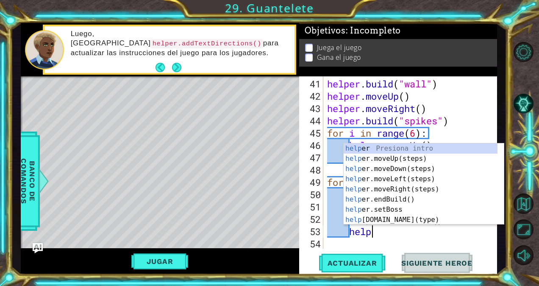
type textarea "h"
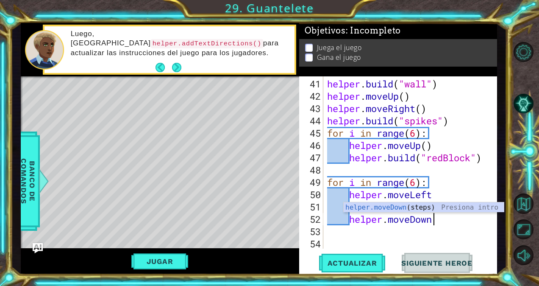
scroll to position [0, 0]
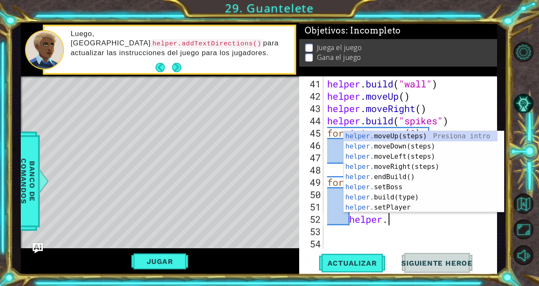
type textarea "h"
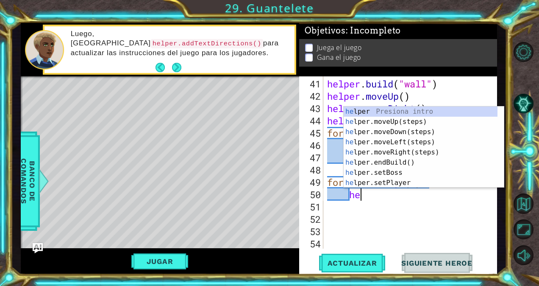
type textarea "h"
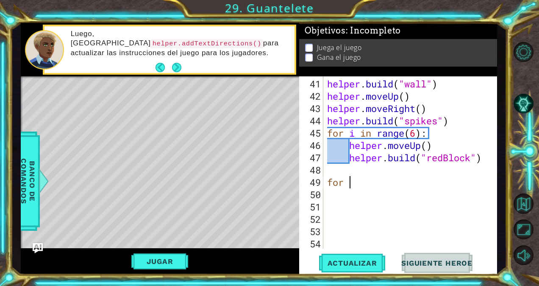
type textarea "f"
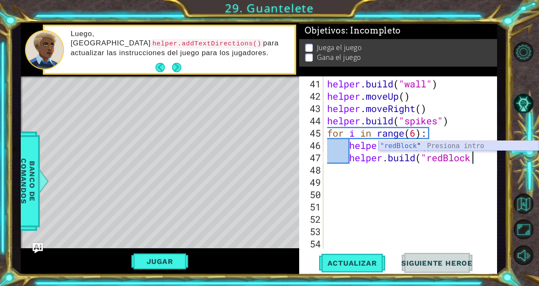
click at [446, 147] on div ""redBlock " Presiona intro" at bounding box center [459, 156] width 160 height 31
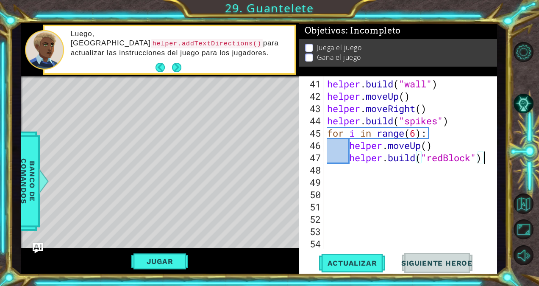
scroll to position [0, 7]
type textarea "[DOMAIN_NAME]("redBlock")"
click at [349, 267] on button "Actualizar" at bounding box center [352, 263] width 67 height 20
click at [345, 184] on div "helper . build ( "wall" ) helper . moveUp ( ) helper . moveRight ( ) helper . b…" at bounding box center [409, 176] width 167 height 197
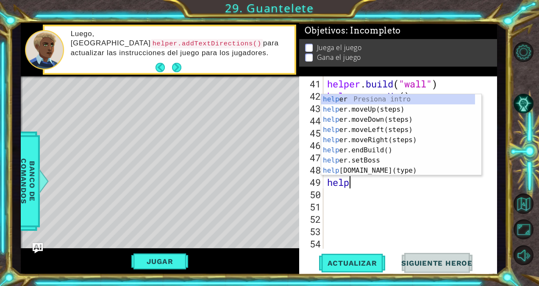
type textarea "helpm"
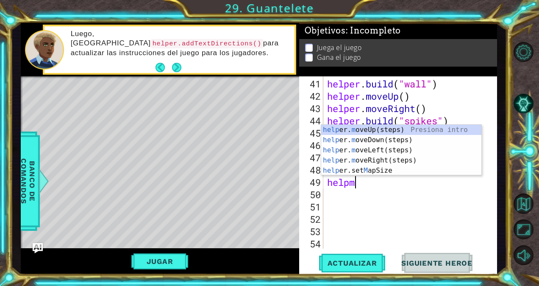
scroll to position [0, 1]
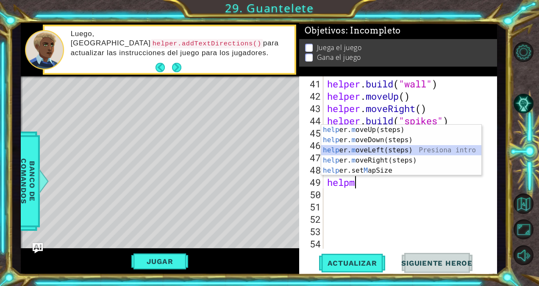
click at [361, 155] on div "help er. m oveUp(steps) Presiona intro help er. m oveDown(steps) Presiona intro…" at bounding box center [401, 160] width 160 height 71
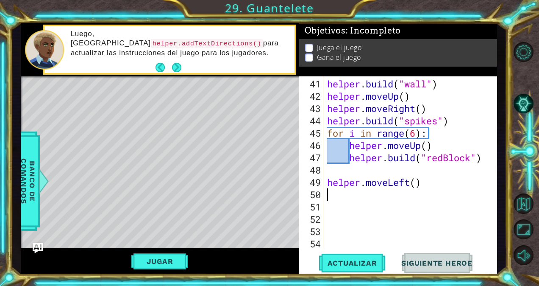
scroll to position [0, 0]
click at [412, 183] on div "helper . build ( "wall" ) helper . moveUp ( ) helper . moveRight ( ) helper . b…" at bounding box center [409, 176] width 167 height 197
type textarea "helper.moveLeft()"
click at [349, 259] on span "Actualizar" at bounding box center [352, 263] width 67 height 8
click at [340, 195] on div "helper . build ( "wall" ) helper . moveUp ( ) helper . moveRight ( ) helper . b…" at bounding box center [409, 176] width 167 height 197
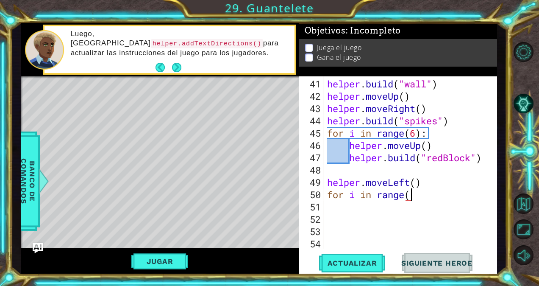
scroll to position [0, 3]
click at [234, 266] on div "Jugar" at bounding box center [160, 261] width 279 height 26
click at [429, 192] on div "helper . build ( "wall" ) helper . moveUp ( ) helper . moveRight ( ) helper . b…" at bounding box center [409, 176] width 167 height 197
click at [412, 194] on div "helper . build ( "wall" ) helper . moveUp ( ) helper . moveRight ( ) helper . b…" at bounding box center [409, 176] width 167 height 197
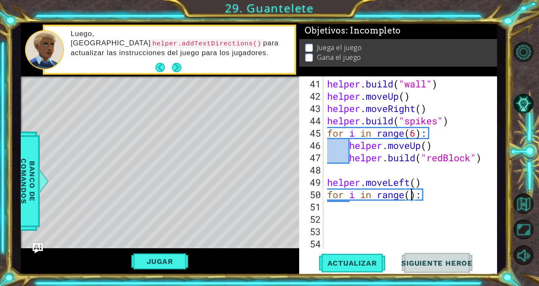
type textarea "for i in range(6):"
click at [351, 206] on div "helper . build ( "wall" ) helper . moveUp ( ) helper . moveRight ( ) helper . b…" at bounding box center [409, 176] width 167 height 197
click at [440, 192] on div "helper . build ( "wall" ) helper . moveUp ( ) helper . moveRight ( ) helper . b…" at bounding box center [409, 176] width 167 height 197
type textarea "for i in range(6):"
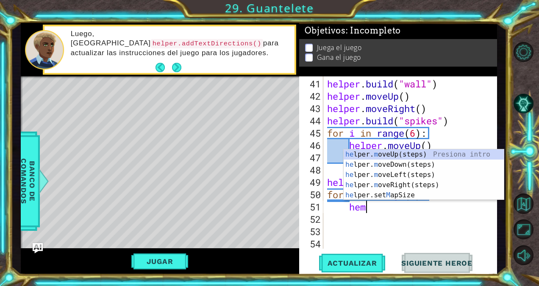
type textarea "hemo"
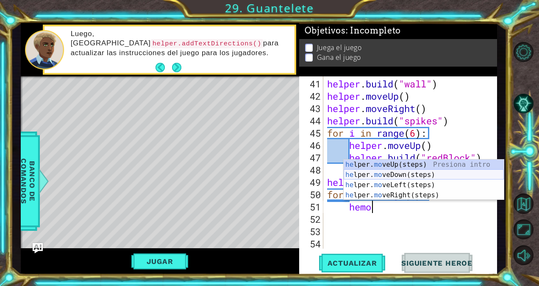
click at [422, 175] on div "he lper. mo veUp(steps) Presiona intro he lper. mo veDown(steps) Presiona intro…" at bounding box center [424, 189] width 160 height 61
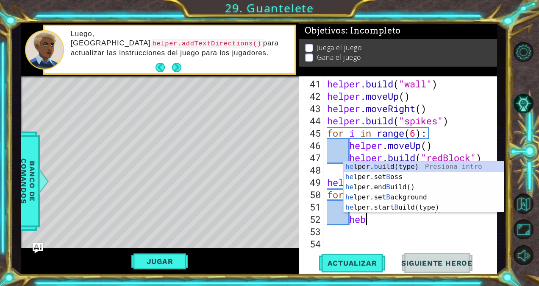
scroll to position [0, 1]
click at [397, 164] on div "he lper. b uild(type) Presiona intro he lper.set B oss Presiona intro he lper.e…" at bounding box center [424, 197] width 160 height 71
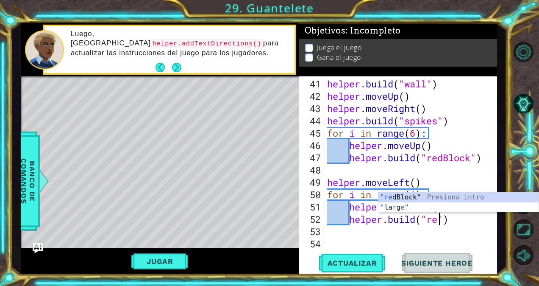
scroll to position [0, 5]
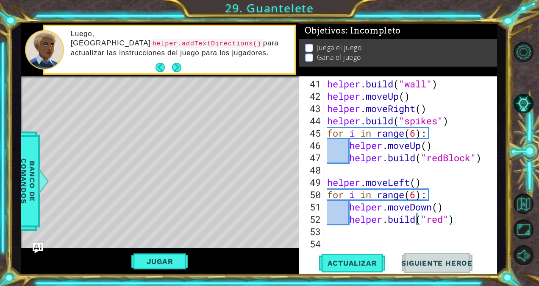
click at [417, 223] on div "helper . build ( "wall" ) helper . moveUp ( ) helper . moveRight ( ) helper . b…" at bounding box center [409, 176] width 167 height 197
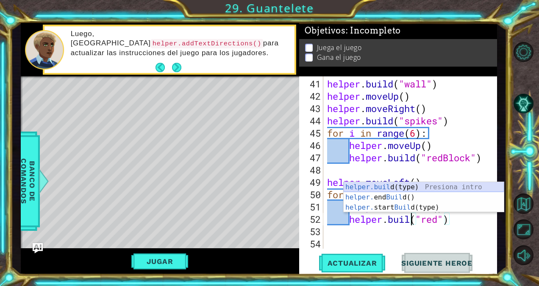
click at [409, 187] on div "helper.buil d(type) Presiona intro helper. end Buil d() Presiona intro helper. …" at bounding box center [424, 207] width 160 height 51
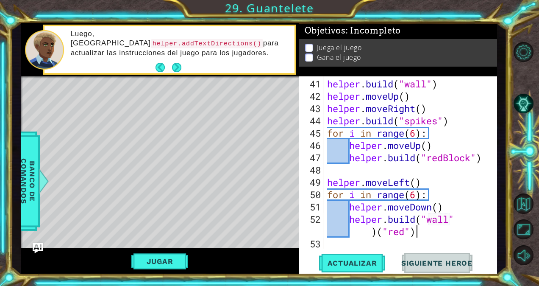
click at [415, 233] on div "helper . build ( "wall" ) helper . moveUp ( ) helper . moveRight ( ) helper . b…" at bounding box center [409, 176] width 167 height 197
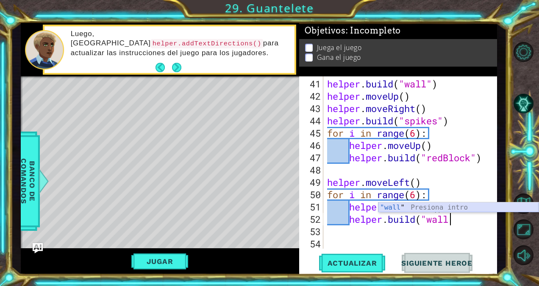
click at [428, 206] on div ""wall " Presiona intro" at bounding box center [459, 217] width 160 height 31
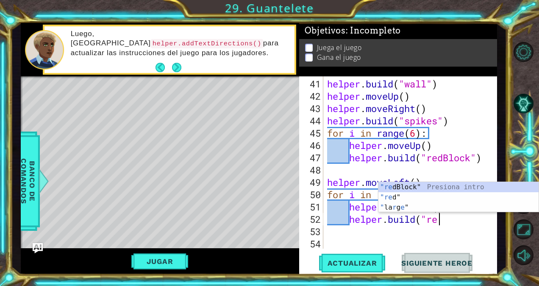
scroll to position [0, 5]
click at [427, 187] on div ""re dBlock" Presiona intro "re d" Presiona intro " la r g e " Presiona intro" at bounding box center [459, 207] width 160 height 51
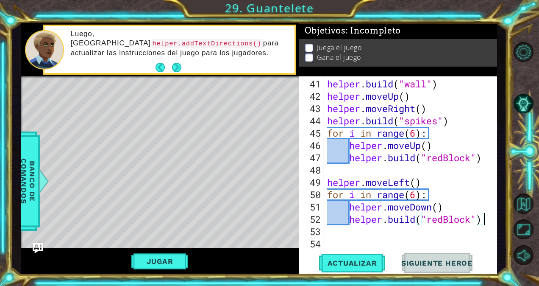
scroll to position [0, 7]
type textarea "[DOMAIN_NAME]("redBlock")"
click at [374, 260] on span "Actualizar" at bounding box center [352, 263] width 67 height 8
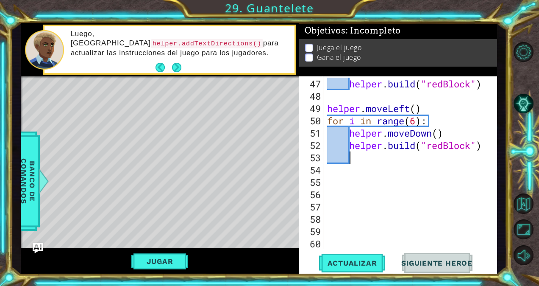
scroll to position [0, 0]
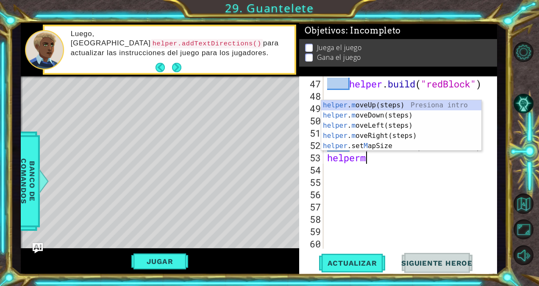
type textarea "helpermo"
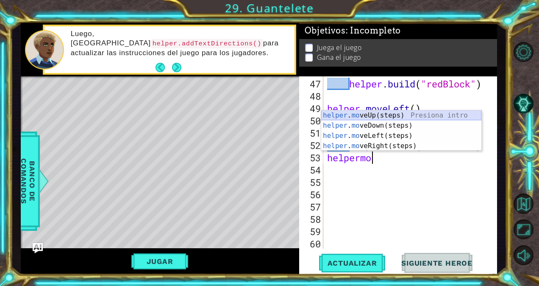
click at [440, 115] on div "helper . mo veUp(steps) Presiona intro helper . mo veDown(steps) Presiona intro…" at bounding box center [401, 140] width 160 height 61
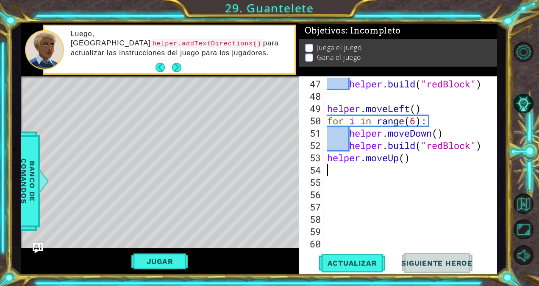
click at [405, 160] on div "helper . build ( "redBlock" ) helper . moveLeft ( ) for i in range ( 6 ) : help…" at bounding box center [409, 176] width 167 height 197
type textarea "helper.moveUp(2)"
click at [372, 258] on button "Actualizar" at bounding box center [352, 263] width 67 height 20
click at [327, 172] on div "helper . build ( "redBlock" ) helper . moveLeft ( ) for i in range ( 6 ) : help…" at bounding box center [409, 176] width 167 height 197
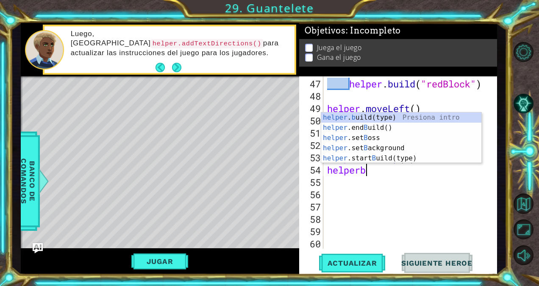
scroll to position [0, 1]
click at [379, 117] on div "helper . b uild(type) Presiona intro helper .end B uild() Presiona intro helper…" at bounding box center [401, 147] width 160 height 71
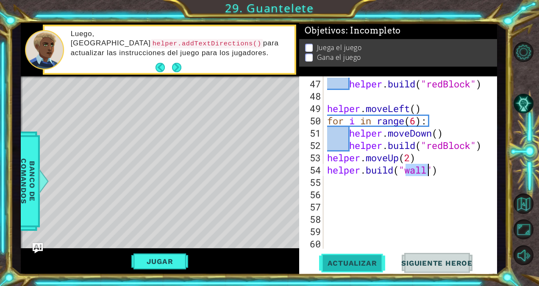
type textarea "[DOMAIN_NAME]("wall")"
click at [358, 265] on span "Actualizar" at bounding box center [352, 263] width 67 height 8
click at [89, 158] on div "Level Map" at bounding box center [217, 201] width 392 height 250
click at [89, 120] on div "Level Map" at bounding box center [217, 201] width 392 height 250
click at [340, 185] on div "helper . build ( "redBlock" ) helper . moveLeft ( ) for i in range ( 6 ) : help…" at bounding box center [409, 176] width 167 height 197
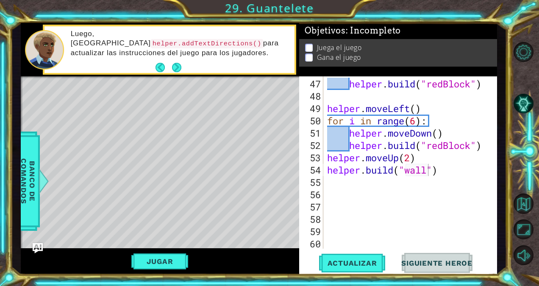
scroll to position [0, 0]
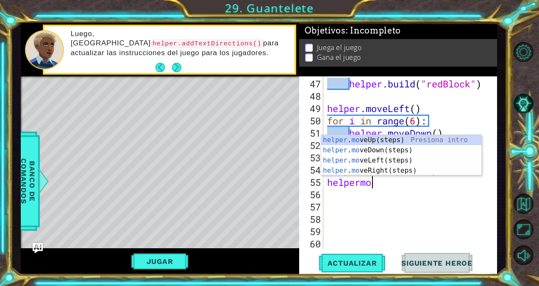
type textarea "helpermou"
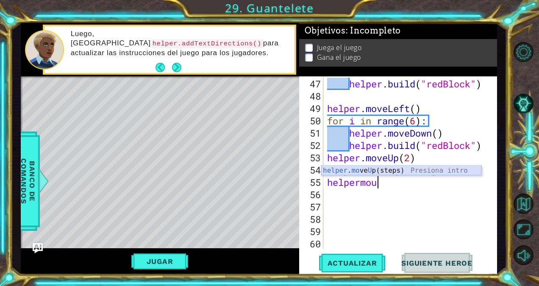
click at [379, 170] on div "helper . mo ve U p(steps) Presiona intro" at bounding box center [401, 180] width 160 height 31
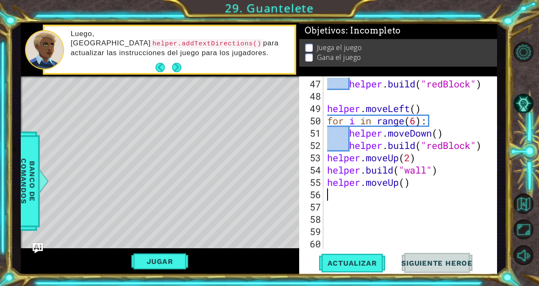
scroll to position [0, 0]
click at [405, 181] on div "helper . build ( "redBlock" ) helper . moveLeft ( ) for i in range ( 6 ) : help…" at bounding box center [409, 176] width 167 height 197
type textarea "helper.moveUp(2)"
click at [354, 192] on div "helper . build ( "redBlock" ) helper . moveLeft ( ) for i in range ( 6 ) : help…" at bounding box center [409, 176] width 167 height 197
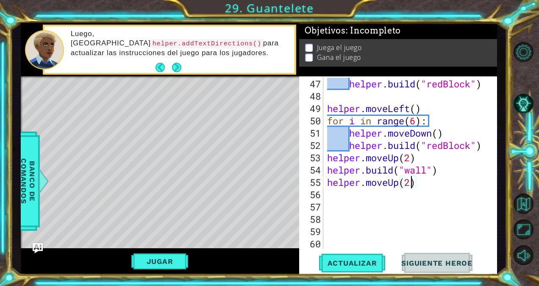
scroll to position [0, 0]
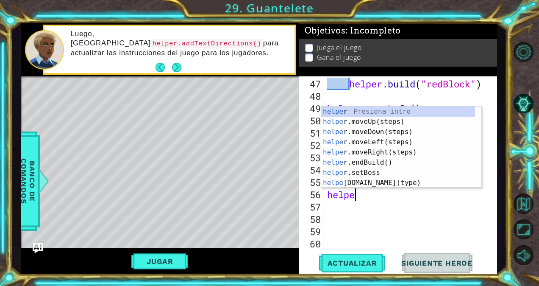
type textarea "helpem"
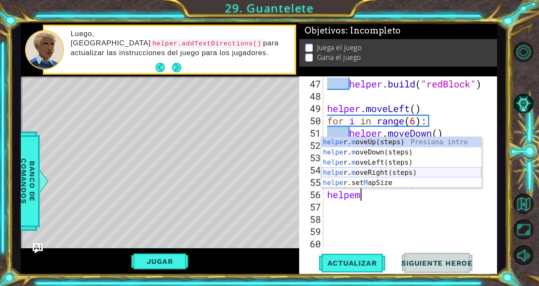
click at [373, 170] on div "helpe [PERSON_NAME] m oveUp(steps) Presiona intro helpe r. m oveDown(steps) Pre…" at bounding box center [401, 172] width 160 height 71
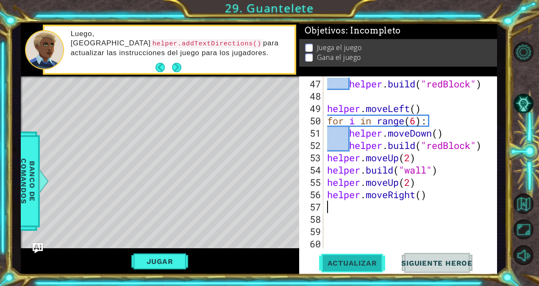
scroll to position [0, 0]
click at [353, 256] on button "Actualizar" at bounding box center [352, 263] width 67 height 20
click at [339, 209] on div "helper . build ( "redBlock" ) helper . moveLeft ( ) for i in range ( 6 ) : help…" at bounding box center [409, 176] width 167 height 197
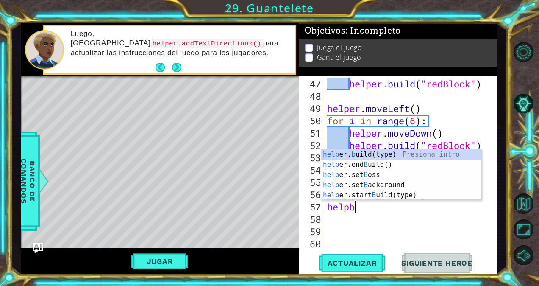
scroll to position [0, 1]
click at [362, 155] on div "help er. b uild(type) Presiona intro help er.end B uild() Presiona intro help e…" at bounding box center [401, 184] width 160 height 71
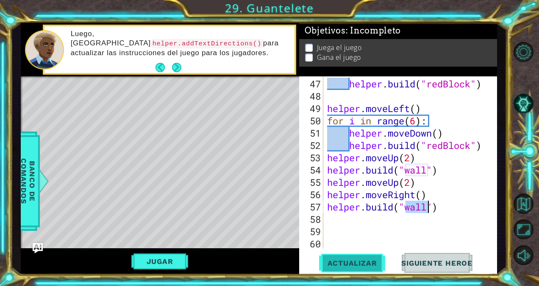
type textarea "[DOMAIN_NAME]("wall")"
click at [348, 257] on button "Actualizar" at bounding box center [352, 263] width 67 height 20
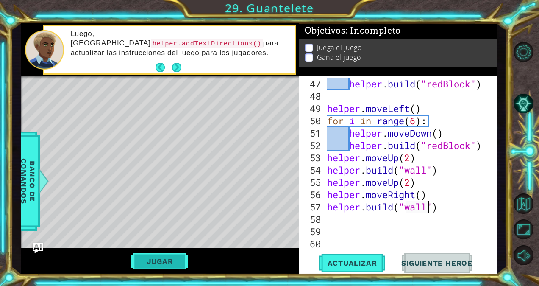
click at [173, 259] on button "Jugar" at bounding box center [159, 261] width 57 height 16
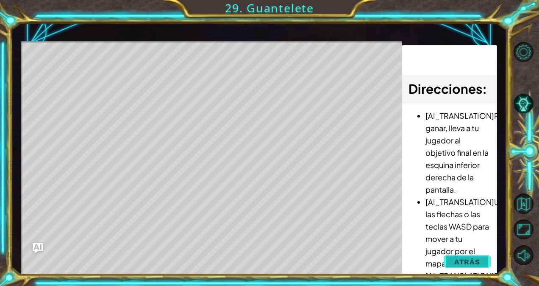
click at [460, 260] on span "Atrás" at bounding box center [467, 261] width 26 height 8
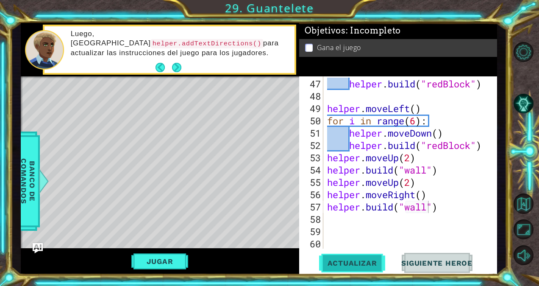
click at [349, 259] on span "Actualizar" at bounding box center [352, 263] width 67 height 8
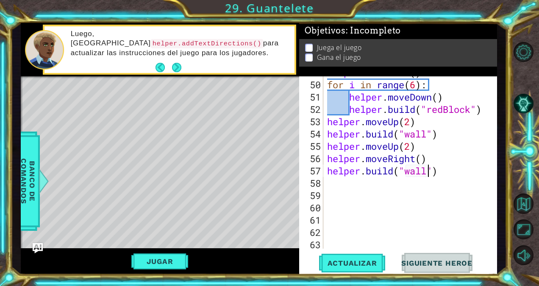
scroll to position [639, 0]
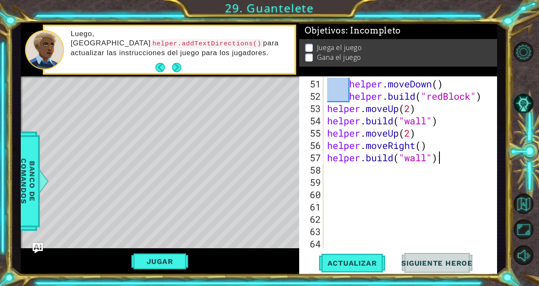
click at [449, 159] on div "helper . moveDown ( ) helper . build ( "redBlock" ) helper . moveUp ( 2 ) helpe…" at bounding box center [409, 176] width 167 height 197
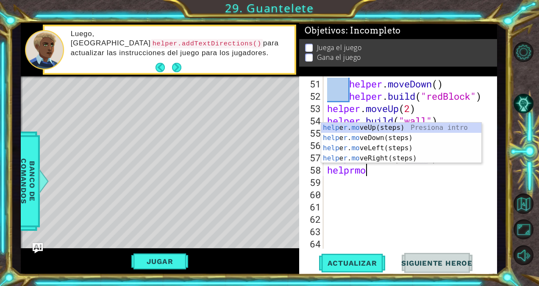
type textarea "helprmou"
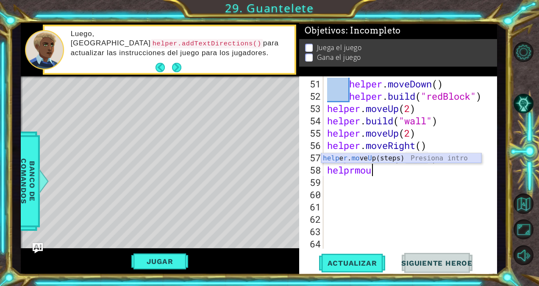
click at [383, 157] on div "help e r . mo ve U p(steps) Presiona intro" at bounding box center [401, 168] width 160 height 31
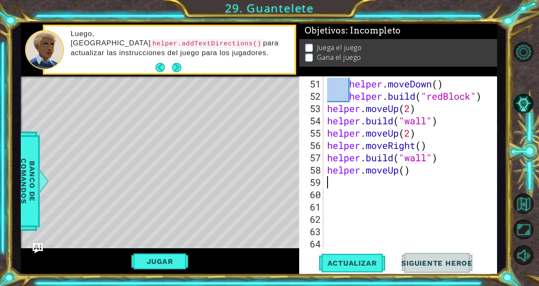
click at [408, 172] on div "helper . moveDown ( ) helper . build ( "redBlock" ) helper . moveUp ( 2 ) helpe…" at bounding box center [409, 176] width 167 height 197
type textarea "helper.moveUp(2)"
click at [347, 178] on div "helper . moveDown ( ) helper . build ( "redBlock" ) helper . moveUp ( 2 ) helpe…" at bounding box center [409, 176] width 167 height 197
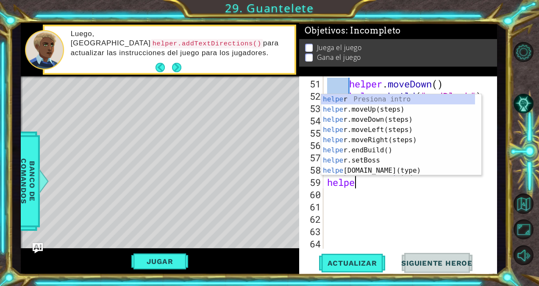
type textarea "helper"
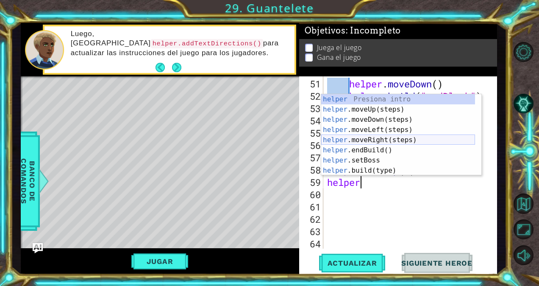
click at [376, 137] on div "helper Presiona intro helper .moveUp(steps) Presiona intro helper .moveDown(ste…" at bounding box center [398, 145] width 154 height 102
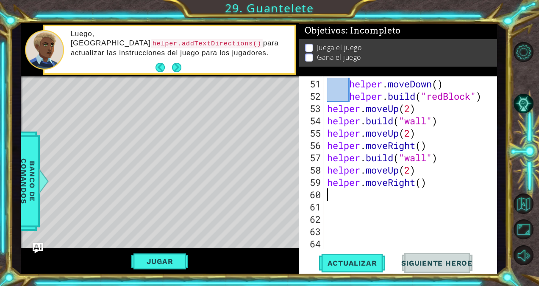
scroll to position [0, 0]
click at [343, 260] on span "Actualizar" at bounding box center [352, 263] width 67 height 8
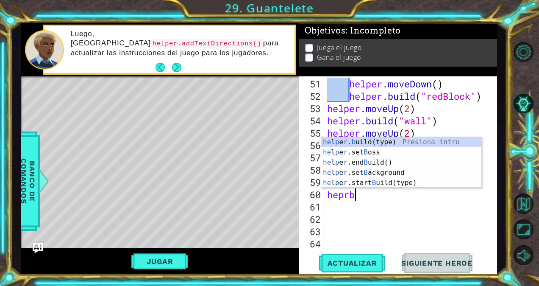
scroll to position [0, 1]
click at [359, 142] on div "he l p e r . b uild(type) Presiona intro he l p e r .set B oss Presiona intro h…" at bounding box center [401, 172] width 160 height 71
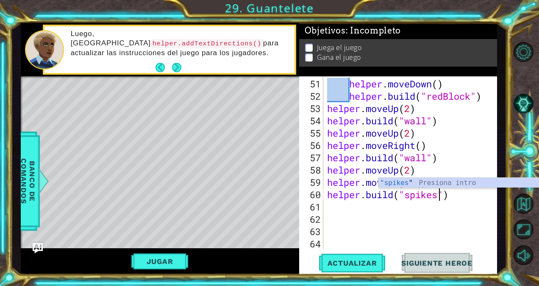
scroll to position [0, 5]
type textarea "[DOMAIN_NAME]("spikes")"
click at [359, 265] on span "Actualizar" at bounding box center [352, 263] width 67 height 8
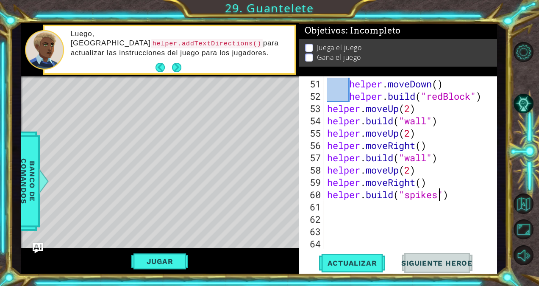
click at [332, 203] on div "helper . moveDown ( ) helper . build ( "redBlock" ) helper . moveUp ( 2 ) helpe…" at bounding box center [409, 176] width 167 height 197
type textarea "helprm"
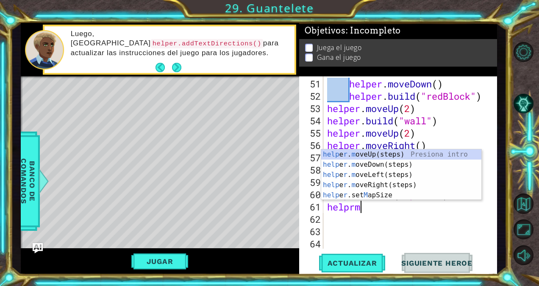
scroll to position [0, 1]
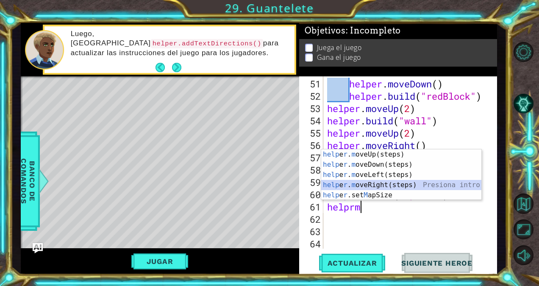
click at [371, 181] on div "help e r . m oveUp(steps) Presiona intro help e r . m oveDown(steps) Presiona i…" at bounding box center [401, 184] width 160 height 71
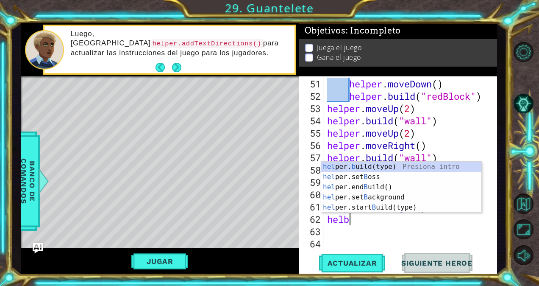
scroll to position [0, 0]
click at [377, 166] on div "hel per. b uild(type) Presiona intro hel per.set B oss Presiona intro hel per.e…" at bounding box center [401, 197] width 160 height 71
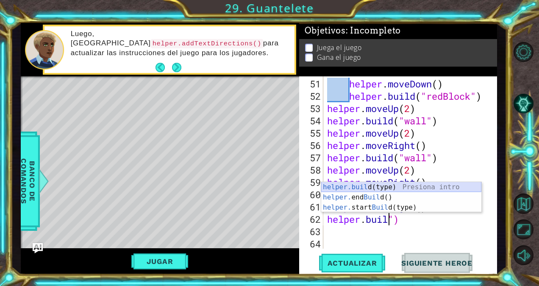
click at [421, 187] on div "helper.buil d(type) Presiona intro helper. end Buil d() Presiona intro helper. …" at bounding box center [401, 207] width 160 height 51
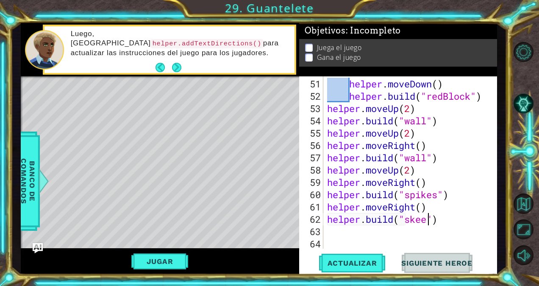
scroll to position [0, 5]
click at [350, 265] on span "Actualizar" at bounding box center [352, 263] width 67 height 8
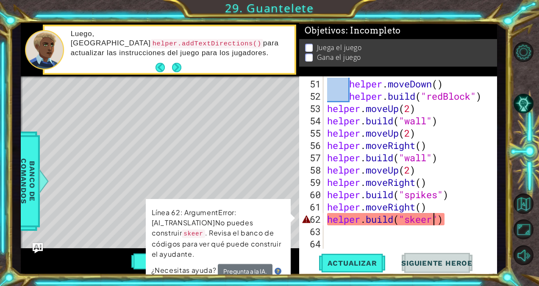
click at [432, 220] on div "helper . moveDown ( ) helper . build ( "redBlock" ) helper . moveUp ( 2 ) helpe…" at bounding box center [409, 176] width 167 height 197
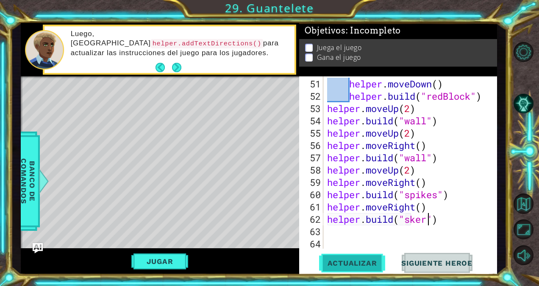
type textarea "[DOMAIN_NAME]("sker")"
click at [339, 266] on span "Actualizar" at bounding box center [352, 263] width 67 height 8
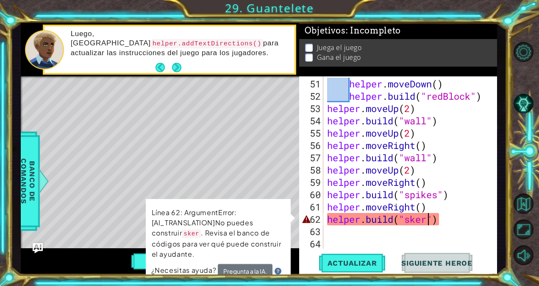
click at [414, 225] on div "helper . moveDown ( ) helper . build ( "redBlock" ) helper . moveUp ( 2 ) helpe…" at bounding box center [409, 176] width 167 height 197
click at [419, 220] on div "helper . moveDown ( ) helper . build ( "redBlock" ) helper . moveUp ( 2 ) helpe…" at bounding box center [409, 176] width 167 height 197
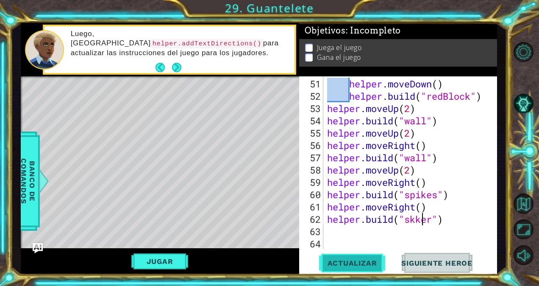
click at [372, 257] on button "Actualizar" at bounding box center [352, 263] width 67 height 20
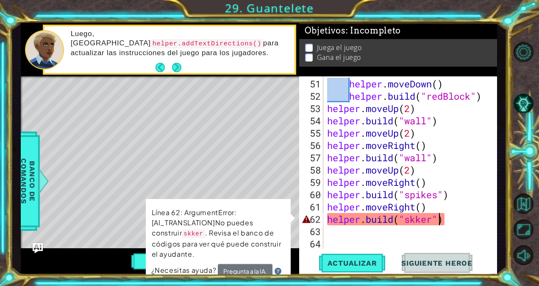
click at [437, 222] on div "helper . moveDown ( ) helper . build ( "redBlock" ) helper . moveUp ( 2 ) helpe…" at bounding box center [409, 176] width 167 height 197
click at [435, 220] on div "helper . moveDown ( ) helper . build ( "redBlock" ) helper . moveUp ( 2 ) helpe…" at bounding box center [409, 176] width 167 height 197
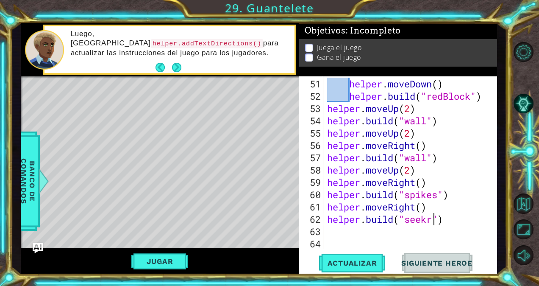
scroll to position [0, 5]
click at [350, 262] on span "Actualizar" at bounding box center [352, 263] width 67 height 8
type textarea "[DOMAIN_NAME]("seeker")"
click at [373, 261] on span "Actualizar" at bounding box center [352, 263] width 67 height 8
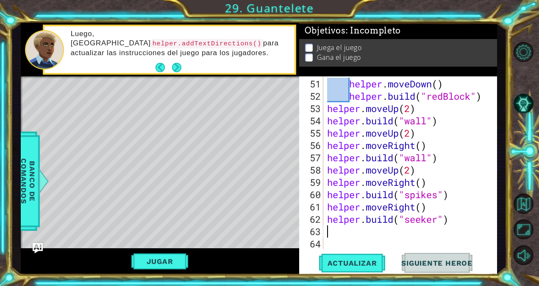
click at [336, 231] on div "helper . moveDown ( ) helper . build ( "redBlock" ) helper . moveUp ( 2 ) helpe…" at bounding box center [409, 176] width 167 height 197
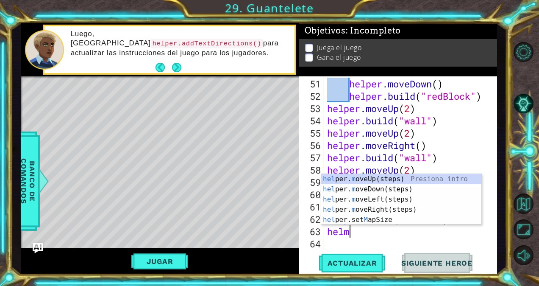
type textarea "helmr"
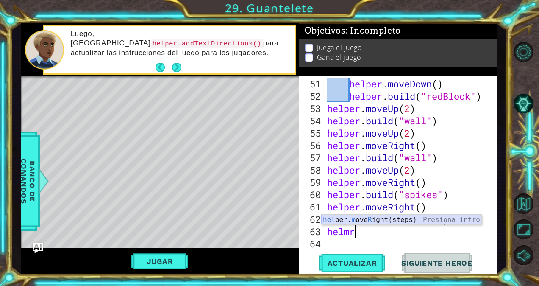
click at [342, 219] on div "hel per. m ove R ight(steps) Presiona intro" at bounding box center [401, 230] width 160 height 31
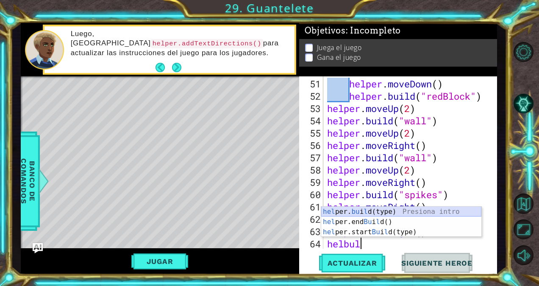
click at [352, 212] on div "hel per. bu i l d(type) Presiona intro hel per.end Bu i l d() Presiona intro he…" at bounding box center [401, 231] width 160 height 51
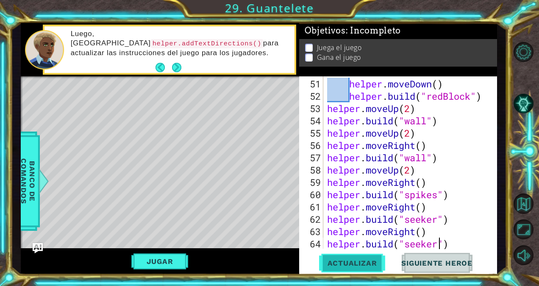
scroll to position [0, 5]
type textarea "[DOMAIN_NAME]("seeker")"
click at [379, 263] on span "Actualizar" at bounding box center [352, 263] width 67 height 8
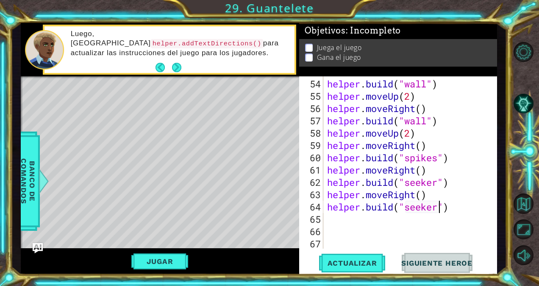
scroll to position [701, 0]
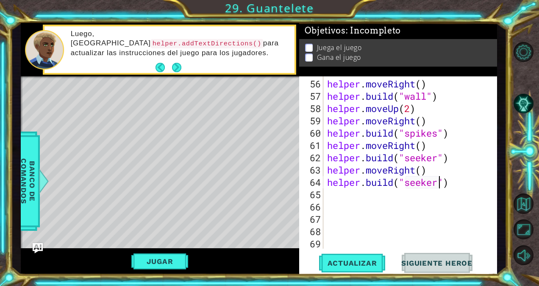
click at [460, 195] on div "helper . moveRight ( ) helper . build ( "wall" ) helper . moveUp ( 2 ) helper .…" at bounding box center [409, 176] width 167 height 197
type textarea "s"
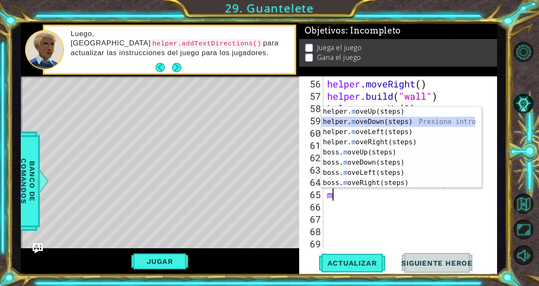
click at [379, 121] on div "helper. m oveUp(steps) Presiona intro helper. m oveDown(steps) Presiona intro h…" at bounding box center [398, 157] width 154 height 102
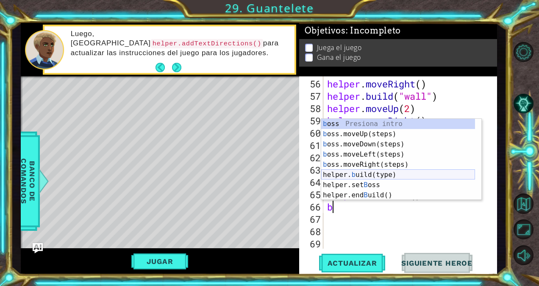
click at [367, 175] on div "b oss Presiona intro b oss.moveUp(steps) Presiona intro b oss.moveDown(steps) P…" at bounding box center [398, 170] width 154 height 102
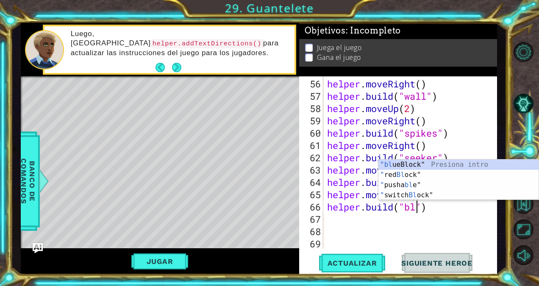
scroll to position [0, 4]
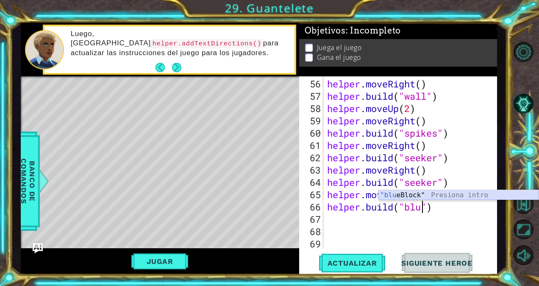
click at [412, 195] on div ""blu eBlock" Presiona intro" at bounding box center [459, 205] width 160 height 31
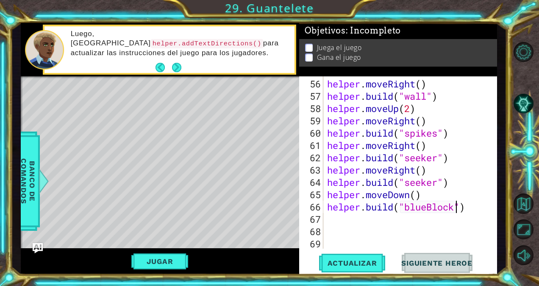
click at [340, 220] on div "helper . moveRight ( ) helper . build ( "wall" ) helper . moveUp ( 2 ) helper .…" at bounding box center [409, 176] width 167 height 197
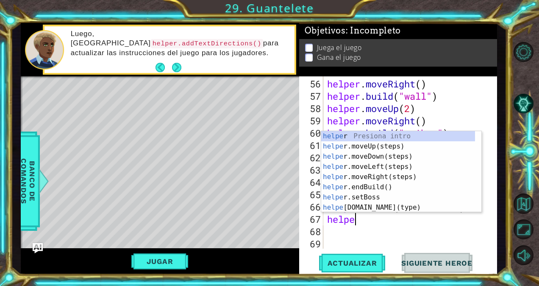
scroll to position [0, 1]
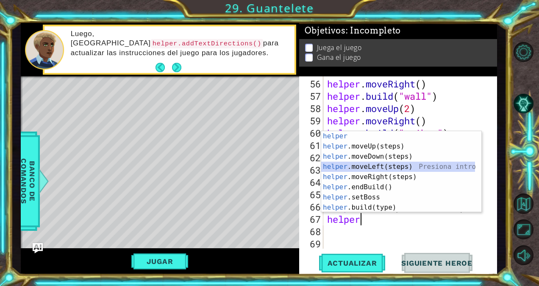
click at [365, 167] on div "helper Presiona intro helper .moveUp(steps) Presiona intro helper .moveDown(ste…" at bounding box center [398, 182] width 154 height 102
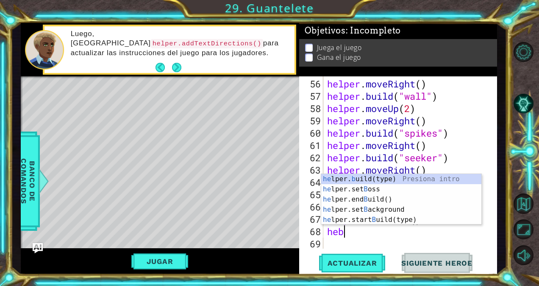
scroll to position [0, 0]
click at [376, 179] on div "he lper. b uild(type) Presiona intro he lper.set B oss Presiona intro he lper.e…" at bounding box center [401, 209] width 160 height 71
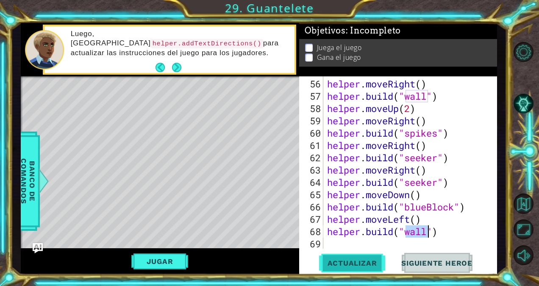
click at [340, 258] on button "Actualizar" at bounding box center [352, 263] width 67 height 20
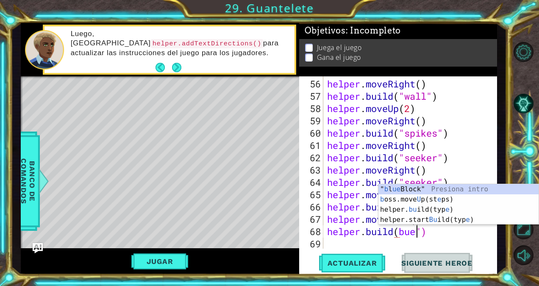
scroll to position [0, 4]
click at [410, 187] on div "" [PERSON_NAME] ue Block" Presiona intro b oss.move U p(st e ps) Presiona intro…" at bounding box center [459, 214] width 160 height 61
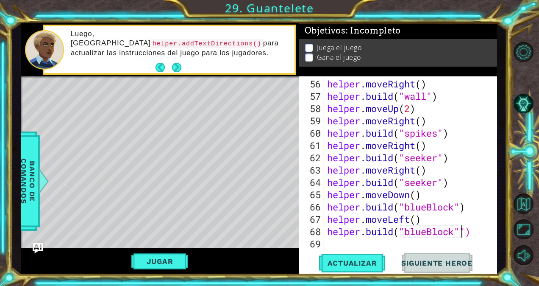
click at [370, 239] on div "helper . moveRight ( ) helper . build ( "wall" ) helper . moveUp ( 2 ) helper .…" at bounding box center [409, 176] width 167 height 197
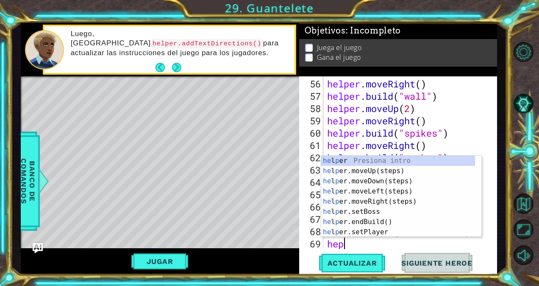
scroll to position [0, 0]
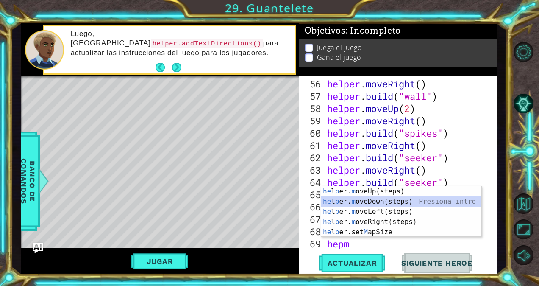
click at [391, 200] on div "he l p er. m oveUp(steps) Presiona intro he l p er. m oveDown(steps) Presiona i…" at bounding box center [401, 221] width 160 height 71
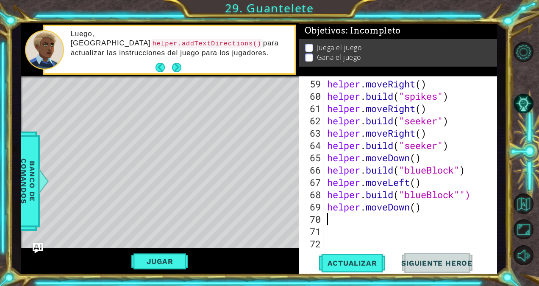
scroll to position [738, 0]
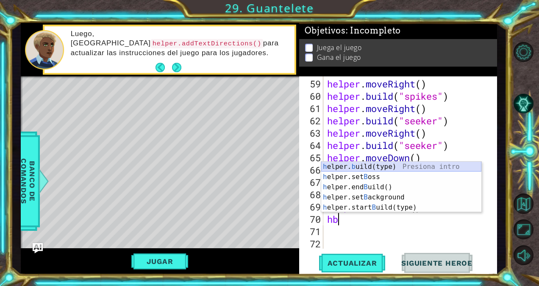
click at [387, 164] on div "h elper. b uild(type) Presiona intro h elper.set B oss Presiona intro h elper.e…" at bounding box center [401, 197] width 160 height 71
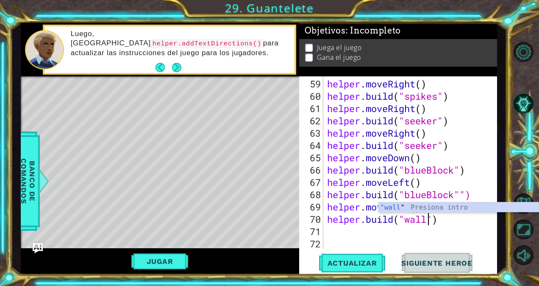
scroll to position [0, 5]
click at [368, 265] on span "Actualizar" at bounding box center [352, 263] width 67 height 8
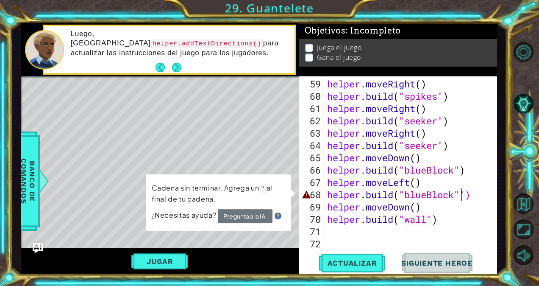
click at [462, 196] on div "helper . moveRight ( ) helper . build ( "spikes" ) helper . moveRight ( ) helpe…" at bounding box center [409, 176] width 167 height 197
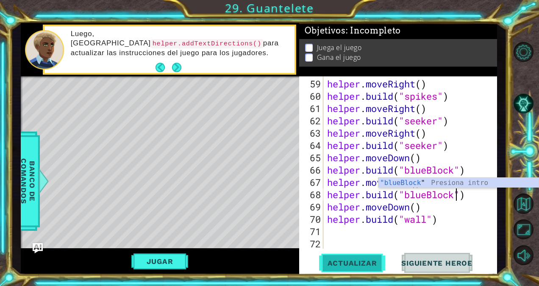
click at [378, 258] on button "Actualizar" at bounding box center [352, 263] width 67 height 20
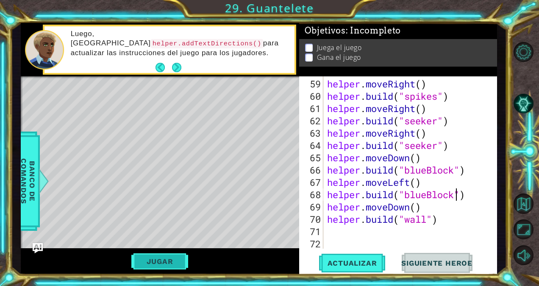
click at [160, 263] on button "Jugar" at bounding box center [159, 261] width 57 height 16
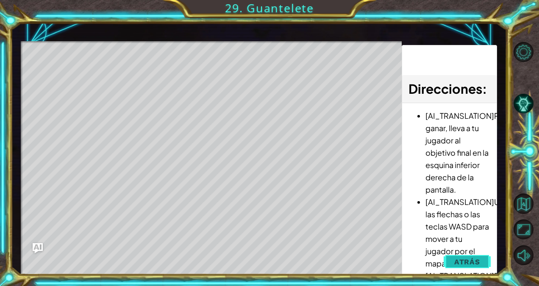
click at [462, 256] on button "Atrás" at bounding box center [467, 261] width 47 height 17
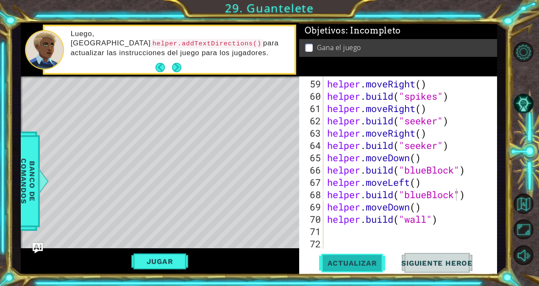
click at [348, 260] on span "Actualizar" at bounding box center [352, 263] width 67 height 8
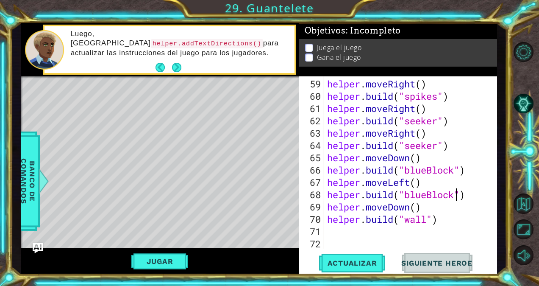
click at [465, 223] on div "helper . moveRight ( ) helper . build ( "spikes" ) helper . moveRight ( ) helpe…" at bounding box center [409, 176] width 167 height 197
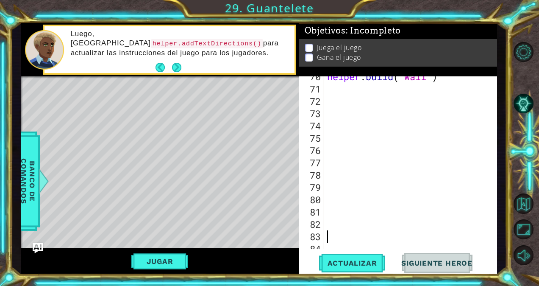
scroll to position [876, 0]
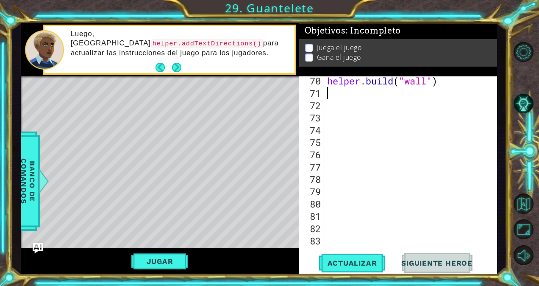
click at [332, 96] on div "helper . build ( "wall" )" at bounding box center [409, 173] width 167 height 197
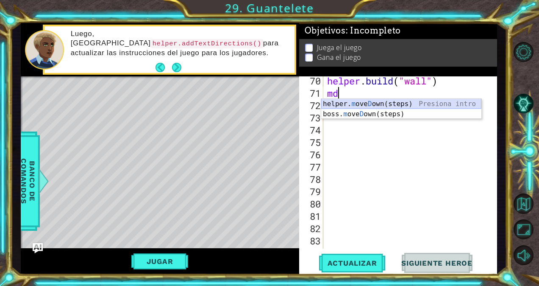
click at [406, 103] on div "helper. m ove D own(steps) Presiona intro boss. m ove D own(steps) Presiona int…" at bounding box center [401, 119] width 160 height 41
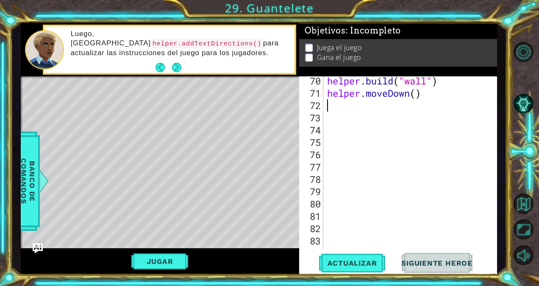
click at [416, 94] on div "helper . build ( "wall" ) helper . moveDown ( )" at bounding box center [409, 173] width 167 height 197
click at [369, 98] on div "helper . build ( "wall" ) helper . moveDown ( 2 )" at bounding box center [409, 173] width 167 height 197
click at [339, 100] on div "helper . build ( "wall" ) helper . moveDown ( 2 )" at bounding box center [409, 173] width 167 height 197
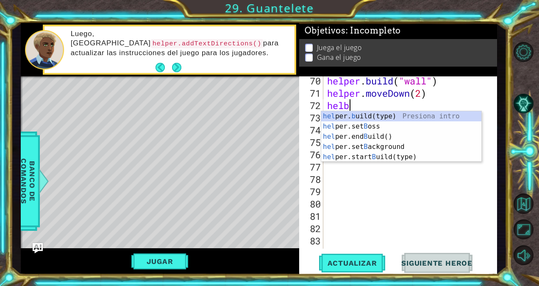
scroll to position [0, 0]
click at [346, 117] on div "hel per. b uild(type) Presiona intro hel per.set B oss Presiona intro hel per.e…" at bounding box center [401, 146] width 160 height 71
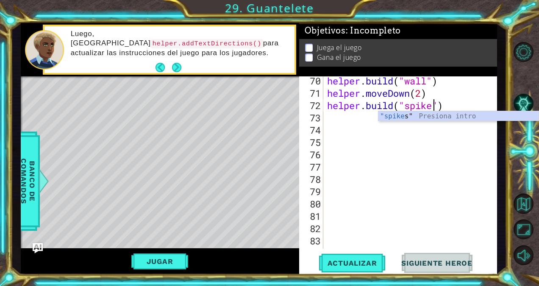
scroll to position [0, 5]
click at [345, 262] on span "Actualizar" at bounding box center [352, 263] width 67 height 8
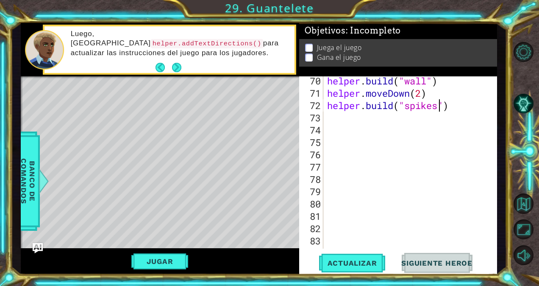
click at [338, 115] on div "helper . build ( "wall" ) helper . moveDown ( 2 ) helper . build ( "spikes" )" at bounding box center [409, 173] width 167 height 197
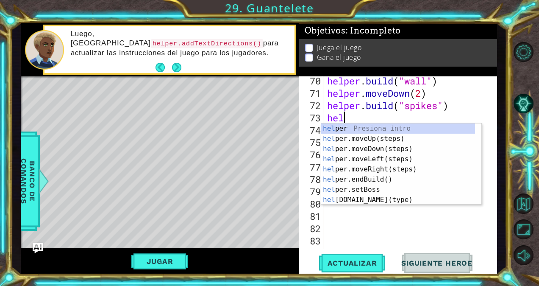
scroll to position [0, 0]
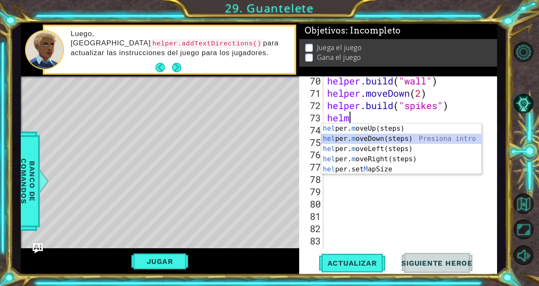
click at [347, 138] on div "hel per. m oveUp(steps) Presiona intro hel per. m oveDown(steps) Presiona intro…" at bounding box center [401, 158] width 160 height 71
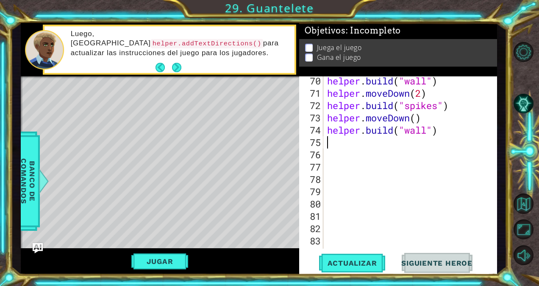
click at [349, 145] on div "helper . build ( "wall" ) helper . moveDown ( 2 ) helper . build ( "spikes" ) h…" at bounding box center [409, 173] width 167 height 197
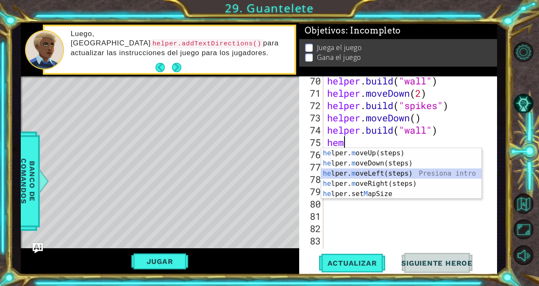
click at [359, 170] on div "he lper. m oveUp(steps) Presiona intro he lper. m oveDown(steps) Presiona intro…" at bounding box center [401, 183] width 160 height 71
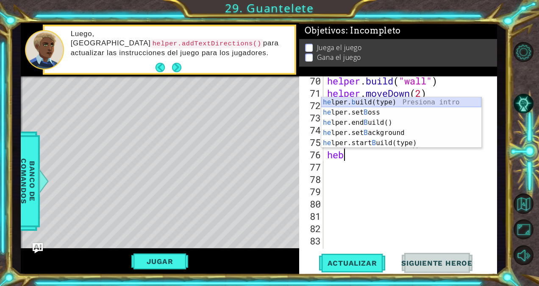
click at [375, 103] on div "he lper. b uild(type) Presiona intro he lper.set B oss Presiona intro he lper.e…" at bounding box center [401, 132] width 160 height 71
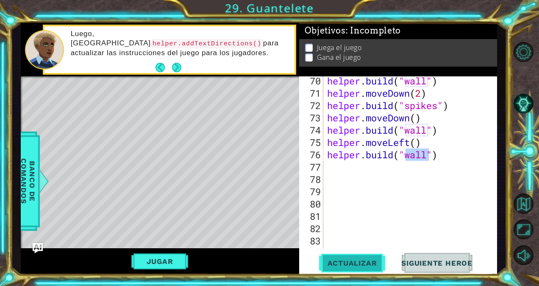
click at [370, 268] on button "Actualizar" at bounding box center [352, 263] width 67 height 20
click at [340, 175] on div "helper . build ( "wall" ) helper . moveDown ( 2 ) helper . build ( "spikes" ) h…" at bounding box center [409, 173] width 167 height 197
click at [334, 168] on div "helper . build ( "wall" ) helper . moveDown ( 2 ) helper . build ( "spikes" ) h…" at bounding box center [409, 173] width 167 height 197
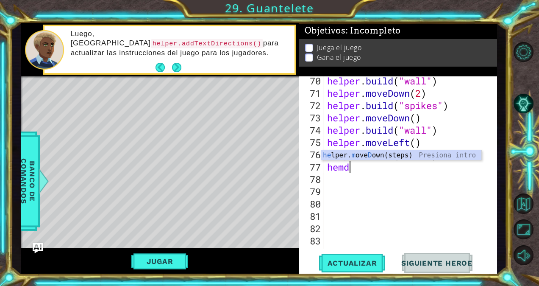
scroll to position [0, 0]
click at [362, 153] on div "he lper. m ove D own(steps) Presiona intro" at bounding box center [401, 165] width 160 height 31
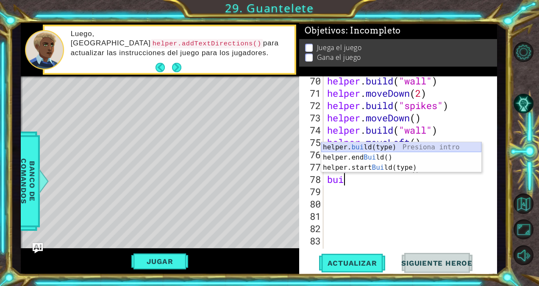
click at [355, 148] on div "helper. [PERSON_NAME](type) Presiona intro helper.end [PERSON_NAME]() Presiona …" at bounding box center [401, 167] width 160 height 51
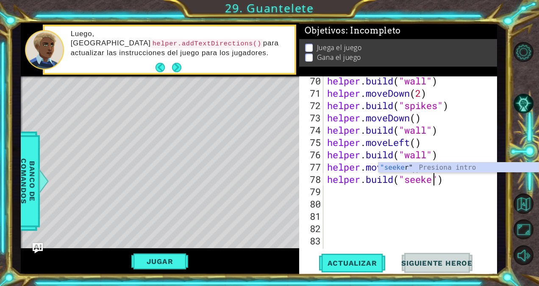
scroll to position [0, 5]
click at [354, 196] on div "helper . build ( "wall" ) helper . moveDown ( 2 ) helper . build ( "spikes" ) h…" at bounding box center [409, 173] width 167 height 197
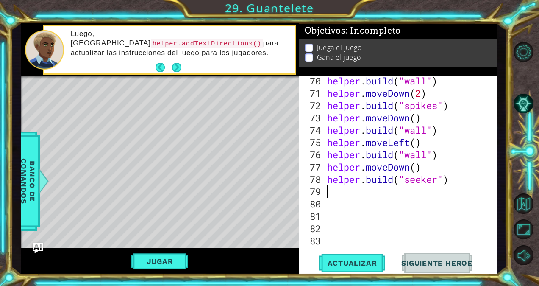
scroll to position [0, 0]
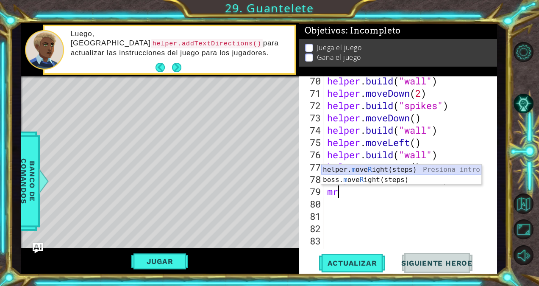
click at [382, 170] on div "helper. m ove R ight(steps) Presiona intro boss. m ove R ight(steps) Presiona i…" at bounding box center [401, 184] width 160 height 41
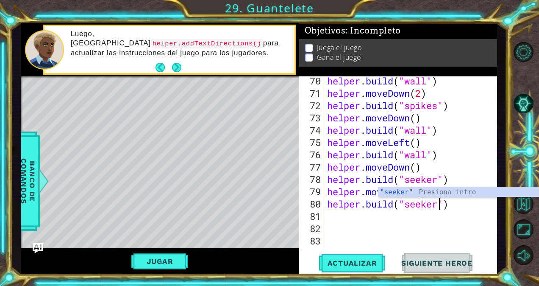
scroll to position [0, 5]
click at [362, 260] on span "Actualizar" at bounding box center [352, 263] width 67 height 8
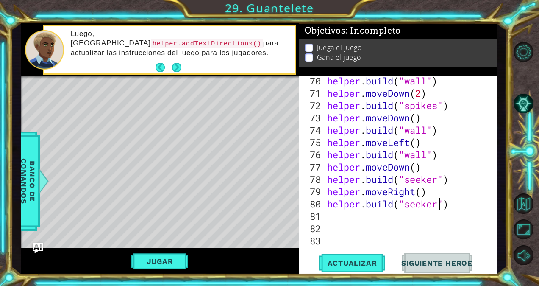
click at [459, 215] on div "helper . build ( "wall" ) helper . moveDown ( 2 ) helper . build ( "spikes" ) h…" at bounding box center [409, 173] width 167 height 197
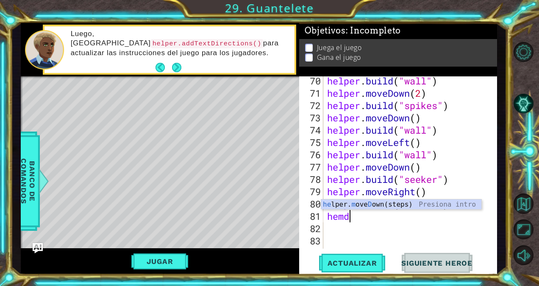
scroll to position [0, 0]
click at [452, 205] on div "he lper. m ove D own(steps) Presiona intro" at bounding box center [401, 214] width 160 height 31
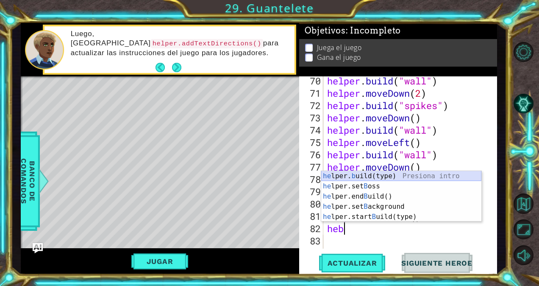
click at [377, 177] on div "he lper. b uild(type) Presiona intro he lper.set B oss Presiona intro he lper.e…" at bounding box center [401, 206] width 160 height 71
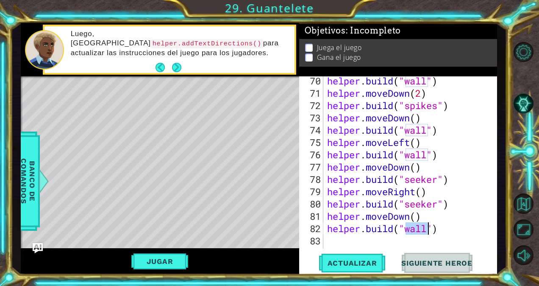
scroll to position [0, 4]
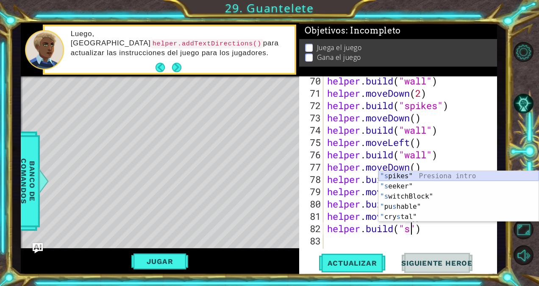
click at [417, 175] on div ""s pikes" Presiona intro "s eeker" Presiona intro "s witchBlock" Presiona intro…" at bounding box center [459, 206] width 160 height 71
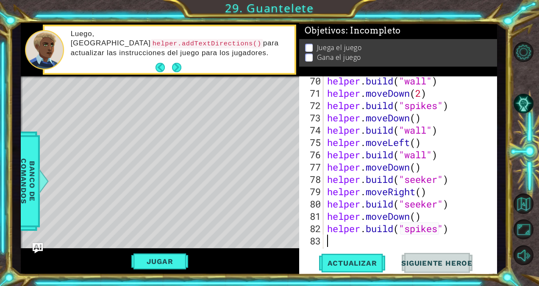
click at [340, 240] on div "helper . build ( "wall" ) helper . moveDown ( 2 ) helper . build ( "spikes" ) h…" at bounding box center [409, 173] width 167 height 197
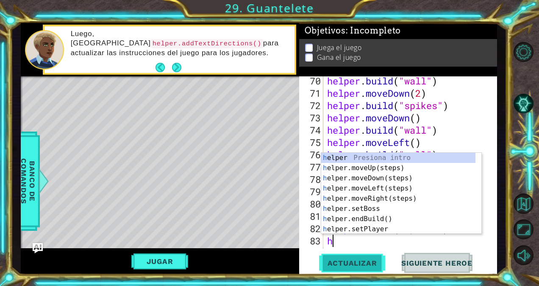
click at [346, 264] on span "Actualizar" at bounding box center [352, 263] width 67 height 8
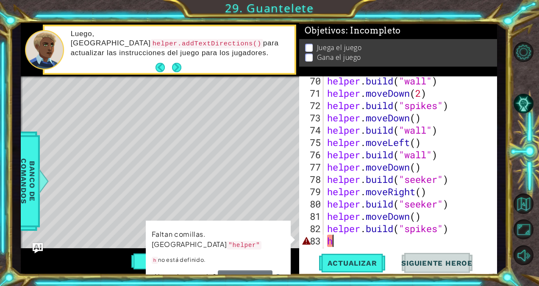
click at [348, 239] on div "helper . build ( "wall" ) helper . moveDown ( 2 ) helper . build ( "spikes" ) h…" at bounding box center [409, 173] width 167 height 197
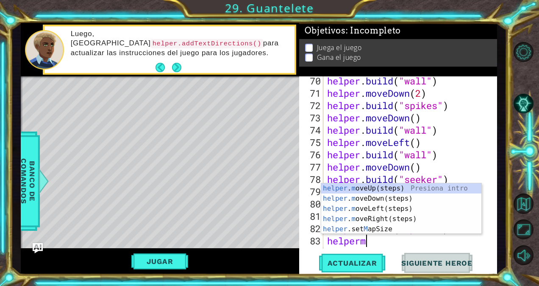
scroll to position [0, 1]
click at [366, 206] on div "helper . m oveUp(steps) Presiona intro helper . m oveDown(steps) Presiona intro…" at bounding box center [401, 218] width 160 height 71
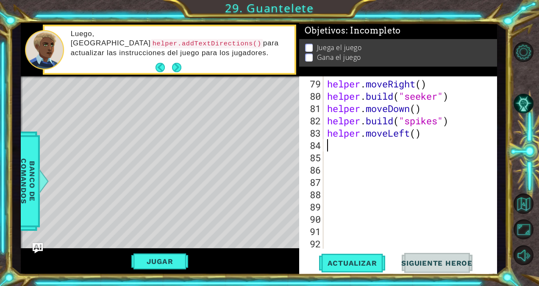
scroll to position [983, 0]
click at [325, 147] on div "79 80 81 82 83 84 85 86 87 88 89 90 91 92 helper . moveRight ( ) helper . build…" at bounding box center [397, 162] width 196 height 172
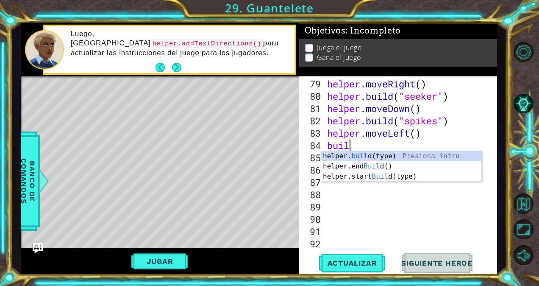
scroll to position [0, 0]
click at [393, 157] on div "helper. buil d(type) Presiona intro helper.end Buil d() Presiona intro helper.s…" at bounding box center [401, 176] width 160 height 51
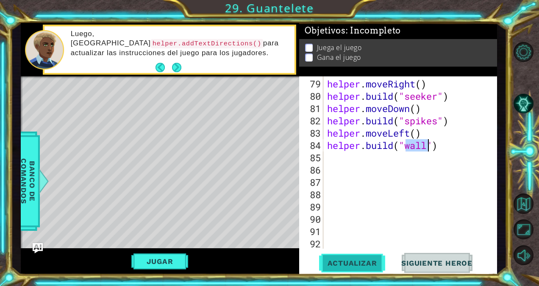
click at [361, 258] on button "Actualizar" at bounding box center [352, 263] width 67 height 20
click at [331, 156] on div "helper . moveRight ( ) helper . build ( "seeker" ) helper . moveDown ( ) helper…" at bounding box center [409, 176] width 167 height 197
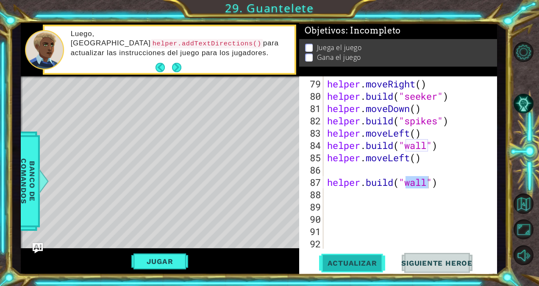
click at [359, 260] on span "Actualizar" at bounding box center [352, 263] width 67 height 8
click at [368, 170] on div "helper . moveRight ( ) helper . build ( "seeker" ) helper . moveDown ( ) helper…" at bounding box center [409, 176] width 167 height 197
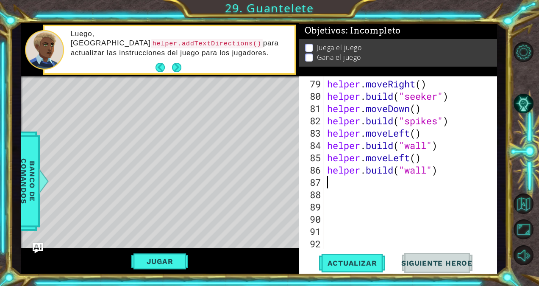
click at [328, 184] on div "helper . moveRight ( ) helper . build ( "seeker" ) helper . moveDown ( ) helper…" at bounding box center [409, 176] width 167 height 197
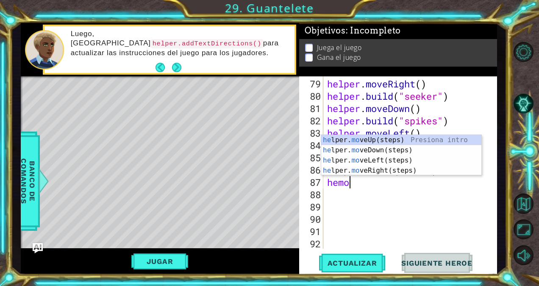
scroll to position [0, 1]
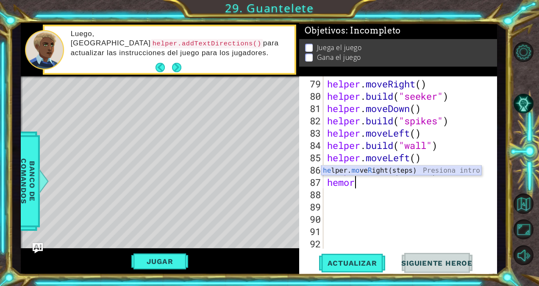
click at [341, 169] on div "he lper. mo ve R ight(steps) Presiona intro" at bounding box center [401, 180] width 160 height 31
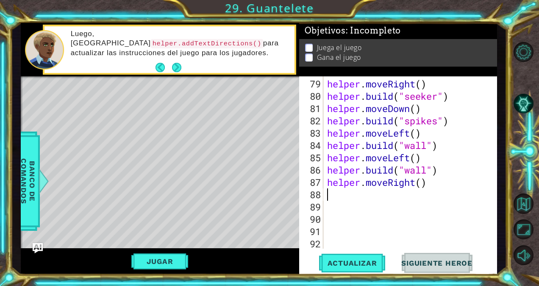
click at [422, 184] on div "helper . moveRight ( ) helper . build ( "seeker" ) helper . moveDown ( ) helper…" at bounding box center [409, 176] width 167 height 197
click at [346, 195] on div "helper . moveRight ( ) helper . build ( "seeker" ) helper . moveDown ( ) helper…" at bounding box center [409, 176] width 167 height 197
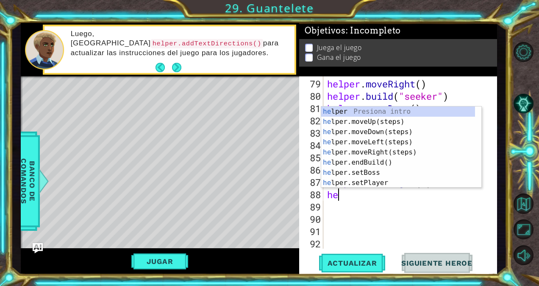
scroll to position [0, 0]
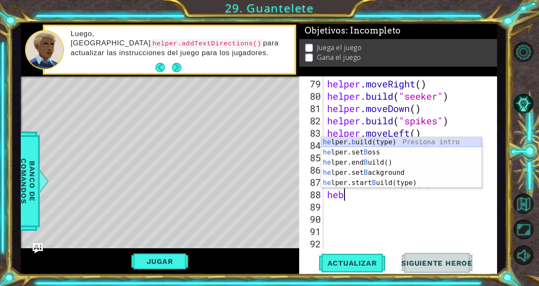
click at [375, 142] on div "he lper. b uild(type) Presiona intro he lper.set B oss Presiona intro he lper.e…" at bounding box center [401, 172] width 160 height 71
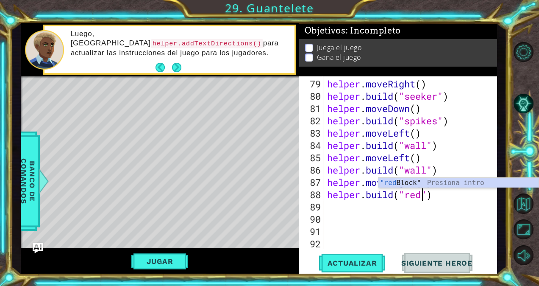
scroll to position [0, 4]
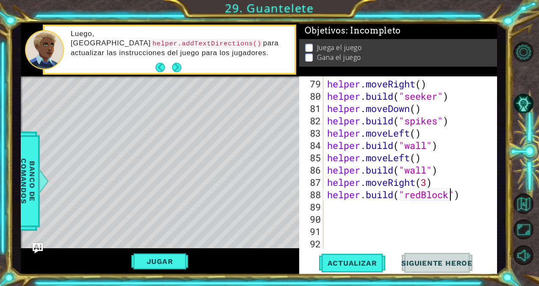
click at [335, 205] on div "helper . moveRight ( ) helper . build ( "seeker" ) helper . moveDown ( ) helper…" at bounding box center [409, 176] width 167 height 197
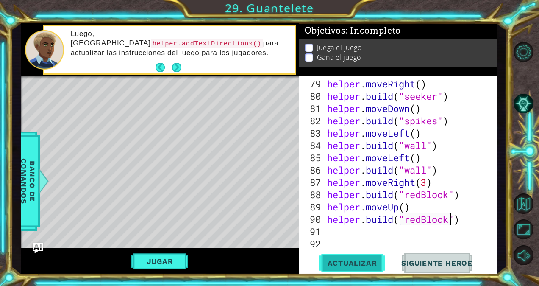
click at [346, 265] on span "Actualizar" at bounding box center [352, 263] width 67 height 8
click at [472, 222] on div "helper . moveRight ( ) helper . build ( "seeker" ) helper . moveDown ( ) helper…" at bounding box center [409, 176] width 167 height 197
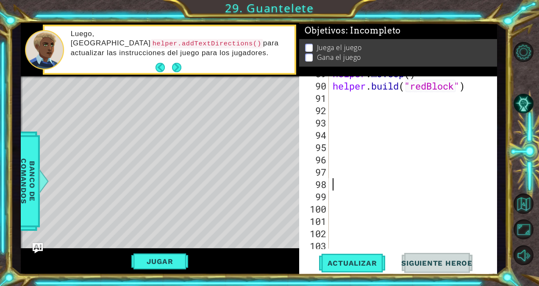
scroll to position [1119, 0]
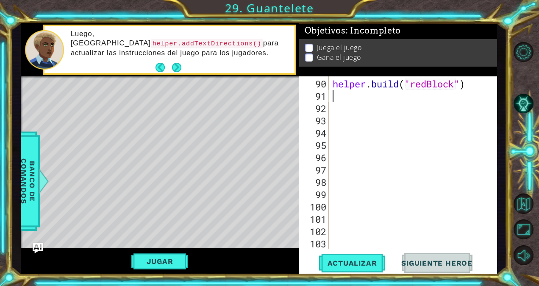
click at [349, 96] on div "helper . build ( "redBlock" )" at bounding box center [412, 176] width 162 height 197
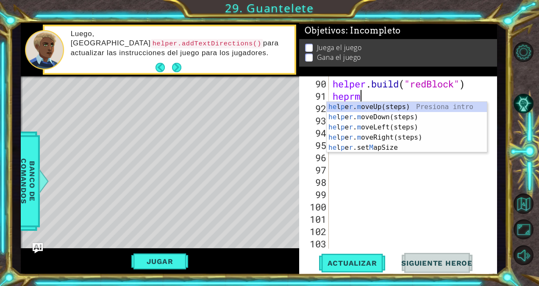
scroll to position [0, 0]
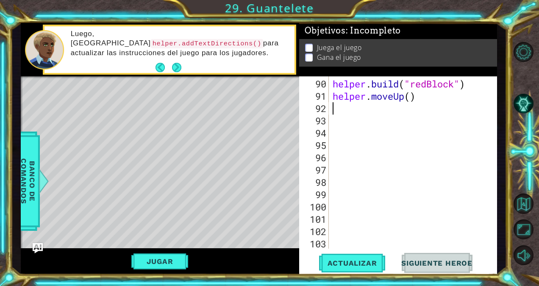
click at [411, 98] on div "helper . build ( "redBlock" ) helper . moveUp ( )" at bounding box center [412, 176] width 162 height 197
click at [338, 106] on div "helper . build ( "redBlock" ) helper . moveUp ( 3 )" at bounding box center [412, 176] width 162 height 197
click at [326, 111] on div "92" at bounding box center [315, 108] width 28 height 12
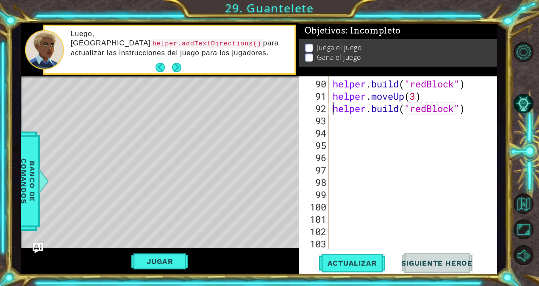
click at [332, 118] on div "helper . build ( "redBlock" ) helper . moveUp ( 3 ) helper . build ( "redBlock"…" at bounding box center [412, 176] width 162 height 197
click at [347, 261] on span "Actualizar" at bounding box center [352, 263] width 67 height 8
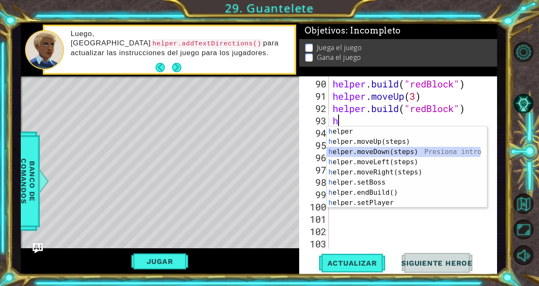
click at [362, 153] on div "h elper Presiona intro h elper.moveUp(steps) Presiona intro h elper.moveDown(st…" at bounding box center [404, 177] width 154 height 102
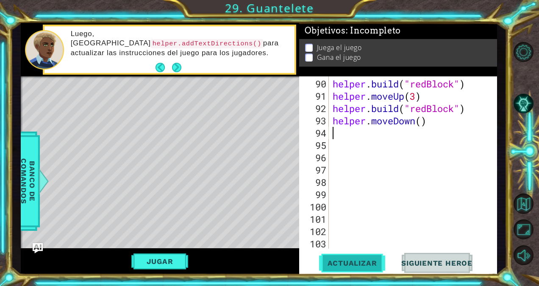
click at [345, 261] on span "Actualizar" at bounding box center [352, 263] width 67 height 8
click at [417, 122] on div "helper . build ( "redBlock" ) helper . moveUp ( 3 ) helper . build ( "redBlock"…" at bounding box center [412, 176] width 162 height 197
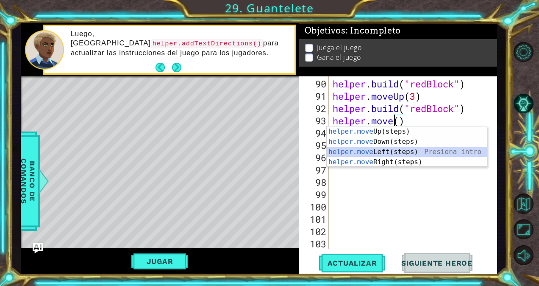
click at [390, 157] on div "helper.move Up(steps) Presiona intro helper.move Down(steps) Presiona intro hel…" at bounding box center [407, 156] width 160 height 61
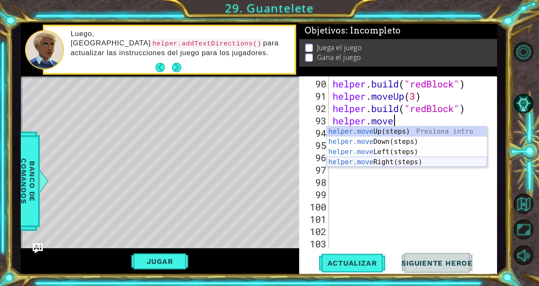
click at [379, 163] on div "helper.move Up(steps) Presiona intro helper.move Down(steps) Presiona intro hel…" at bounding box center [407, 156] width 160 height 61
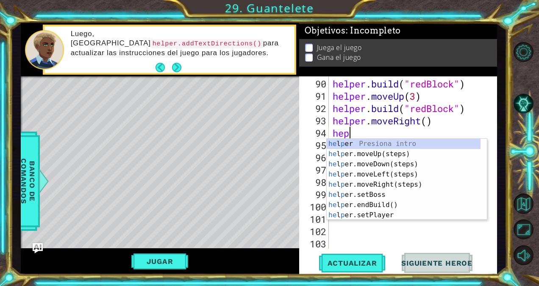
scroll to position [0, 0]
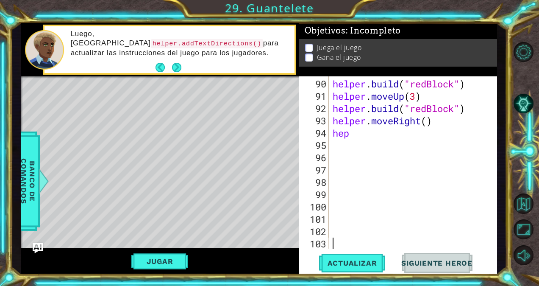
click at [374, 247] on div "helper . build ( "redBlock" ) helper . moveUp ( 3 ) helper . build ( "redBlock"…" at bounding box center [412, 176] width 162 height 197
click at [357, 262] on span "Actualizar" at bounding box center [352, 263] width 67 height 8
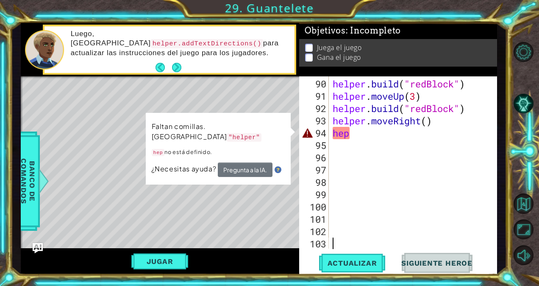
click at [336, 172] on div "helper . build ( "redBlock" ) helper . moveUp ( 3 ) helper . build ( "redBlock"…" at bounding box center [412, 176] width 162 height 197
click at [351, 136] on div "helper . build ( "redBlock" ) helper . moveUp ( 3 ) helper . build ( "redBlock"…" at bounding box center [412, 176] width 162 height 197
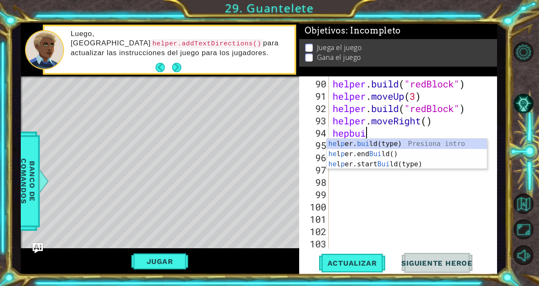
scroll to position [0, 1]
click at [364, 143] on div "he l p er. [PERSON_NAME](type) Presiona intro he l p er.end [PERSON_NAME]() Pre…" at bounding box center [407, 164] width 160 height 51
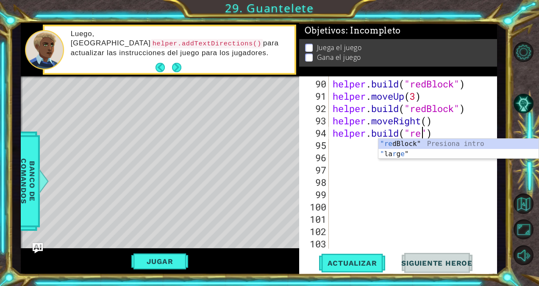
scroll to position [0, 4]
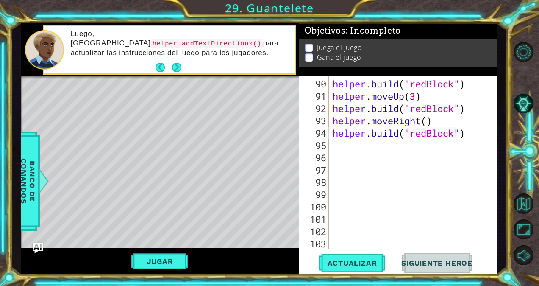
click at [364, 143] on div "helper . build ( "redBlock" ) helper . moveUp ( 3 ) helper . build ( "redBlock"…" at bounding box center [412, 176] width 162 height 197
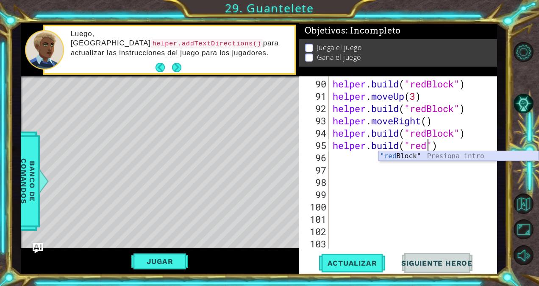
click at [400, 154] on div ""red Block" Presiona intro" at bounding box center [459, 166] width 160 height 31
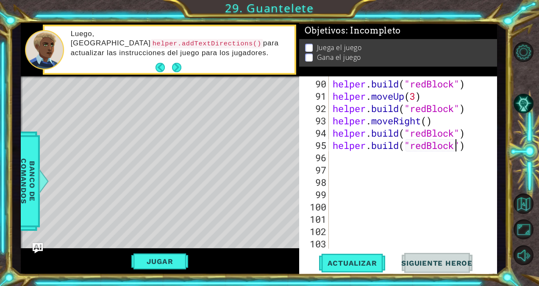
click at [344, 162] on div "helper . build ( "redBlock" ) helper . moveUp ( 3 ) helper . build ( "redBlock"…" at bounding box center [412, 176] width 162 height 197
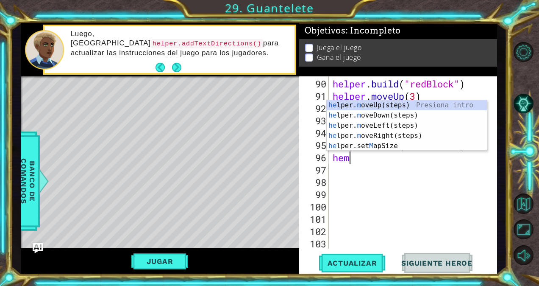
scroll to position [0, 0]
click at [374, 114] on div "he lper. m oveUp(steps) Presiona intro he lper. m oveDown(steps) Presiona intro…" at bounding box center [407, 135] width 160 height 71
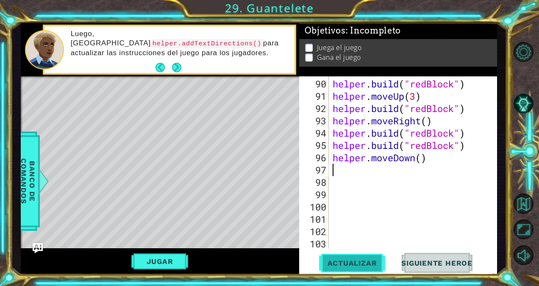
scroll to position [0, 0]
click at [351, 263] on span "Actualizar" at bounding box center [352, 263] width 67 height 8
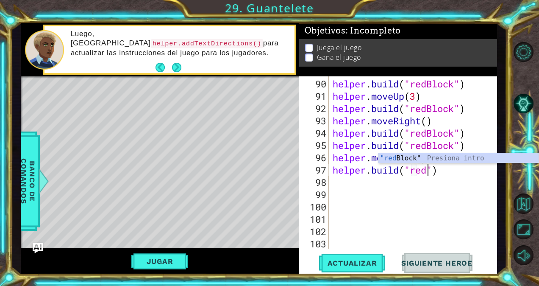
scroll to position [0, 4]
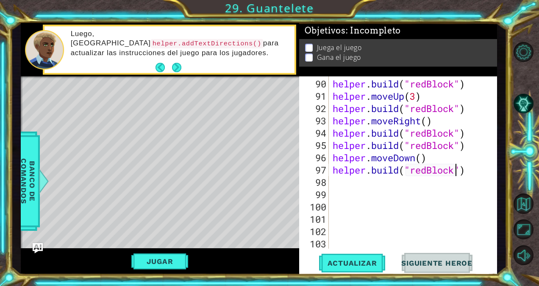
click at [354, 184] on div "helper . build ( "redBlock" ) helper . moveUp ( 3 ) helper . build ( "redBlock"…" at bounding box center [412, 176] width 162 height 197
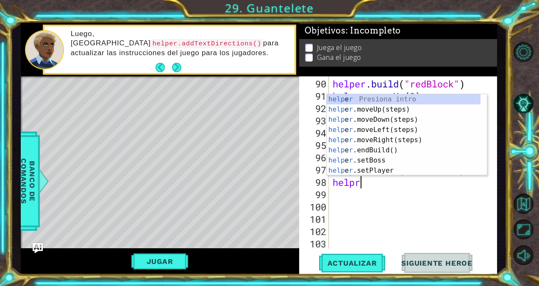
scroll to position [0, 1]
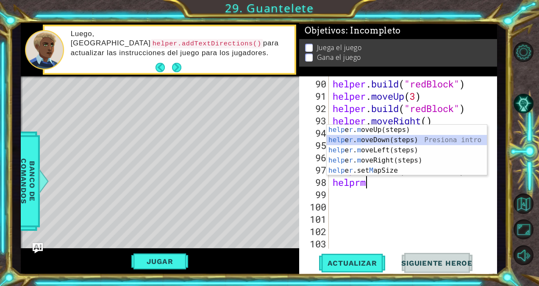
click at [376, 137] on div "help e r . m oveUp(steps) Presiona intro help e r . m oveDown(steps) Presiona i…" at bounding box center [407, 160] width 160 height 71
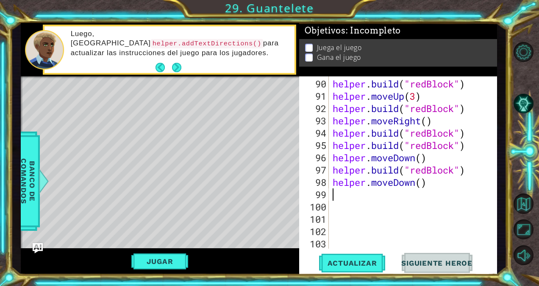
scroll to position [0, 0]
click at [355, 262] on span "Actualizar" at bounding box center [352, 263] width 67 height 8
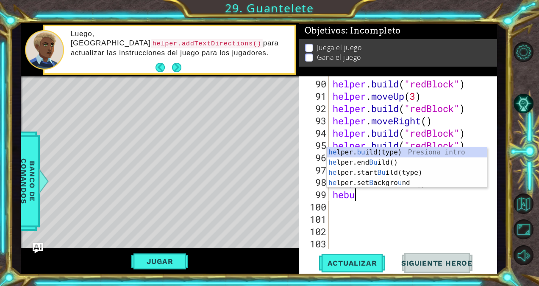
scroll to position [0, 0]
click at [373, 151] on div "he lper. bu ild(type) Presiona intro he lper.end Bu ild() Presiona intro he lpe…" at bounding box center [407, 177] width 160 height 61
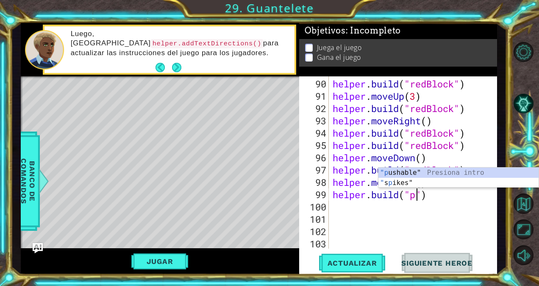
scroll to position [0, 4]
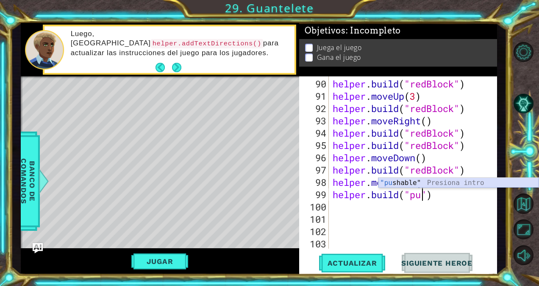
click at [392, 179] on div ""pu shable" Presiona intro" at bounding box center [459, 193] width 160 height 31
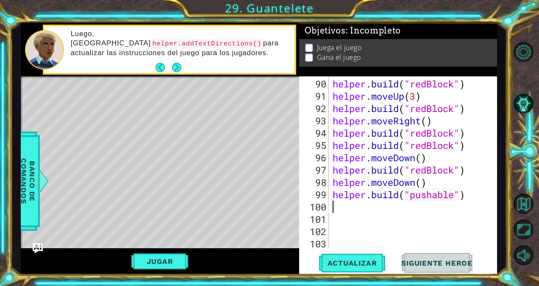
click at [365, 206] on div "helper . build ( "redBlock" ) helper . moveUp ( 3 ) helper . build ( "redBlock"…" at bounding box center [412, 176] width 162 height 197
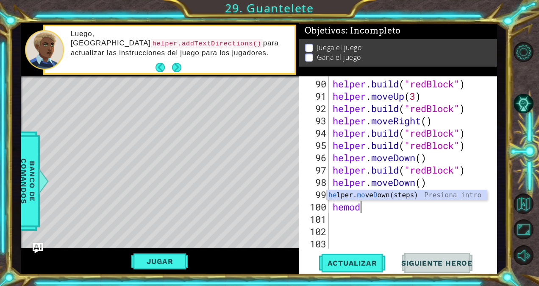
scroll to position [0, 1]
click at [348, 195] on div "he lper. mo ve D own(steps) Presiona intro" at bounding box center [407, 205] width 160 height 31
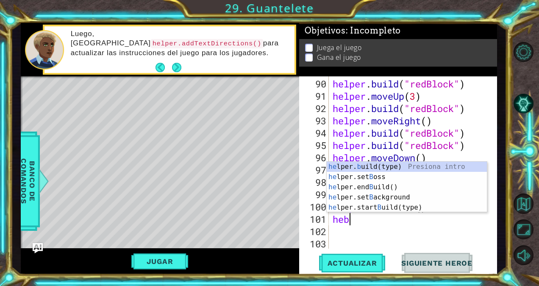
scroll to position [0, 0]
click at [376, 166] on div "he lper. b uild(type) Presiona intro he lper.set B oss Presiona intro he lper.e…" at bounding box center [407, 197] width 160 height 71
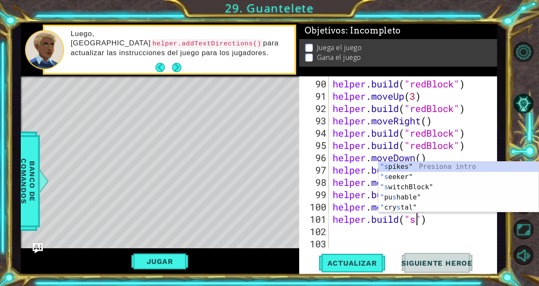
scroll to position [0, 4]
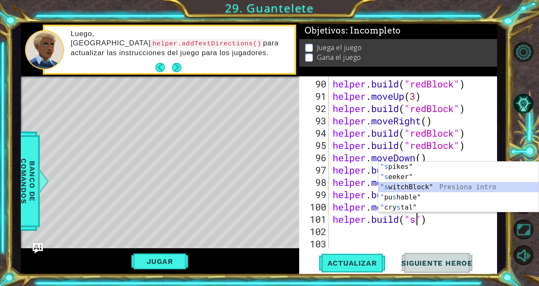
click at [410, 187] on div ""s pikes" Presiona intro "s eeker" Presiona intro "s witchBlock" Presiona intro…" at bounding box center [459, 197] width 160 height 71
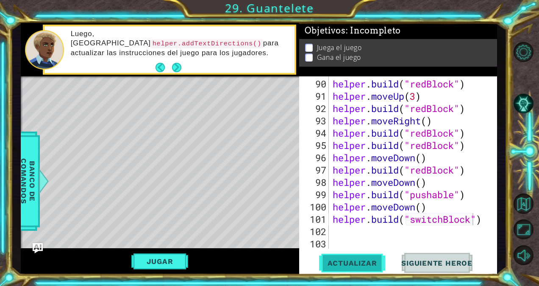
click at [365, 256] on button "Actualizar" at bounding box center [352, 263] width 67 height 20
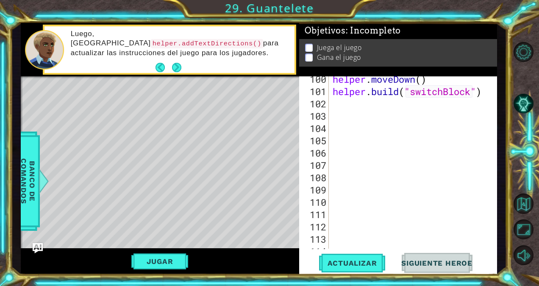
scroll to position [1240, 0]
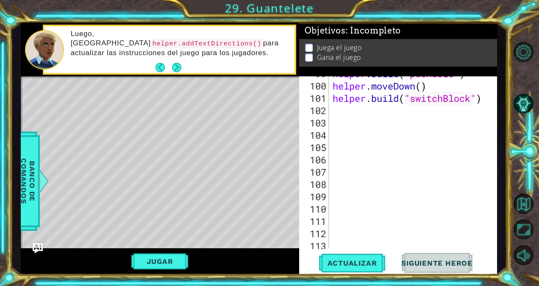
click at [346, 112] on div "helper . build ( "pushable" ) helper . moveDown ( ) helper . build ( "switchBlo…" at bounding box center [412, 165] width 162 height 197
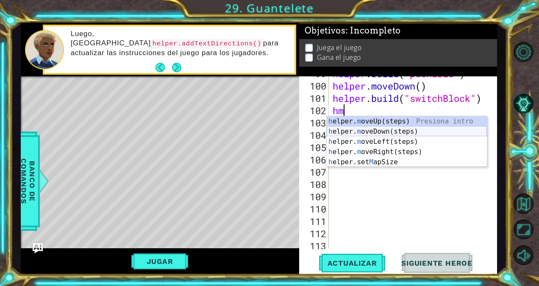
click at [349, 128] on div "h elper. m oveUp(steps) Presiona intro h elper. m oveDown(steps) Presiona intro…" at bounding box center [407, 151] width 160 height 71
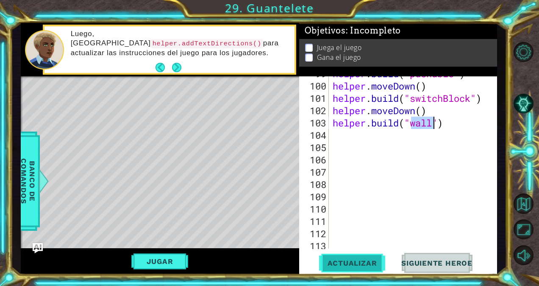
click at [350, 263] on span "Actualizar" at bounding box center [352, 263] width 67 height 8
click at [347, 135] on div "helper . build ( "pushable" ) helper . moveDown ( ) helper . build ( "switchBlo…" at bounding box center [412, 165] width 162 height 197
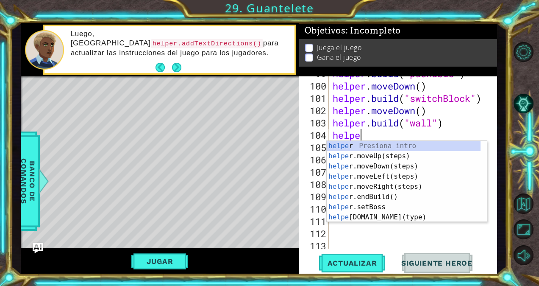
scroll to position [0, 1]
click at [387, 182] on div "helper Presiona intro helper .moveUp(steps) Presiona intro helper .moveDown(ste…" at bounding box center [404, 192] width 154 height 102
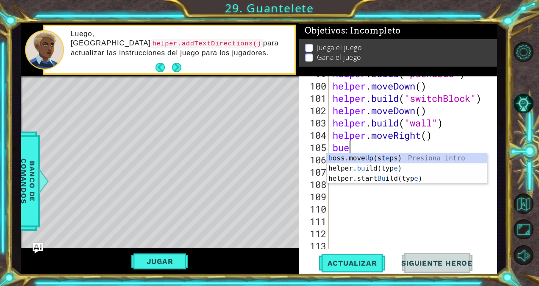
scroll to position [0, 0]
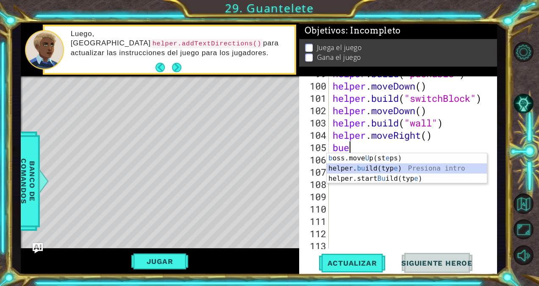
click at [360, 167] on div "b oss.move U p(st e ps) Presiona intro helper. bu ild(typ e ) Presiona intro he…" at bounding box center [407, 178] width 160 height 51
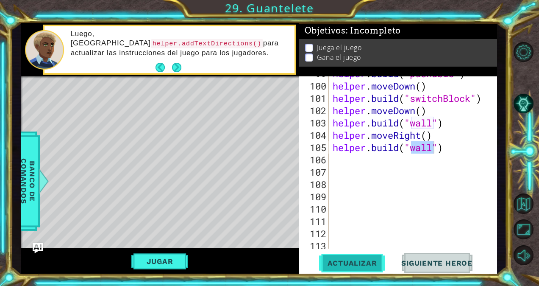
click at [370, 265] on span "Actualizar" at bounding box center [352, 263] width 67 height 8
click at [458, 151] on div "helper . build ( "pushable" ) helper . moveDown ( ) helper . build ( "switchBlo…" at bounding box center [412, 165] width 162 height 197
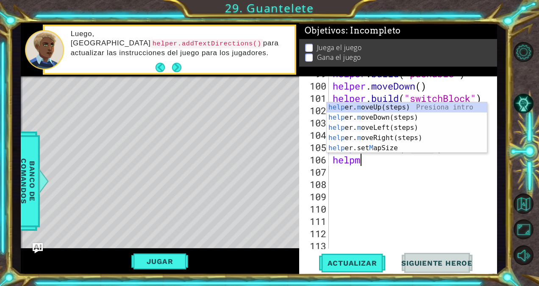
scroll to position [0, 1]
click at [388, 106] on div "help er. m oveUp(steps) Presiona intro help er. m oveDown(steps) Presiona intro…" at bounding box center [407, 137] width 160 height 71
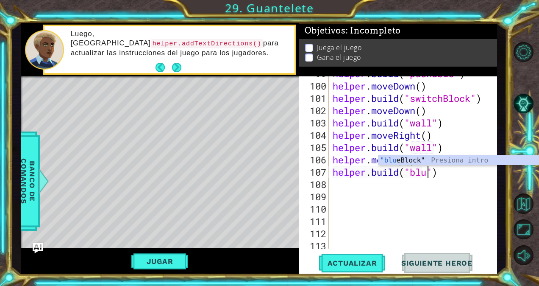
scroll to position [0, 4]
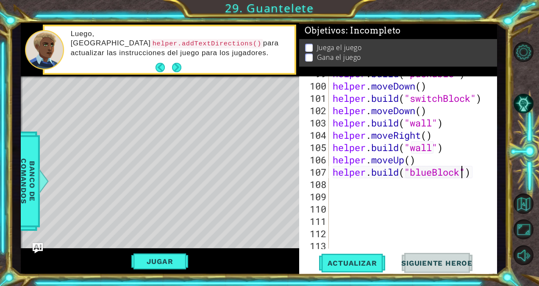
click at [334, 185] on div "helper . build ( "pushable" ) helper . moveDown ( ) helper . build ( "switchBlo…" at bounding box center [412, 165] width 162 height 197
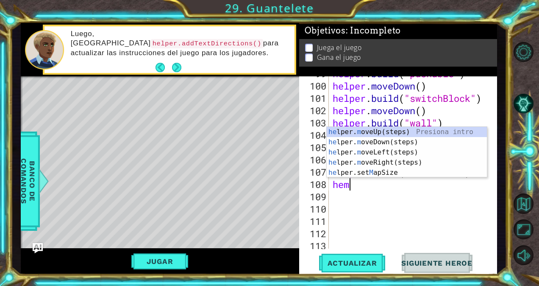
scroll to position [0, 0]
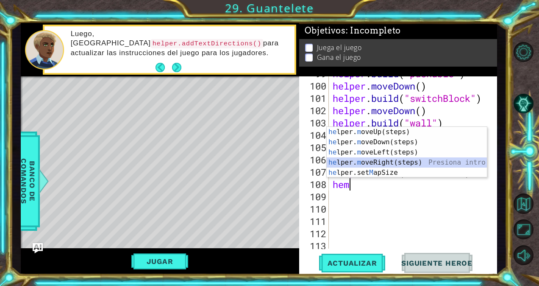
click at [376, 162] on div "he lper. m oveUp(steps) Presiona intro he lper. m oveDown(steps) Presiona intro…" at bounding box center [407, 162] width 160 height 71
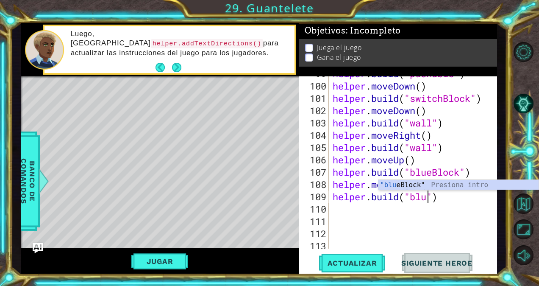
scroll to position [0, 4]
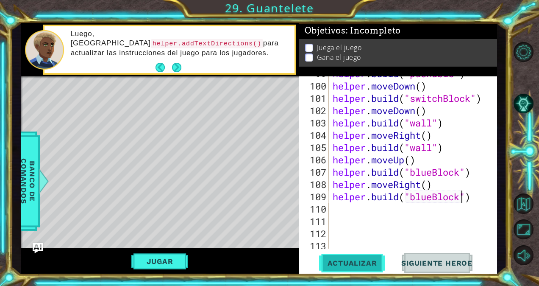
click at [361, 254] on button "Actualizar" at bounding box center [352, 263] width 67 height 20
click at [336, 212] on div "helper . build ( "pushable" ) helper . moveDown ( ) helper . build ( "switchBlo…" at bounding box center [412, 165] width 162 height 197
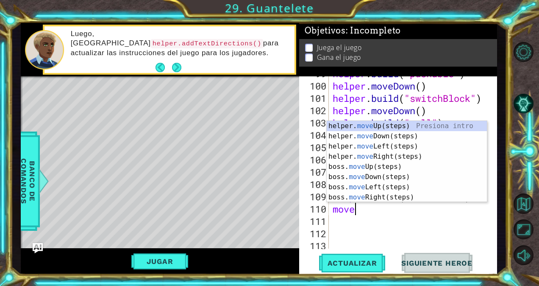
scroll to position [0, 0]
click at [374, 124] on div "helper. move Up(steps) Presiona intro helper. move Down(steps) Presiona intro h…" at bounding box center [407, 172] width 160 height 102
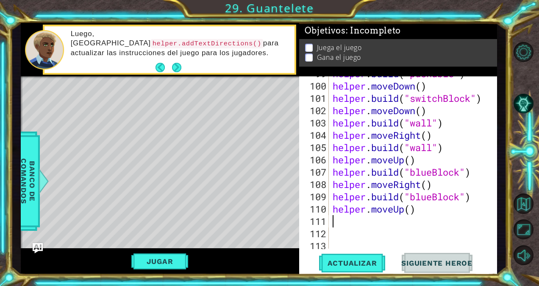
scroll to position [0, 0]
click at [340, 265] on span "Actualizar" at bounding box center [352, 263] width 67 height 8
click at [356, 261] on span "Actualizar" at bounding box center [352, 263] width 67 height 8
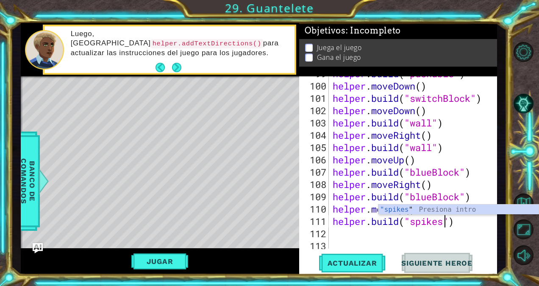
scroll to position [0, 5]
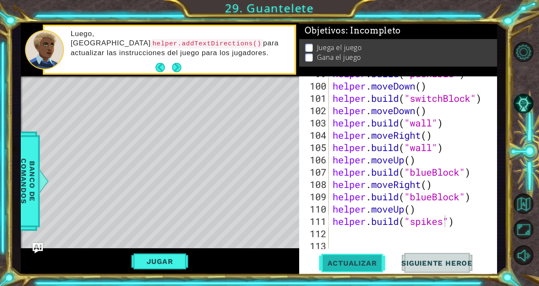
click at [375, 255] on button "Actualizar" at bounding box center [352, 263] width 67 height 20
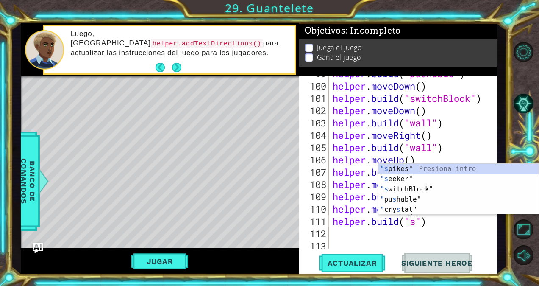
scroll to position [0, 4]
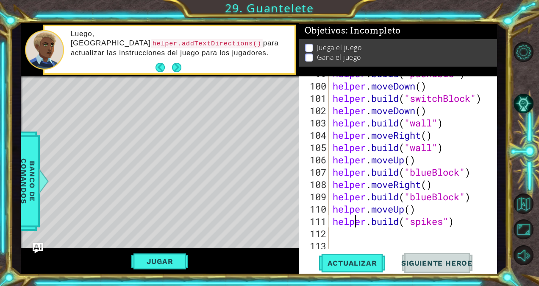
click at [354, 225] on div "helper . build ( "pushable" ) helper . moveDown ( ) helper . build ( "switchBlo…" at bounding box center [412, 165] width 162 height 197
click at [341, 228] on div "helper . build ( "pushable" ) helper . moveDown ( ) helper . build ( "switchBlo…" at bounding box center [412, 165] width 162 height 197
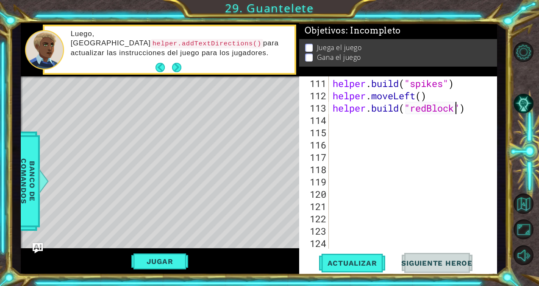
scroll to position [1377, 0]
click at [368, 265] on span "Actualizar" at bounding box center [352, 263] width 67 height 8
click at [477, 108] on div "helper . build ( "spikes" ) helper . moveLeft ( ) helper . build ( "redBlock" )" at bounding box center [412, 175] width 162 height 197
click at [341, 122] on div "helper . build ( "spikes" ) helper . moveLeft ( ) helper . build ( "redBlock" )" at bounding box center [412, 175] width 162 height 197
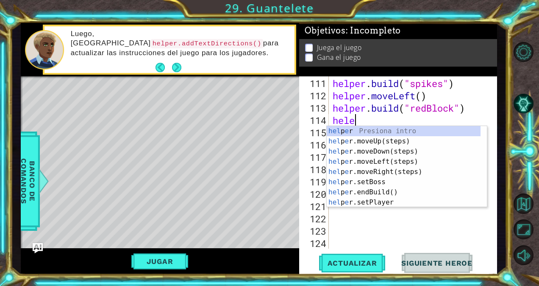
scroll to position [0, 1]
click at [359, 161] on div "hel p er Presiona intro hel p er .moveUp(steps) Presiona intro hel p er .moveDo…" at bounding box center [404, 177] width 154 height 102
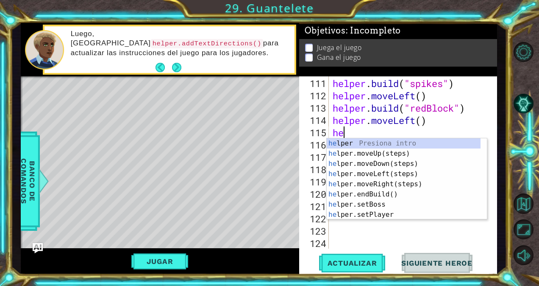
scroll to position [0, 0]
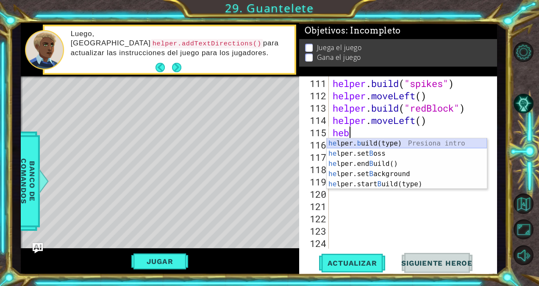
click at [392, 145] on div "he lper. b uild(type) Presiona intro he lper.set B oss Presiona intro he lper.e…" at bounding box center [407, 173] width 160 height 71
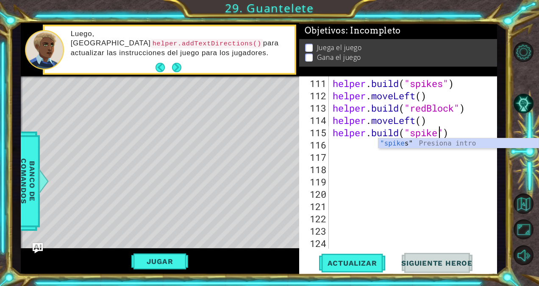
scroll to position [0, 5]
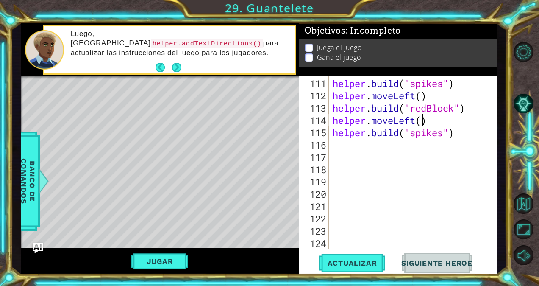
click at [423, 122] on div "helper . build ( "spikes" ) helper . moveLeft ( ) helper . build ( "redBlock" )…" at bounding box center [412, 175] width 162 height 197
click at [359, 144] on div "helper . build ( "spikes" ) helper . moveLeft ( ) helper . build ( "redBlock" )…" at bounding box center [412, 175] width 162 height 197
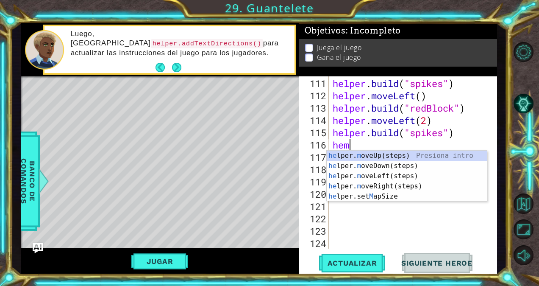
scroll to position [0, 0]
click at [382, 157] on div "he lper. m oveUp(steps) Presiona intro he lper. m oveDown(steps) Presiona intro…" at bounding box center [407, 185] width 160 height 71
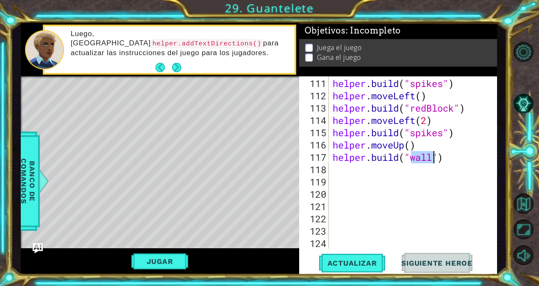
click at [356, 185] on div "helper . build ( "spikes" ) helper . moveLeft ( ) helper . build ( "redBlock" )…" at bounding box center [412, 175] width 162 height 197
click at [355, 257] on button "Actualizar" at bounding box center [352, 263] width 67 height 20
click at [340, 172] on div "helper . build ( "spikes" ) helper . moveLeft ( ) helper . build ( "redBlock" )…" at bounding box center [412, 175] width 162 height 197
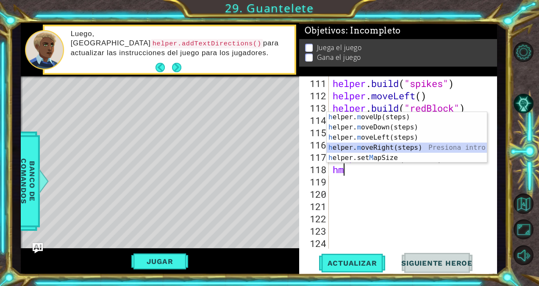
click at [375, 145] on div "h elper. m oveUp(steps) Presiona intro h elper. m oveDown(steps) Presiona intro…" at bounding box center [407, 147] width 160 height 71
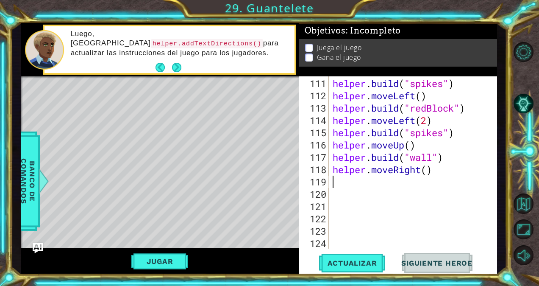
click at [430, 172] on div "helper . build ( "spikes" ) helper . moveLeft ( ) helper . build ( "redBlock" )…" at bounding box center [412, 175] width 162 height 197
click at [337, 178] on div "helper . build ( "spikes" ) helper . moveLeft ( ) helper . build ( "redBlock" )…" at bounding box center [412, 175] width 162 height 197
click at [335, 196] on div "helper . build ( "spikes" ) helper . moveLeft ( ) helper . build ( "redBlock" )…" at bounding box center [412, 175] width 162 height 197
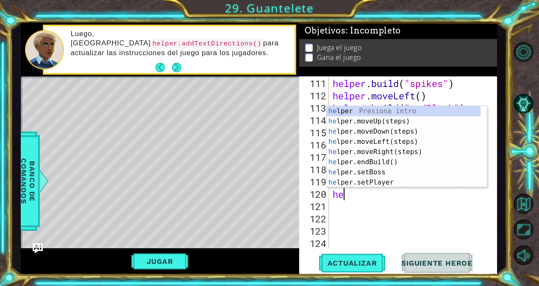
scroll to position [0, 0]
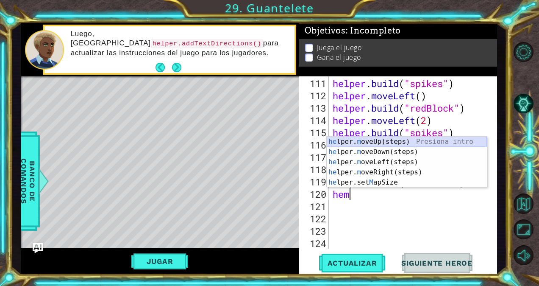
click at [382, 141] on div "he lper. m oveUp(steps) Presiona intro he lper. m oveDown(steps) Presiona intro…" at bounding box center [407, 172] width 160 height 71
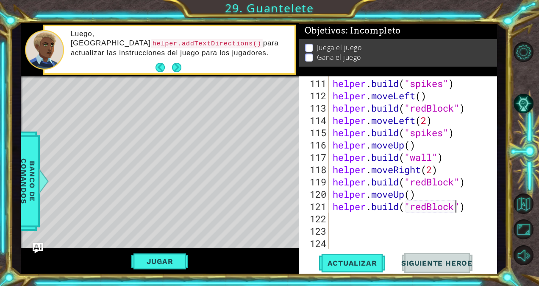
scroll to position [0, 4]
click at [345, 256] on button "Actualizar" at bounding box center [352, 263] width 67 height 20
click at [338, 216] on div "helper . build ( "spikes" ) helper . moveLeft ( ) helper . build ( "redBlock" )…" at bounding box center [412, 175] width 162 height 197
click at [162, 254] on button "Jugar" at bounding box center [159, 261] width 57 height 16
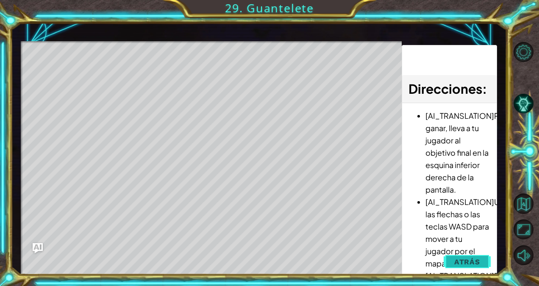
click at [482, 257] on button "Atrás" at bounding box center [467, 261] width 47 height 17
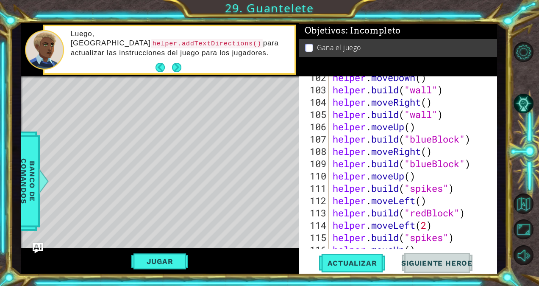
scroll to position [1273, 0]
click at [334, 267] on button "Actualizar" at bounding box center [352, 263] width 67 height 20
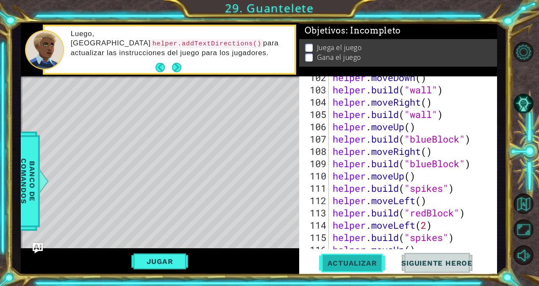
click at [369, 265] on span "Actualizar" at bounding box center [352, 263] width 67 height 8
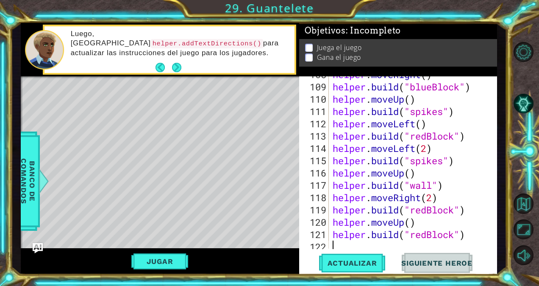
scroll to position [1345, 0]
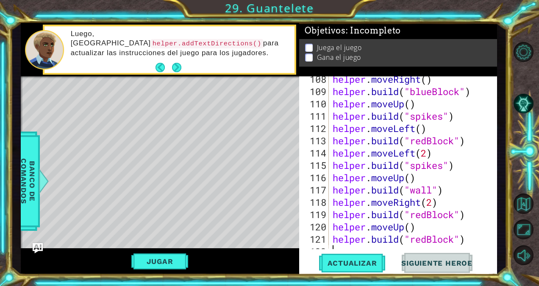
click at [476, 215] on div "helper . moveRight ( ) helper . build ( "blueBlock" ) helper . moveUp ( ) helpe…" at bounding box center [412, 171] width 162 height 197
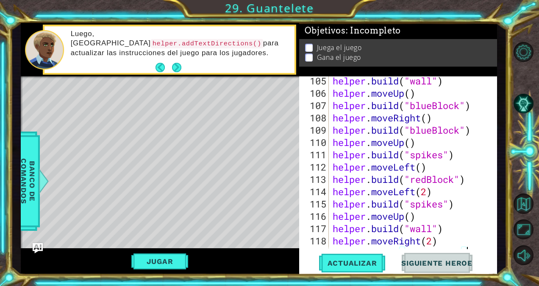
scroll to position [1292, 0]
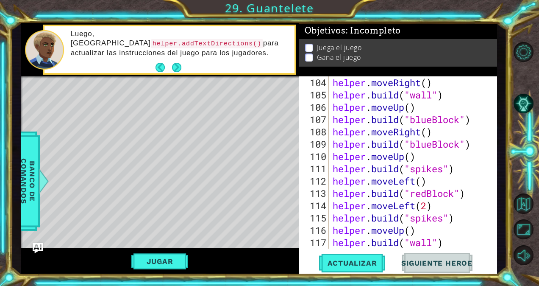
click at [471, 195] on div "helper . moveRight ( ) helper . build ( "wall" ) helper . moveUp ( ) helper . b…" at bounding box center [412, 174] width 162 height 197
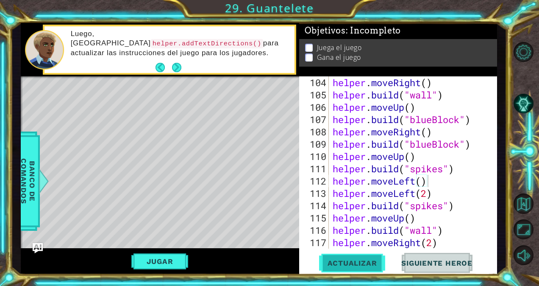
click at [376, 265] on span "Actualizar" at bounding box center [352, 263] width 67 height 8
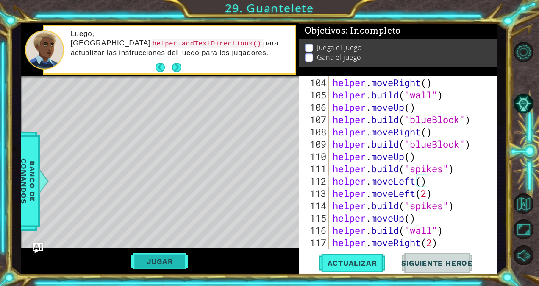
click at [141, 261] on button "Jugar" at bounding box center [159, 261] width 57 height 16
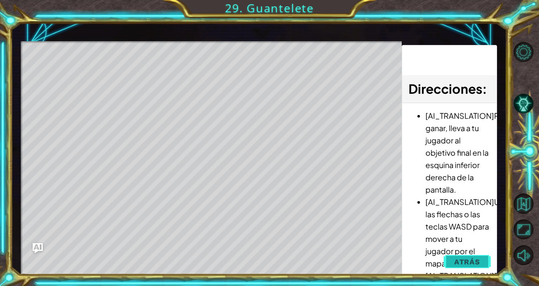
click at [470, 261] on span "Atrás" at bounding box center [467, 261] width 26 height 8
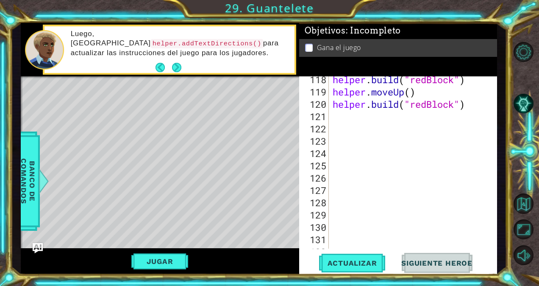
scroll to position [1472, 0]
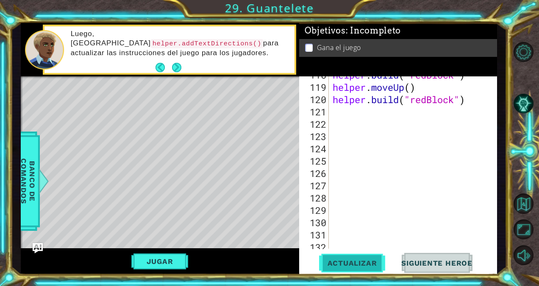
click at [348, 256] on button "Actualizar" at bounding box center [352, 263] width 67 height 20
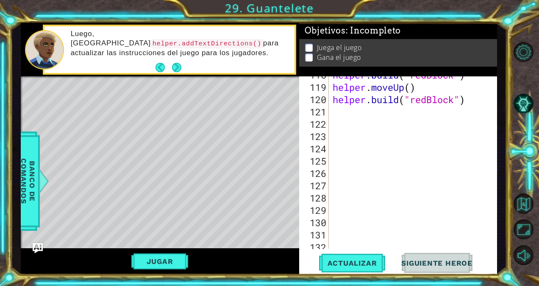
click at [338, 114] on div "helper . build ( "redBlock" ) helper . moveUp ( ) helper . build ( "redBlock" )" at bounding box center [412, 167] width 162 height 197
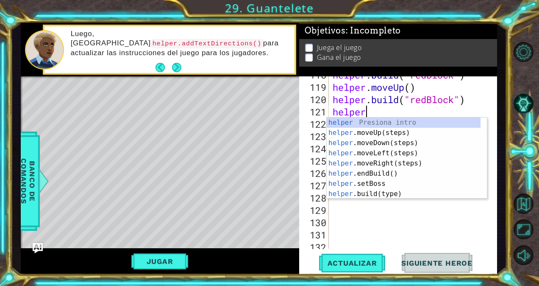
scroll to position [0, 1]
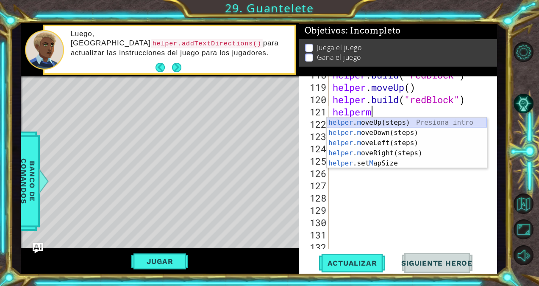
click at [336, 120] on div "helper . m oveUp(steps) Presiona intro helper . m oveDown(steps) Presiona intro…" at bounding box center [407, 152] width 160 height 71
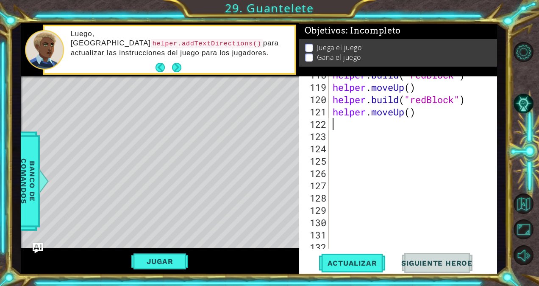
scroll to position [0, 0]
click at [412, 114] on div "helper . build ( "redBlock" ) helper . moveUp ( ) helper . build ( "redBlock" )…" at bounding box center [412, 167] width 162 height 197
click at [345, 121] on div "helper . build ( "redBlock" ) helper . moveUp ( ) helper . build ( "redBlock" )…" at bounding box center [412, 167] width 162 height 197
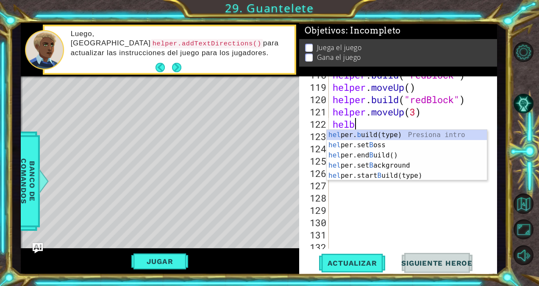
scroll to position [0, 0]
click at [340, 135] on div "hel per. b uild(type) Presiona intro hel per.set B oss Presiona intro hel per.e…" at bounding box center [407, 165] width 160 height 71
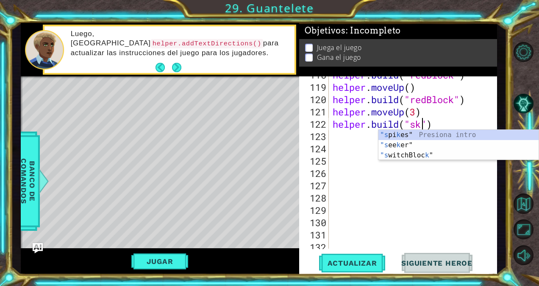
scroll to position [0, 4]
click at [411, 145] on div ""s pi k es" Presiona intro "s ee k er" Presiona intro "s witchBloc k " Presiona…" at bounding box center [459, 155] width 160 height 51
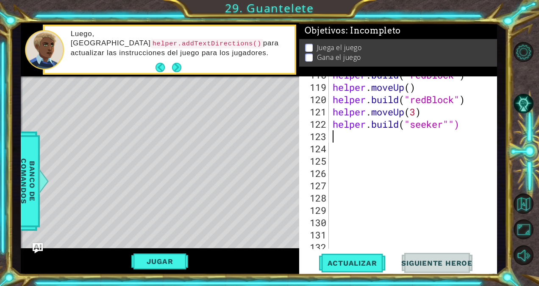
click at [336, 134] on div "helper . build ( "redBlock" ) helper . moveUp ( ) helper . build ( "redBlock" )…" at bounding box center [412, 167] width 162 height 197
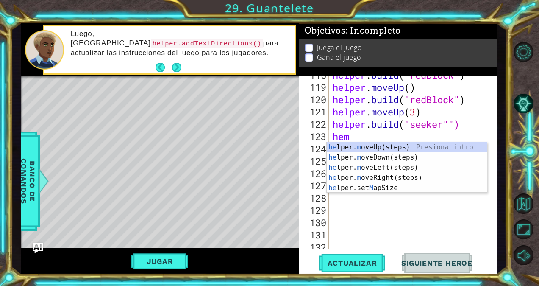
scroll to position [0, 0]
click at [384, 165] on div "he lper. m oveUp(steps) Presiona intro he lper. m oveDown(steps) Presiona intro…" at bounding box center [407, 177] width 160 height 71
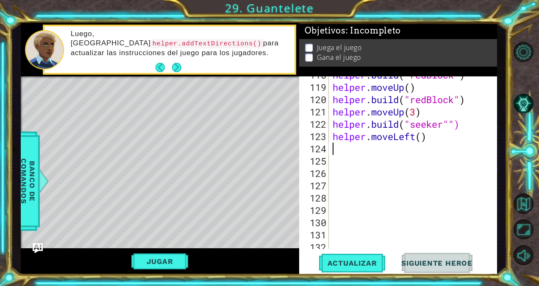
scroll to position [0, 0]
click at [356, 262] on span "Actualizar" at bounding box center [352, 263] width 67 height 8
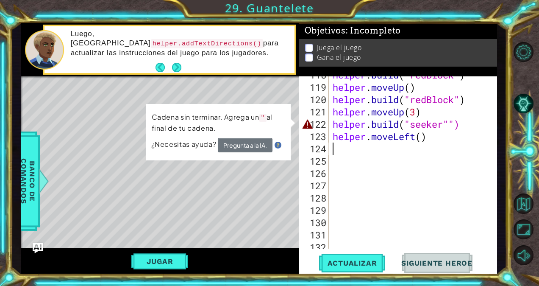
click at [458, 121] on div "helper . build ( "redBlock" ) helper . moveUp ( ) helper . build ( "redBlock" )…" at bounding box center [412, 167] width 162 height 197
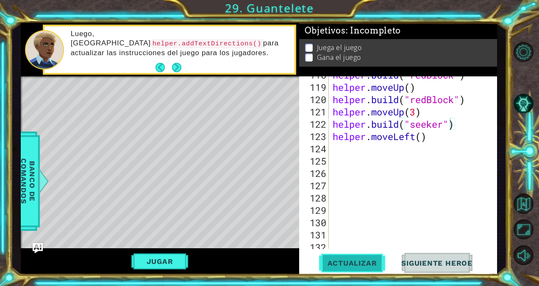
click at [352, 262] on span "Actualizar" at bounding box center [352, 263] width 67 height 8
click at [348, 145] on div "helper . build ( "redBlock" ) helper . moveUp ( ) helper . build ( "redBlock" )…" at bounding box center [412, 167] width 162 height 197
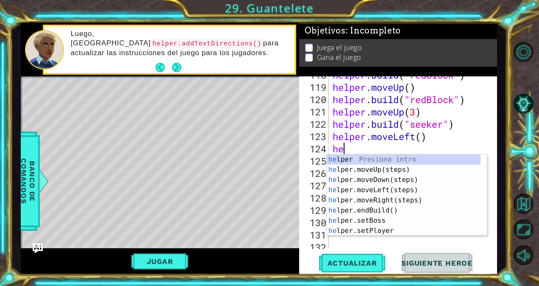
scroll to position [0, 0]
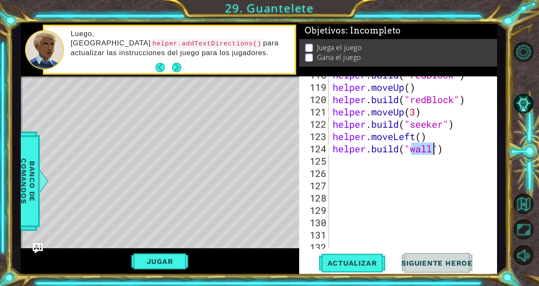
click at [333, 161] on div "helper . build ( "redBlock" ) helper . moveUp ( ) helper . build ( "redBlock" )…" at bounding box center [412, 167] width 162 height 197
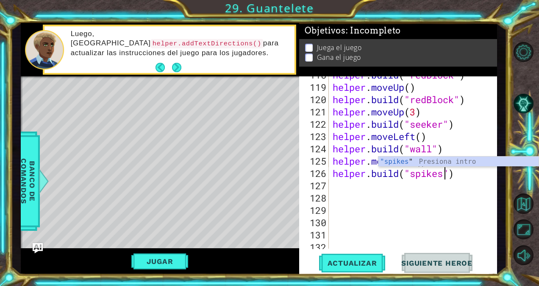
scroll to position [0, 5]
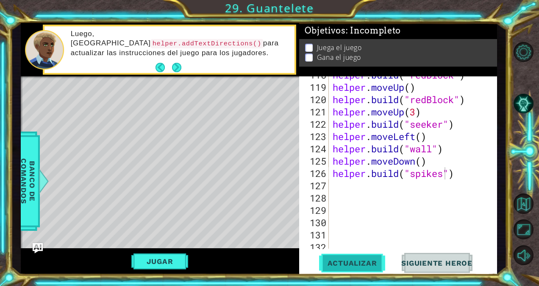
click at [358, 265] on span "Actualizar" at bounding box center [352, 263] width 67 height 8
click at [337, 186] on div "helper . build ( "redBlock" ) helper . moveUp ( ) helper . build ( "redBlock" )…" at bounding box center [412, 167] width 162 height 197
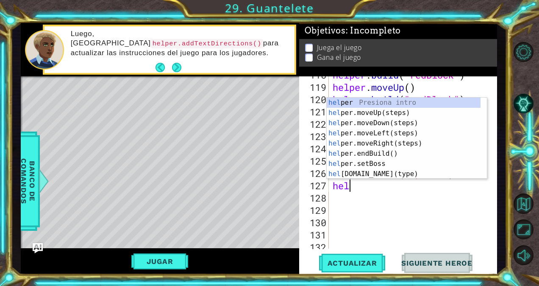
scroll to position [0, 0]
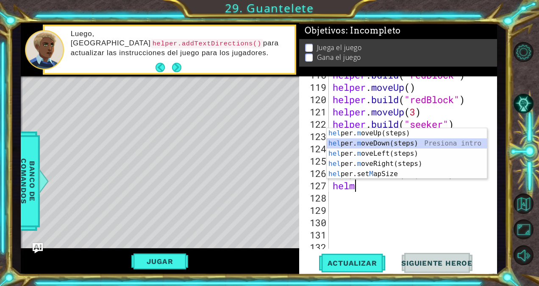
click at [386, 141] on div "hel per. m oveUp(steps) Presiona intro hel per. m oveDown(steps) Presiona intro…" at bounding box center [407, 163] width 160 height 71
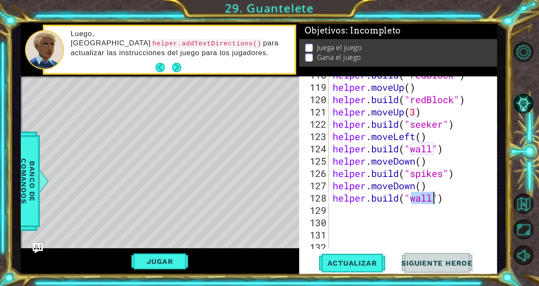
click at [343, 212] on div "helper . build ( "redBlock" ) helper . moveUp ( ) helper . build ( "redBlock" )…" at bounding box center [412, 167] width 162 height 197
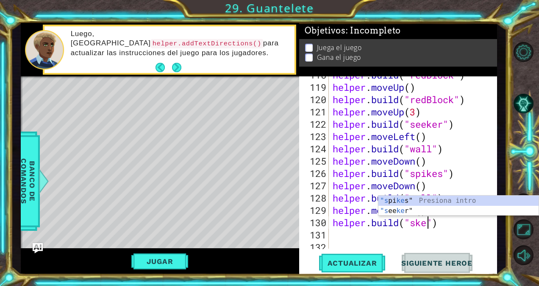
scroll to position [0, 4]
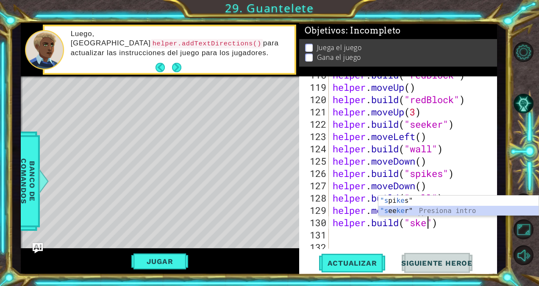
click at [411, 211] on div ""s pi ke s" Presiona intro "s ee ke r" Presiona intro" at bounding box center [459, 215] width 160 height 41
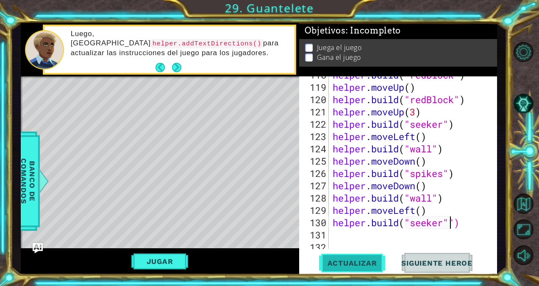
click at [356, 261] on span "Actualizar" at bounding box center [352, 263] width 67 height 8
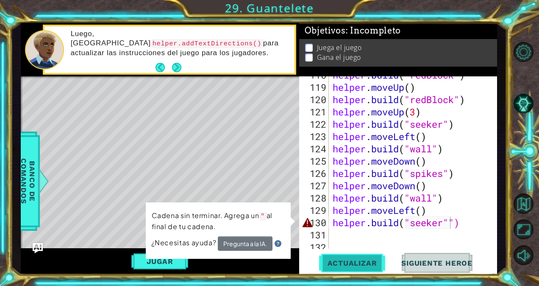
click at [356, 261] on span "Actualizar" at bounding box center [352, 263] width 67 height 8
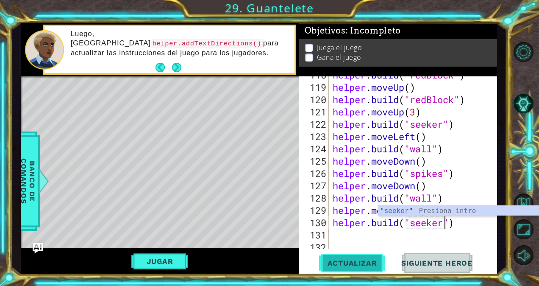
click at [354, 259] on span "Actualizar" at bounding box center [352, 263] width 67 height 8
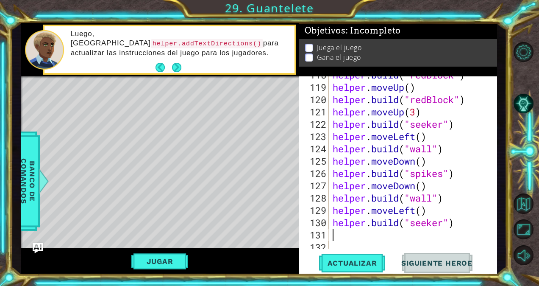
click at [334, 232] on div "helper . build ( "redBlock" ) helper . moveUp ( ) helper . build ( "redBlock" )…" at bounding box center [412, 167] width 162 height 197
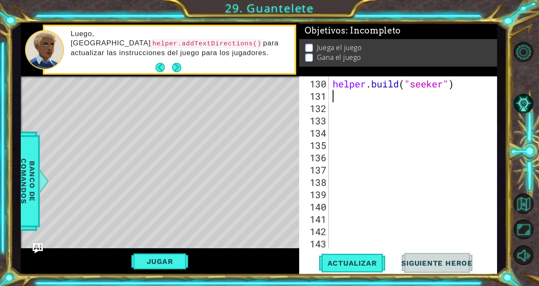
scroll to position [1610, 0]
click at [338, 94] on div "helper . build ( "seeker" )" at bounding box center [412, 176] width 162 height 197
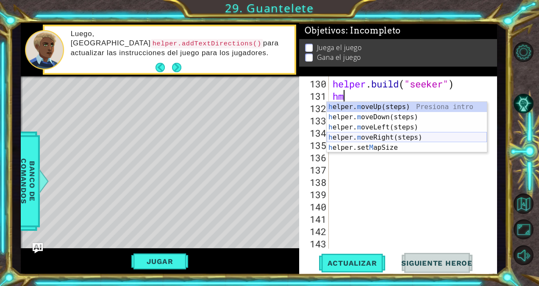
click at [354, 137] on div "h elper. m oveUp(steps) Presiona intro h elper. m oveDown(steps) Presiona intro…" at bounding box center [407, 137] width 160 height 71
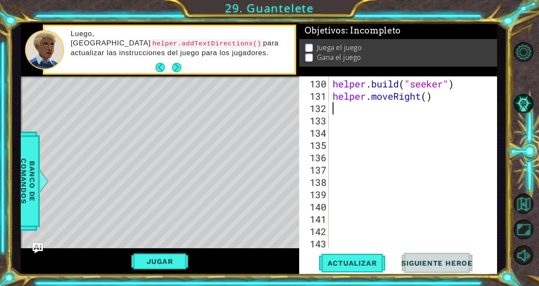
click at [431, 95] on div "helper . build ( "seeker" ) helper . moveRight ( )" at bounding box center [412, 176] width 162 height 197
click at [428, 98] on div "helper . build ( "seeker" ) helper . moveRight ( )" at bounding box center [412, 176] width 162 height 197
click at [334, 111] on div "helper . build ( "seeker" ) helper . moveRight ( 2 )" at bounding box center [412, 176] width 162 height 197
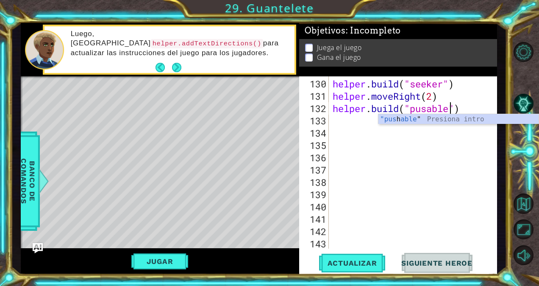
scroll to position [0, 5]
click at [403, 119] on div ""pus h able " Presiona intro" at bounding box center [459, 129] width 160 height 31
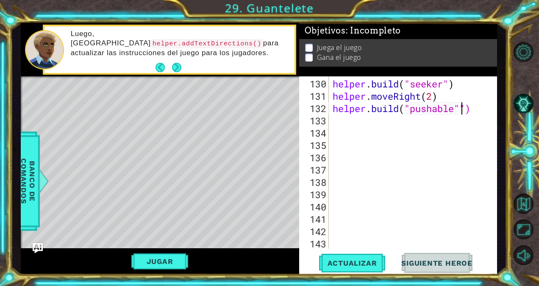
click at [347, 117] on div "helper . build ( "seeker" ) helper . moveRight ( 2 ) helper . build ( "pushable…" at bounding box center [412, 176] width 162 height 197
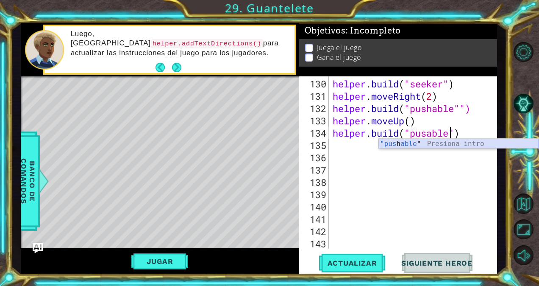
click at [413, 142] on div ""pus h able " Presiona intro" at bounding box center [459, 154] width 160 height 31
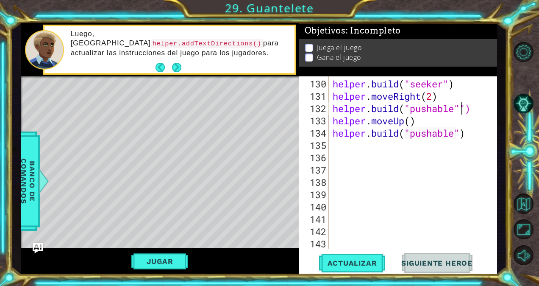
click at [463, 106] on div "helper . build ( "seeker" ) helper . moveRight ( 2 ) helper . build ( "pushable…" at bounding box center [412, 176] width 162 height 197
click at [343, 264] on span "Actualizar" at bounding box center [352, 263] width 67 height 8
click at [482, 126] on div "helper . build ( "seeker" ) helper . moveRight ( 2 ) helper . build ( "pushable…" at bounding box center [412, 176] width 162 height 197
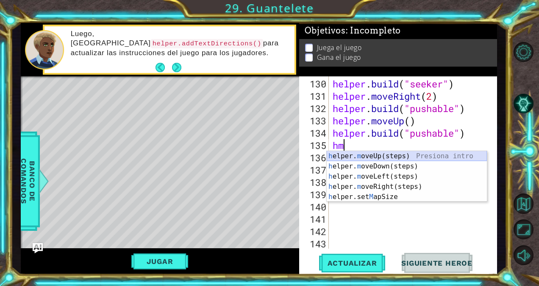
click at [415, 156] on div "h elper. m oveUp(steps) Presiona intro h elper. m oveDown(steps) Presiona intro…" at bounding box center [407, 186] width 160 height 71
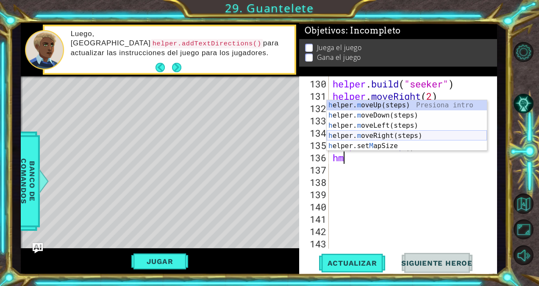
click at [395, 135] on div "h elper. m oveUp(steps) Presiona intro h elper. m oveDown(steps) Presiona intro…" at bounding box center [407, 135] width 160 height 71
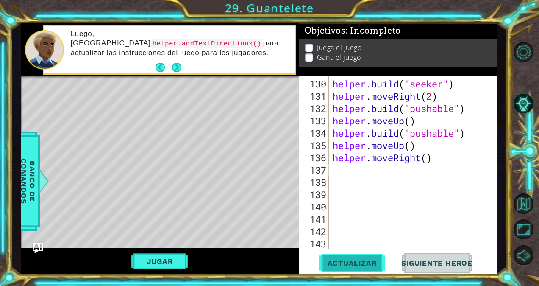
click at [352, 264] on span "Actualizar" at bounding box center [352, 263] width 67 height 8
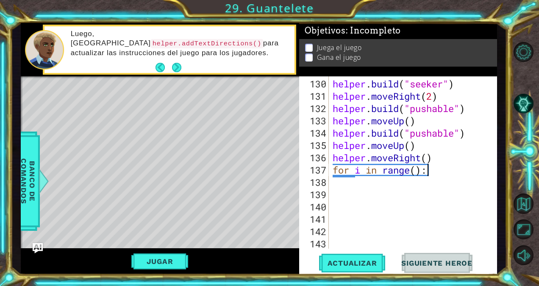
scroll to position [0, 4]
click at [416, 169] on div "helper . build ( "seeker" ) helper . moveRight ( 2 ) helper . build ( "pushable…" at bounding box center [412, 176] width 162 height 197
click at [443, 170] on div "helper . build ( "seeker" ) helper . moveRight ( 2 ) helper . build ( "pushable…" at bounding box center [412, 176] width 162 height 197
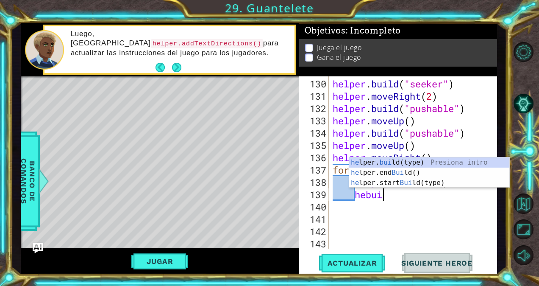
scroll to position [0, 2]
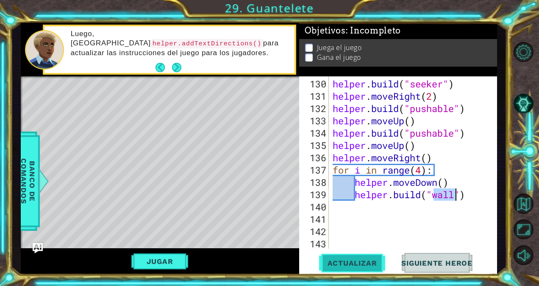
click at [365, 259] on span "Actualizar" at bounding box center [352, 263] width 67 height 8
click at [421, 173] on div "helper . build ( "seeker" ) helper . moveRight ( 2 ) helper . build ( "pushable…" at bounding box center [412, 176] width 162 height 197
click at [371, 254] on button "Actualizar" at bounding box center [352, 263] width 67 height 20
click at [359, 265] on span "Actualizar" at bounding box center [352, 263] width 67 height 8
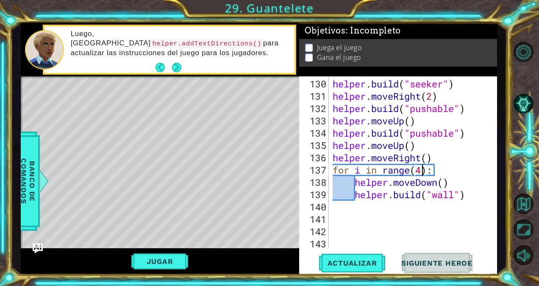
click at [436, 157] on div "helper . build ( "seeker" ) helper . moveRight ( 2 ) helper . build ( "pushable…" at bounding box center [412, 176] width 162 height 197
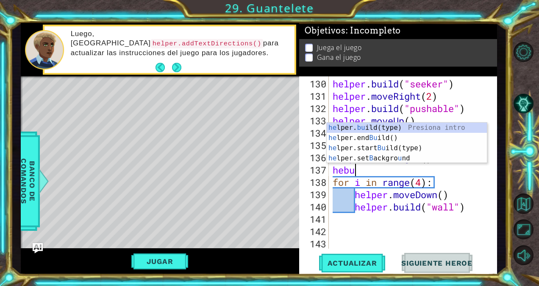
scroll to position [0, 0]
click at [427, 126] on div "he lper. bu ild(type) Presiona intro he lper.end Bu ild() Presiona intro he lpe…" at bounding box center [407, 153] width 160 height 61
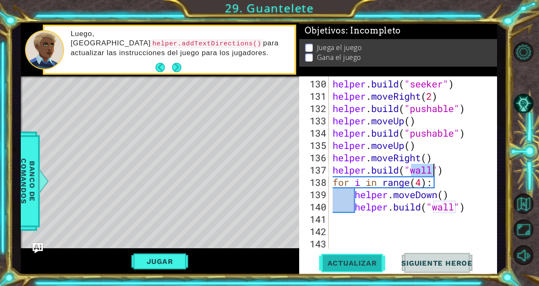
click at [368, 258] on button "Actualizar" at bounding box center [352, 263] width 67 height 20
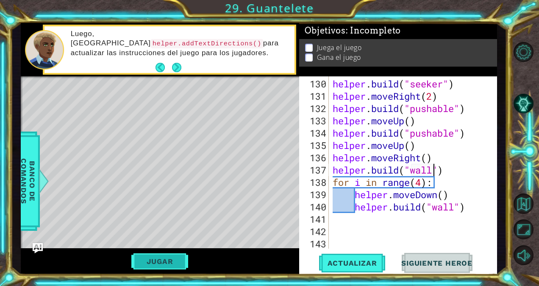
click at [142, 256] on button "Jugar" at bounding box center [159, 261] width 57 height 16
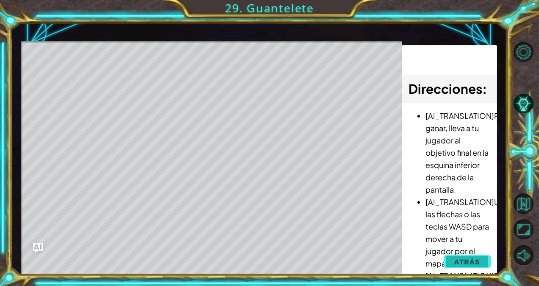
click at [457, 262] on span "Atrás" at bounding box center [467, 261] width 26 height 8
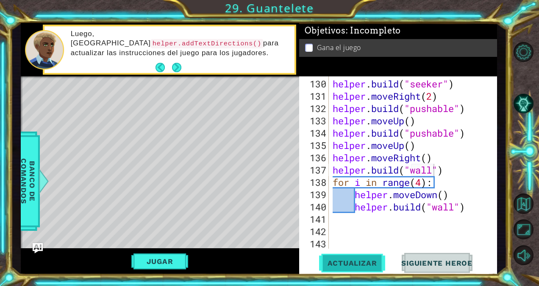
click at [362, 259] on span "Actualizar" at bounding box center [352, 263] width 67 height 8
